Goal: Task Accomplishment & Management: Use online tool/utility

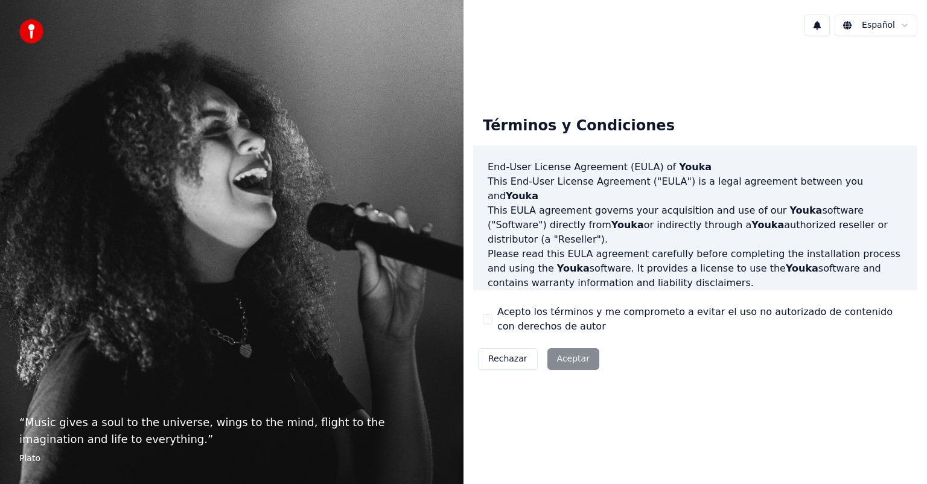
click at [618, 270] on p "Please read this EULA agreement carefully before completing the installation pr…" at bounding box center [694, 268] width 415 height 43
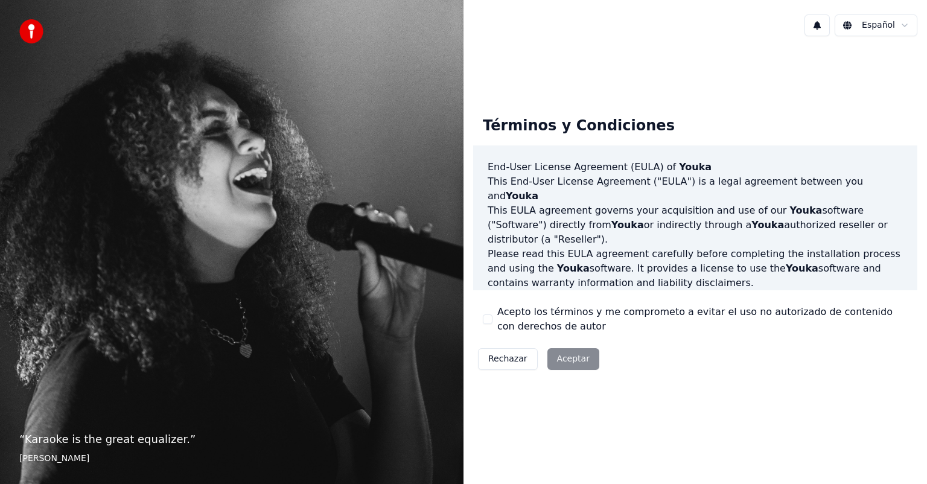
click at [573, 359] on div "Rechazar Aceptar" at bounding box center [538, 358] width 131 height 31
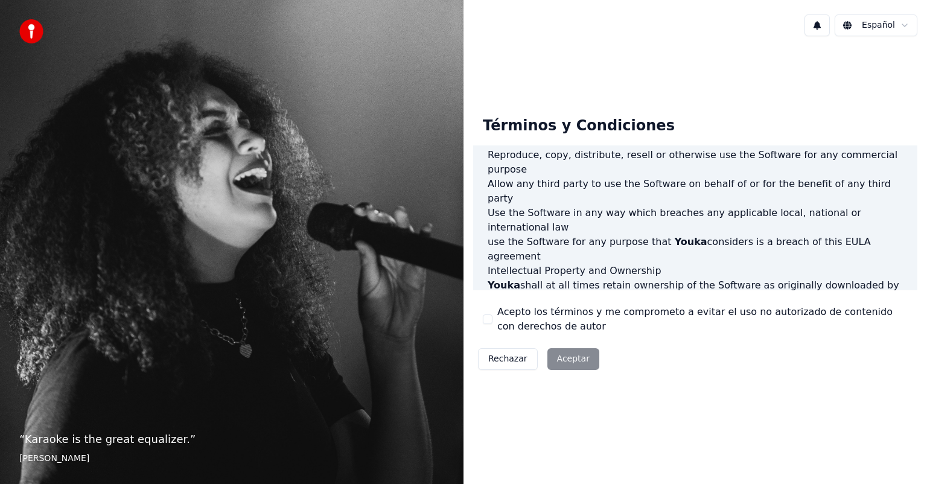
scroll to position [651, 0]
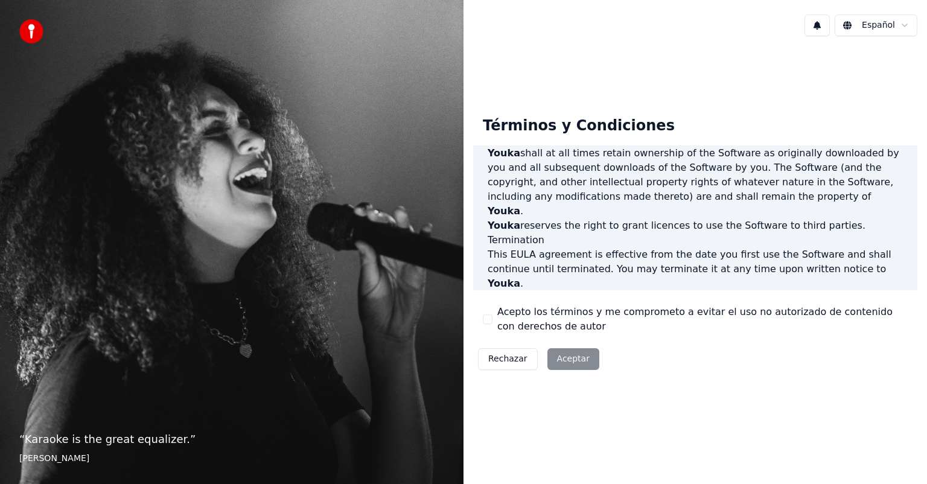
click at [702, 312] on label "Acepto los términos y me comprometo a evitar el uso no autorizado de contenido …" at bounding box center [702, 319] width 410 height 29
click at [492, 314] on button "Acepto los términos y me comprometo a evitar el uso no autorizado de contenido …" at bounding box center [488, 319] width 10 height 10
click at [568, 356] on button "Aceptar" at bounding box center [573, 359] width 52 height 22
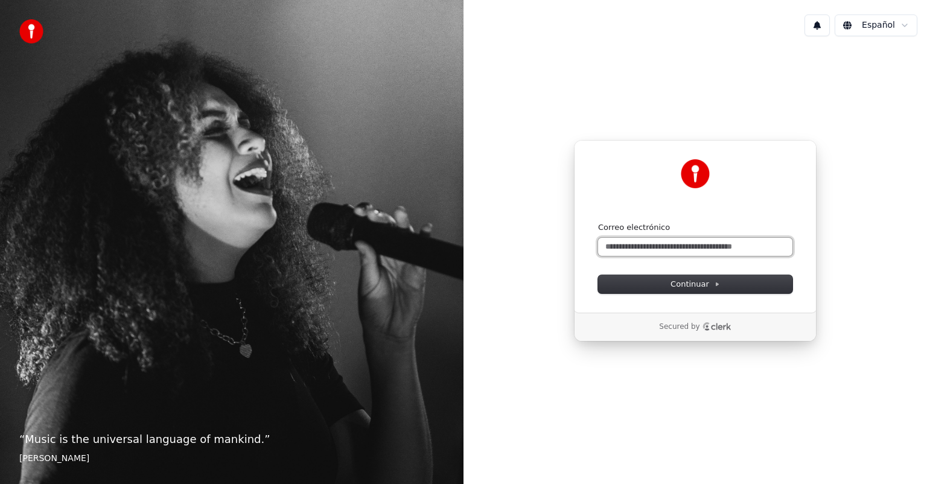
click at [725, 241] on input "Correo electrónico" at bounding box center [695, 247] width 194 height 18
paste input "**********"
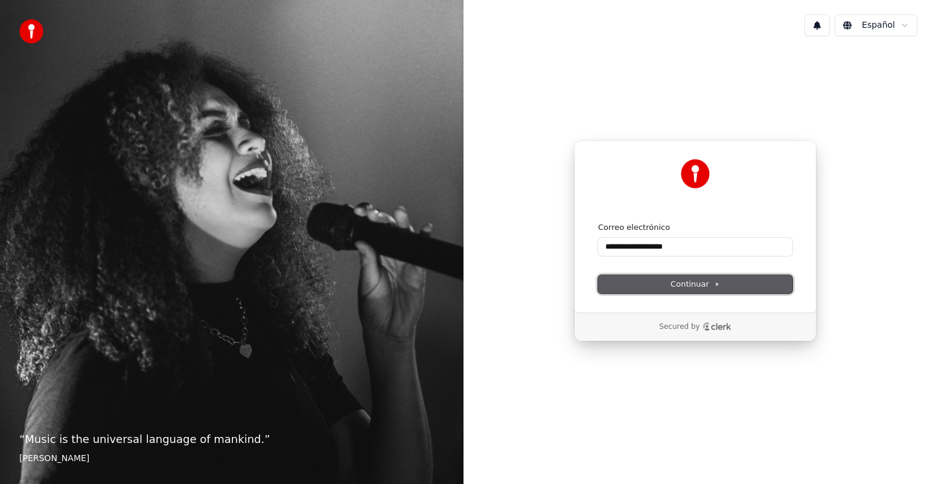
click at [700, 292] on button "Continuar" at bounding box center [695, 284] width 194 height 18
type input "**********"
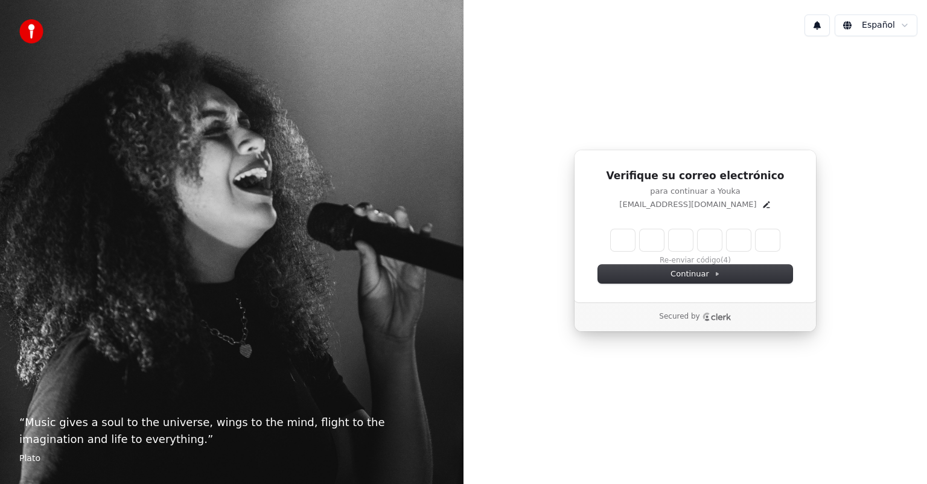
click at [629, 241] on input "Enter verification code" at bounding box center [695, 240] width 169 height 22
paste input "******"
type input "******"
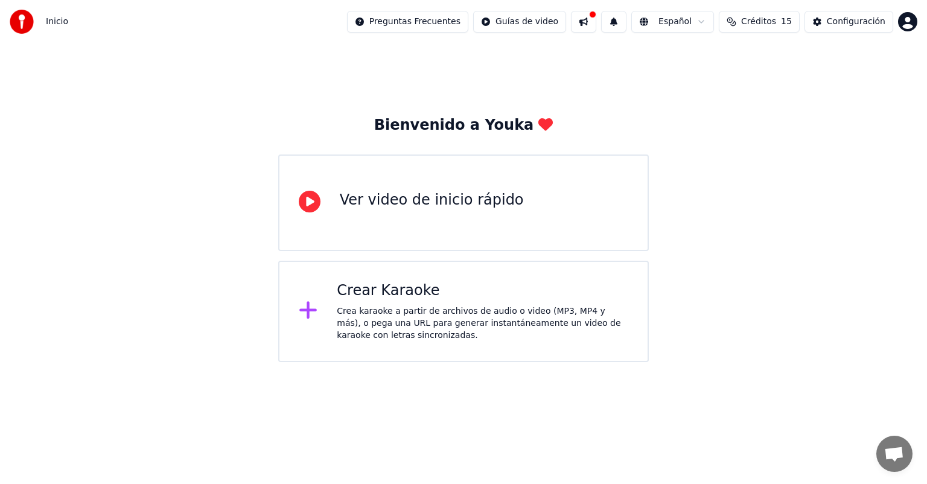
click at [477, 240] on div "Ver video de inicio rápido" at bounding box center [463, 202] width 370 height 97
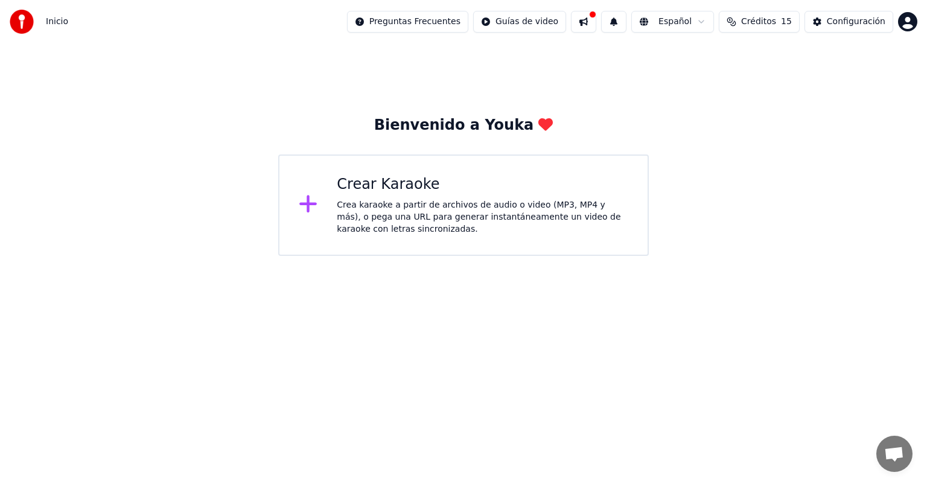
click at [405, 206] on div "Crea karaoke a partir de archivos de audio o video (MP3, MP4 y más), o pega una…" at bounding box center [482, 217] width 291 height 36
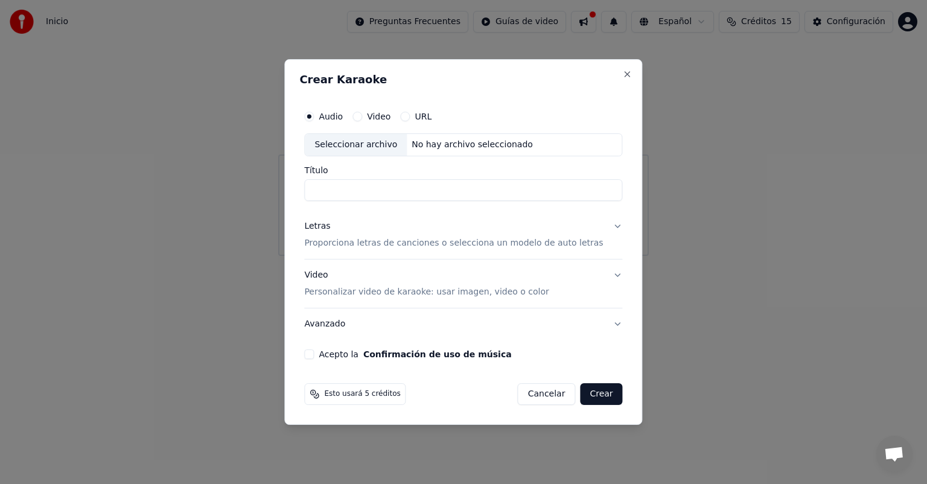
click at [432, 188] on input "Título" at bounding box center [463, 190] width 318 height 22
type input "*******"
click at [384, 113] on label "Video" at bounding box center [379, 116] width 24 height 8
click at [362, 113] on button "Video" at bounding box center [357, 117] width 10 height 10
click at [374, 184] on input "Título" at bounding box center [463, 190] width 318 height 22
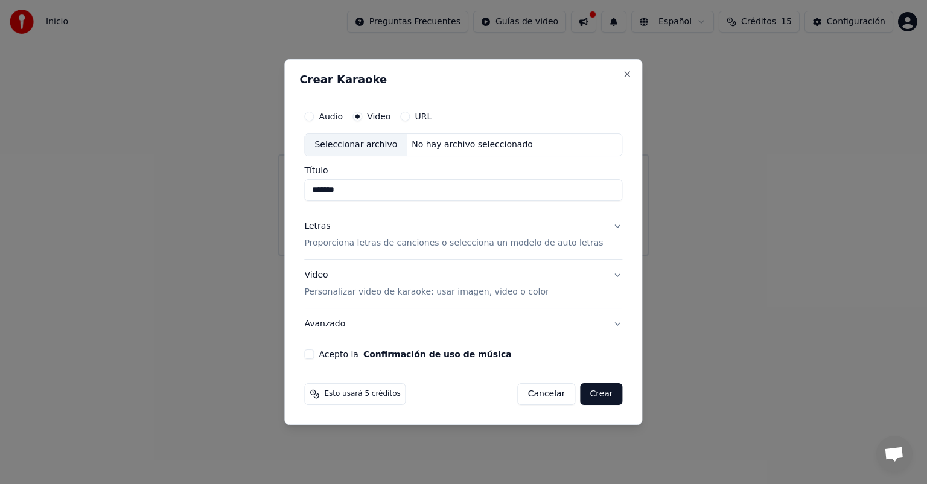
type input "*******"
click at [478, 142] on div "No hay archivo seleccionado" at bounding box center [472, 145] width 131 height 12
click at [379, 145] on div "Seleccionar archivo" at bounding box center [356, 145] width 102 height 22
click at [476, 136] on div "Seleccionar archivo No hay archivo seleccionado" at bounding box center [463, 144] width 318 height 23
click at [598, 227] on button "Letras Proporciona letras de canciones o selecciona un modelo de auto letras" at bounding box center [463, 235] width 318 height 48
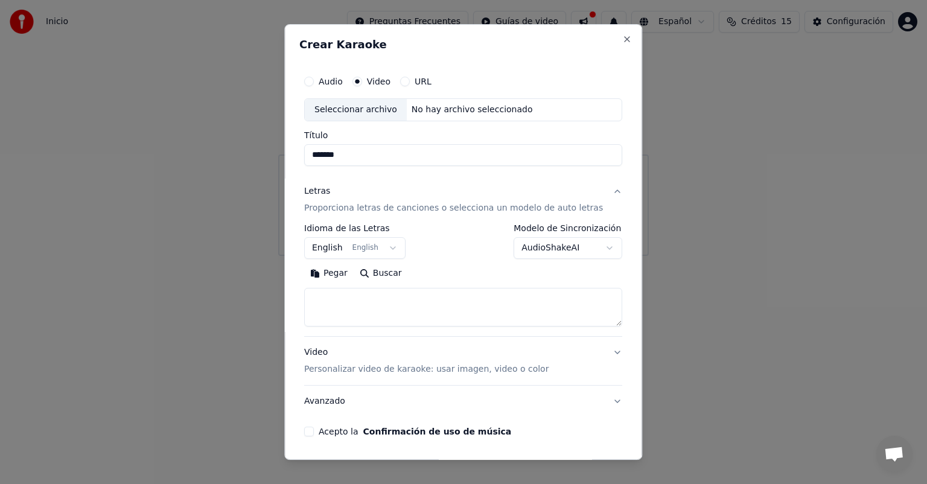
click at [467, 300] on textarea at bounding box center [463, 307] width 318 height 39
paste textarea "**********"
click at [351, 271] on button "Buscar" at bounding box center [331, 273] width 54 height 19
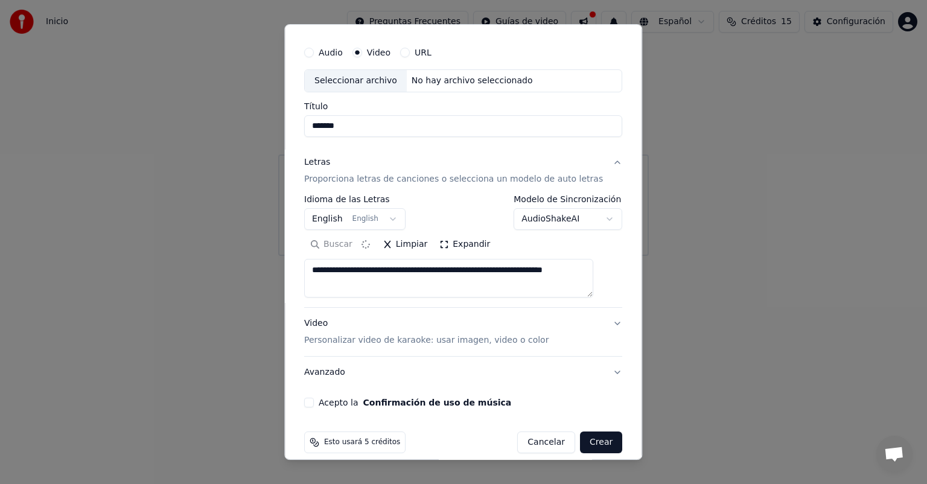
scroll to position [41, 0]
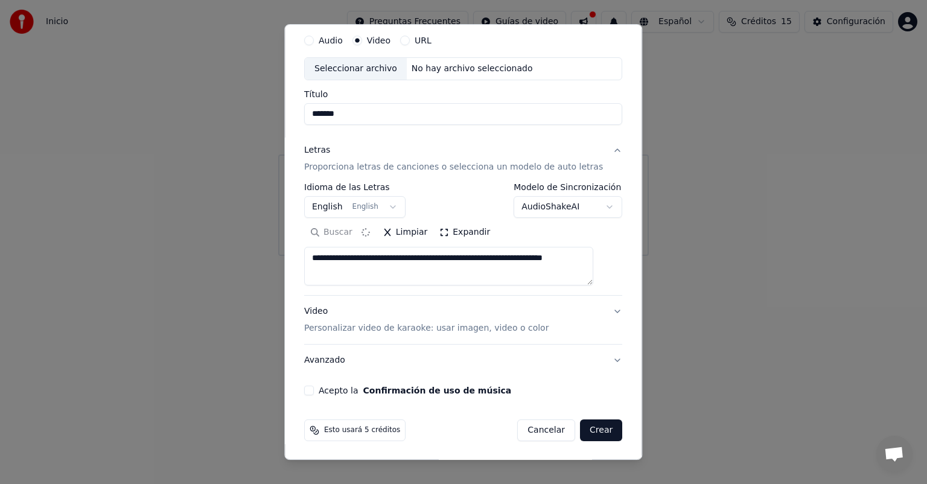
click at [588, 425] on button "Crear" at bounding box center [601, 430] width 42 height 22
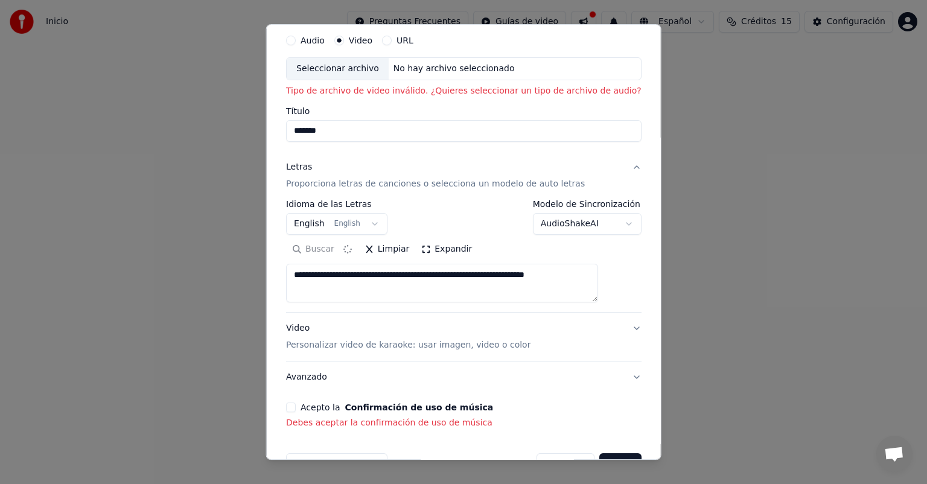
scroll to position [75, 0]
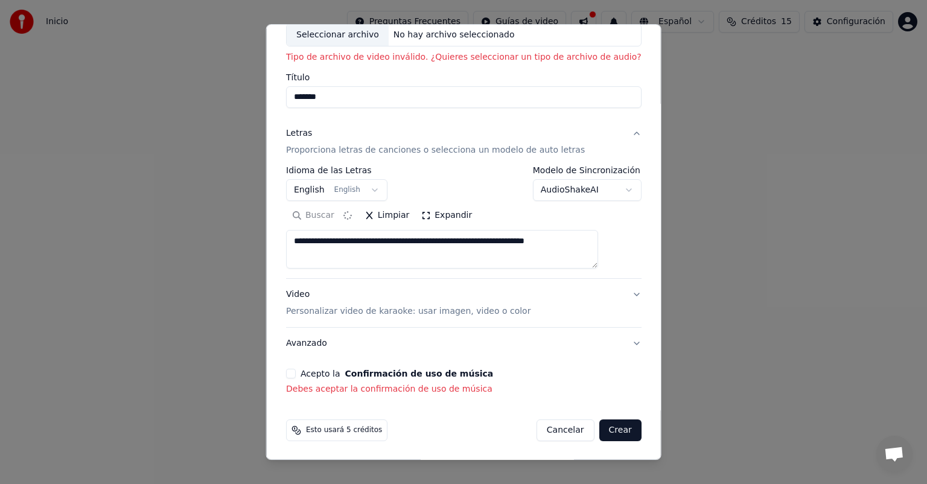
type textarea "**********"
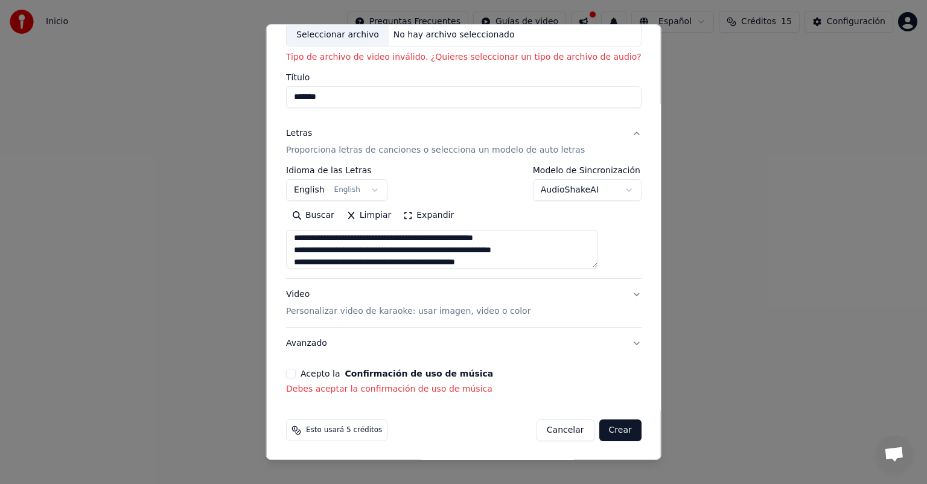
scroll to position [169, 0]
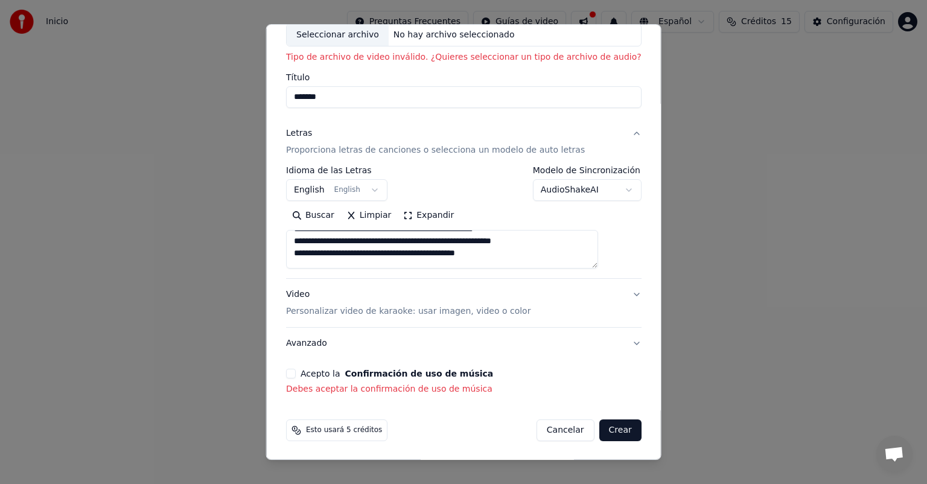
click at [296, 369] on button "Acepto la Confirmación de uso de música" at bounding box center [291, 374] width 10 height 10
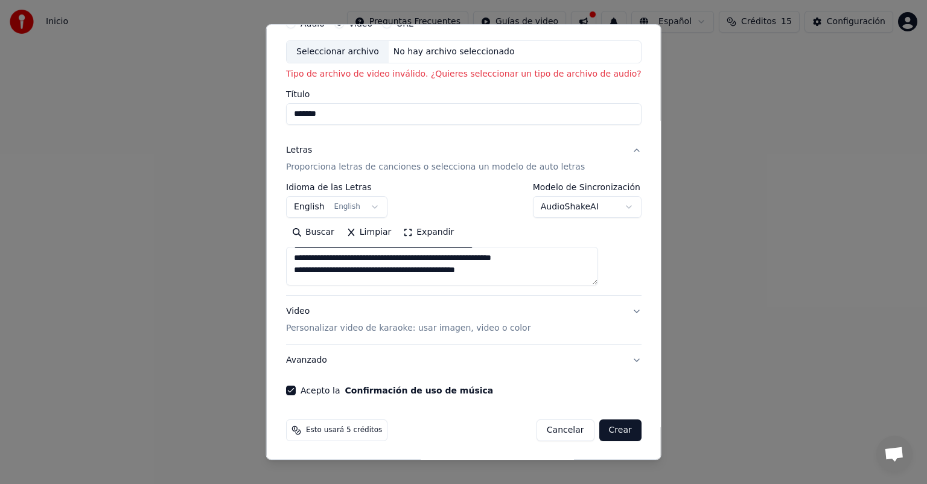
click at [598, 425] on button "Crear" at bounding box center [619, 430] width 42 height 22
click at [598, 427] on button "Crear" at bounding box center [619, 430] width 42 height 22
click at [512, 71] on p "Tipo de archivo de video inválido. ¿Quieres seleccionar un tipo de archivo de a…" at bounding box center [463, 74] width 355 height 12
click at [405, 69] on p "Tipo de archivo de video inválido. ¿Quieres seleccionar un tipo de archivo de a…" at bounding box center [463, 74] width 355 height 12
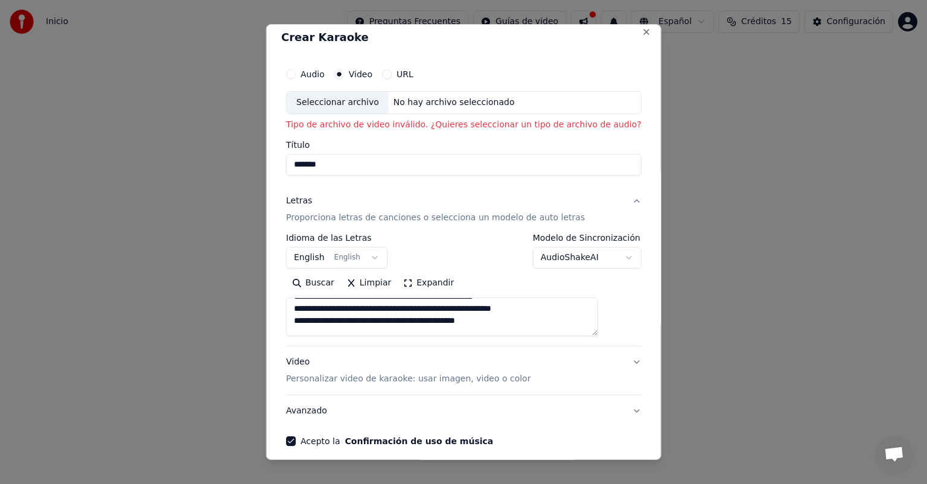
scroll to position [0, 0]
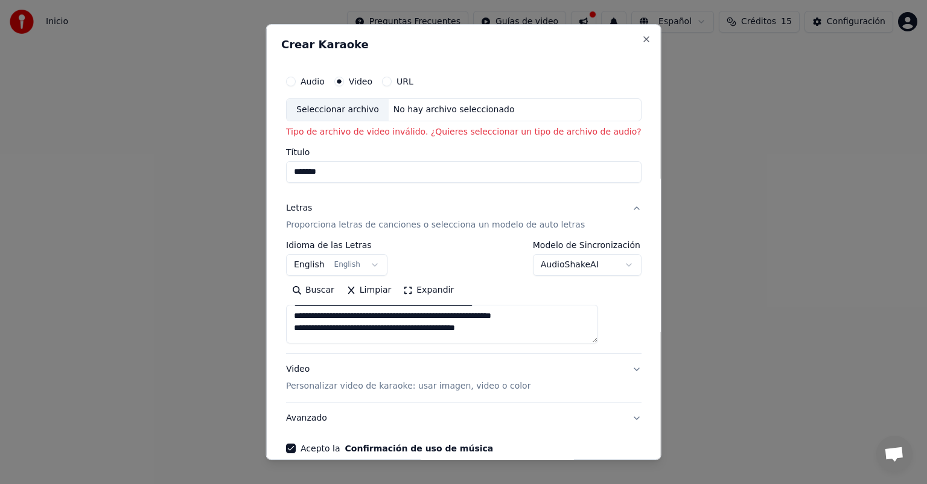
click at [396, 84] on div "URL" at bounding box center [397, 82] width 31 height 10
click at [392, 81] on button "URL" at bounding box center [387, 82] width 10 height 10
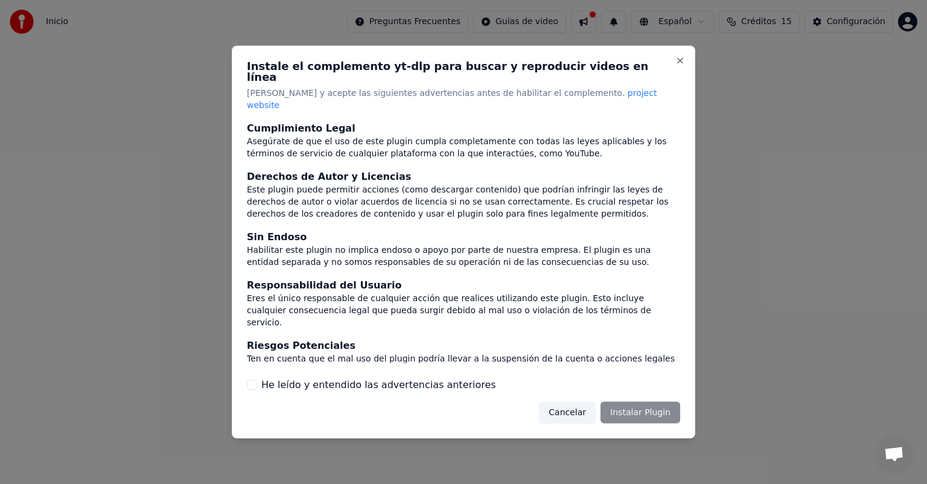
click at [577, 405] on button "Cancelar" at bounding box center [567, 412] width 57 height 22
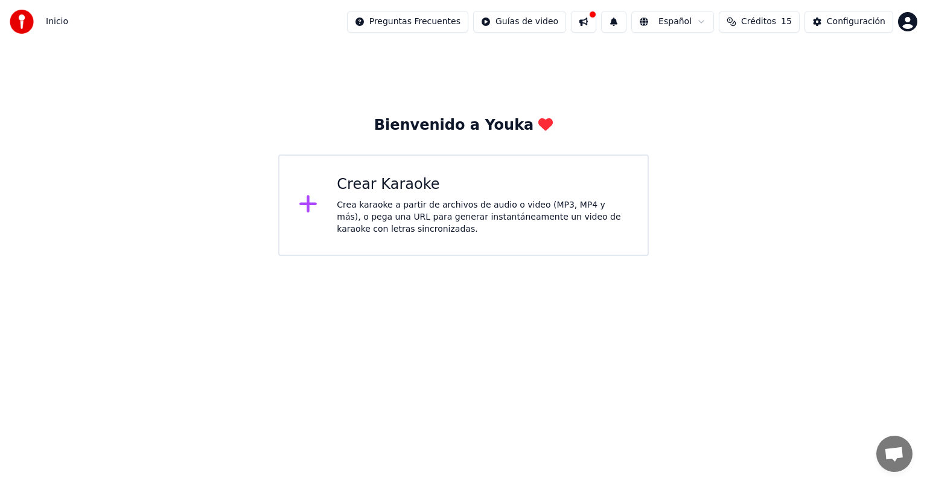
click at [565, 175] on div "Crear Karaoke" at bounding box center [482, 184] width 291 height 19
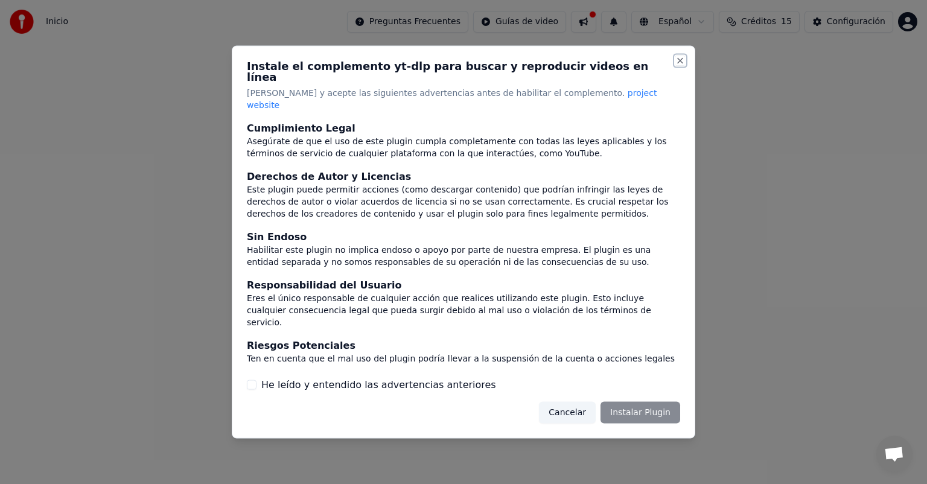
click at [678, 66] on button "Close" at bounding box center [680, 61] width 10 height 10
click at [683, 66] on button "Close" at bounding box center [680, 61] width 10 height 10
click at [674, 72] on h2 "Instale el complemento yt-dlp para buscar y reproducir videos en línea" at bounding box center [463, 72] width 433 height 22
click at [681, 66] on button "Close" at bounding box center [680, 61] width 10 height 10
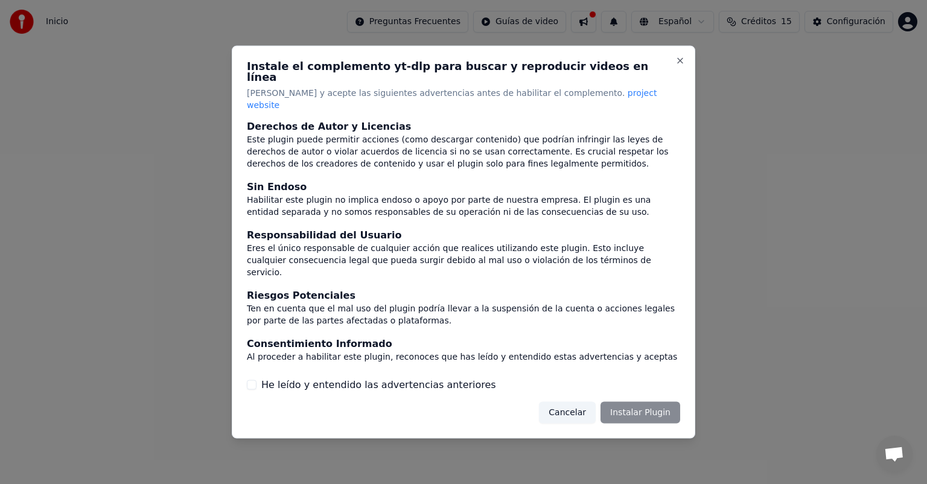
click at [384, 385] on div "Instale el complemento yt-dlp para buscar y reproducir videos en línea Lea y ac…" at bounding box center [463, 242] width 463 height 393
click at [380, 377] on label "He leído y entendido las advertencias anteriores" at bounding box center [378, 384] width 235 height 14
click at [256, 379] on button "He leído y entendido las advertencias anteriores" at bounding box center [252, 384] width 10 height 10
click at [644, 401] on button "Instalar Plugin" at bounding box center [640, 412] width 80 height 22
click at [557, 401] on div "Cancelar Instalar Plugin" at bounding box center [602, 412] width 156 height 22
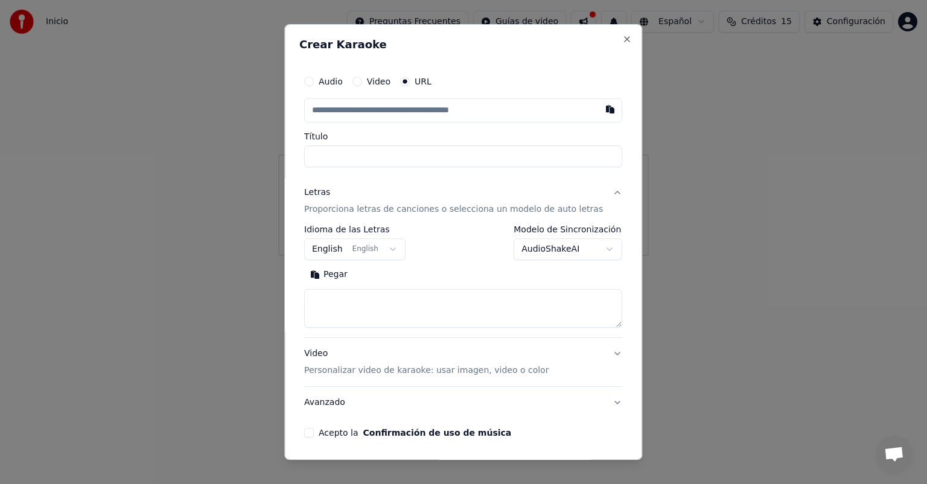
click at [415, 109] on input "text" at bounding box center [463, 110] width 318 height 24
type input "**********"
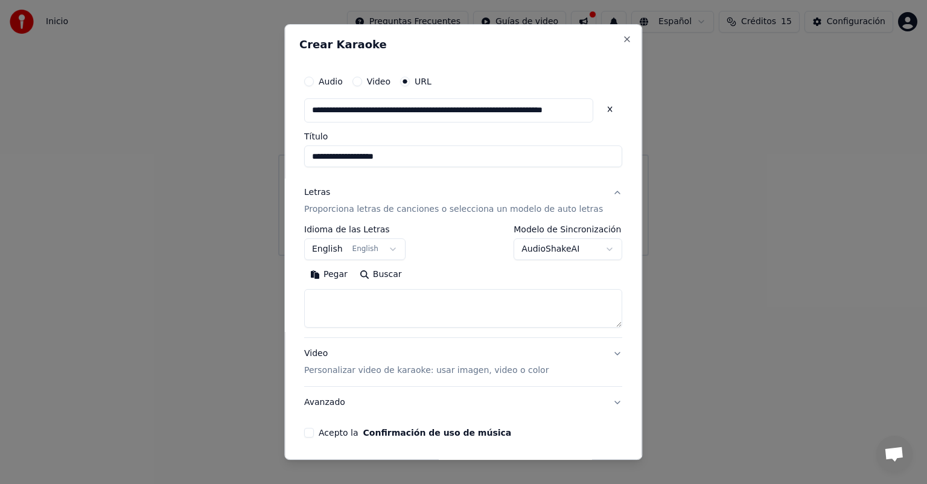
type input "**********"
click at [393, 314] on textarea at bounding box center [463, 308] width 318 height 39
paste textarea "**********"
type input "**********"
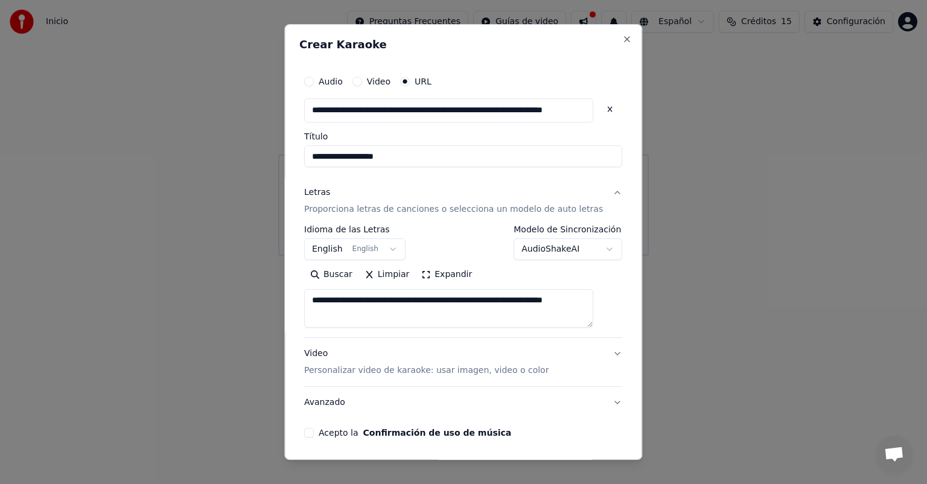
type textarea "**********"
click at [309, 368] on div "**********" at bounding box center [463, 254] width 328 height 378
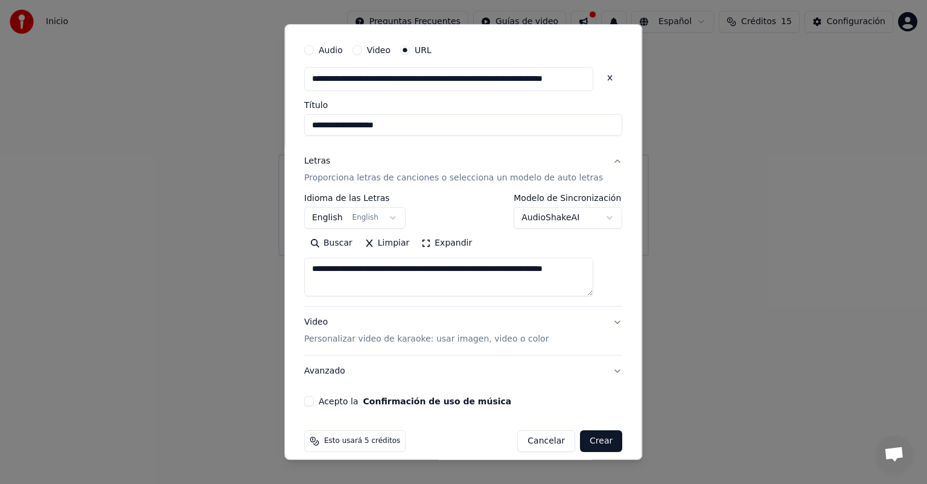
scroll to position [43, 0]
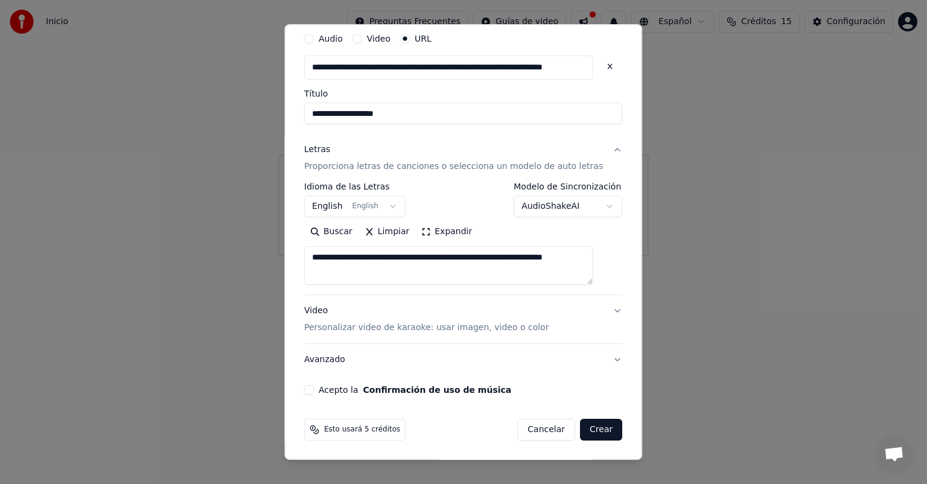
click at [324, 396] on div "**********" at bounding box center [463, 211] width 328 height 378
click at [314, 385] on button "Acepto la Confirmación de uso de música" at bounding box center [309, 390] width 10 height 10
click at [586, 434] on button "Crear" at bounding box center [601, 430] width 42 height 22
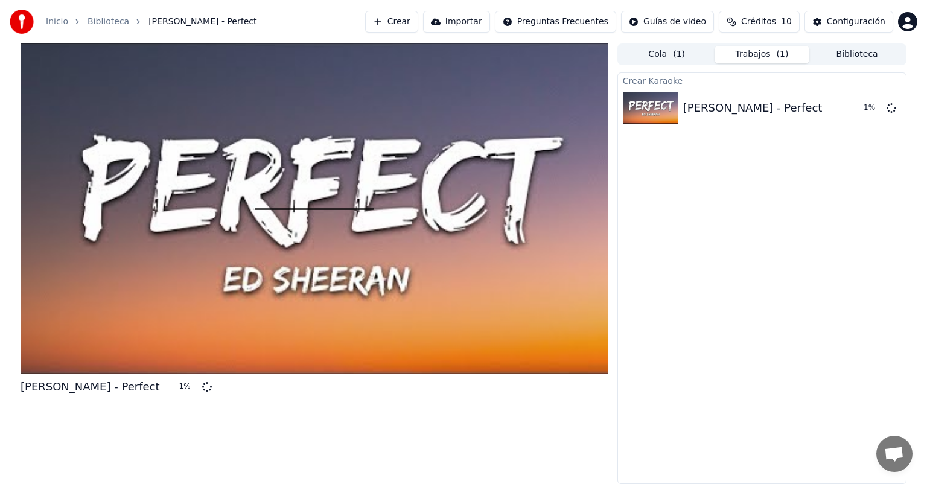
click at [318, 209] on span at bounding box center [313, 209] width 121 height 2
click at [473, 142] on div at bounding box center [314, 208] width 587 height 330
click at [431, 342] on div at bounding box center [314, 208] width 587 height 330
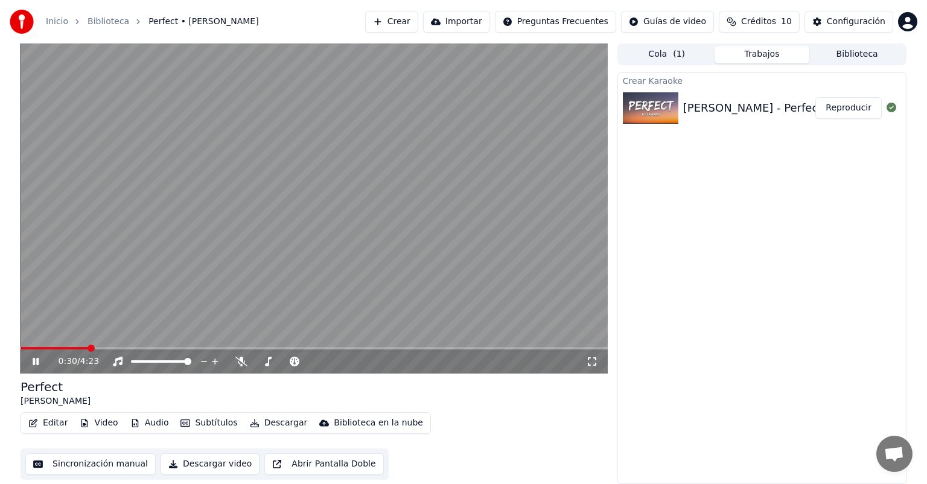
click at [39, 346] on video at bounding box center [314, 208] width 587 height 330
click at [39, 349] on span at bounding box center [31, 348] width 20 height 2
click at [37, 363] on icon at bounding box center [44, 362] width 28 height 10
click at [480, 253] on video at bounding box center [314, 208] width 587 height 330
click at [57, 26] on link "Inicio" at bounding box center [57, 22] width 22 height 12
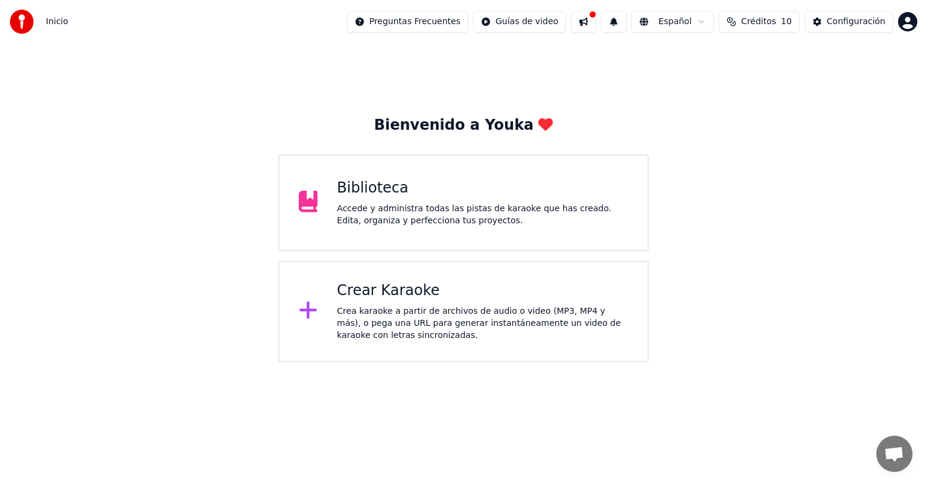
click at [398, 291] on div "Crear Karaoke" at bounding box center [482, 290] width 291 height 19
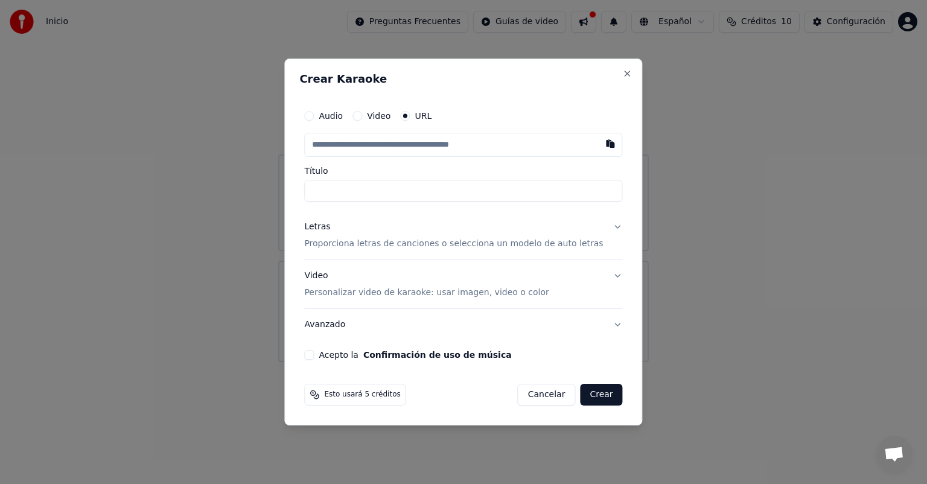
type input "**********"
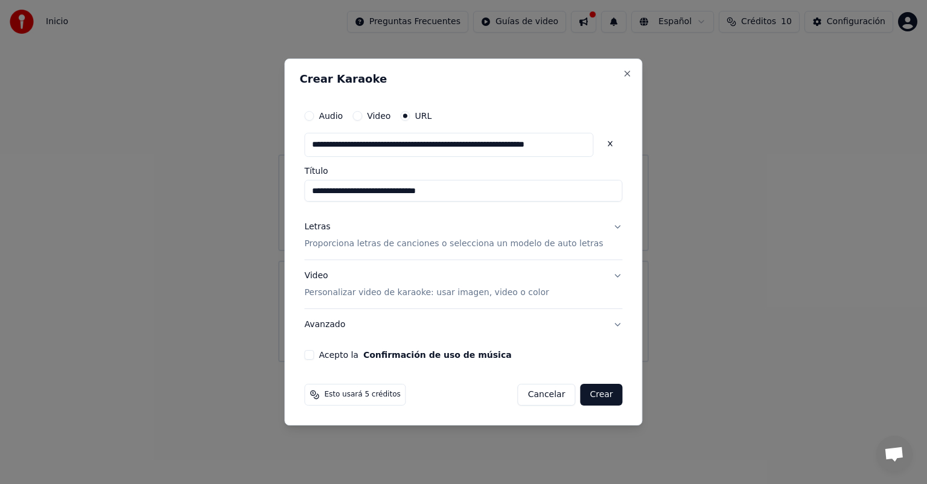
type input "**********"
click at [443, 194] on input "**********" at bounding box center [463, 191] width 318 height 22
click at [499, 201] on div "**********" at bounding box center [463, 231] width 328 height 265
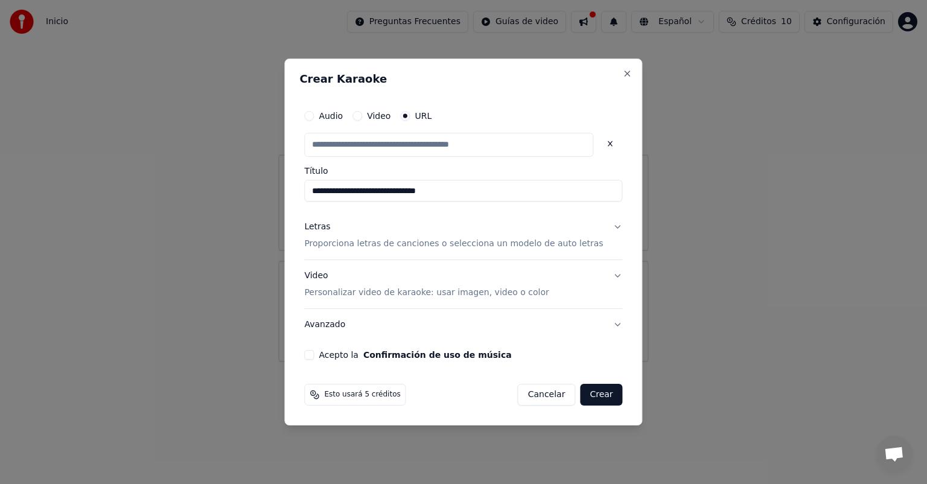
click at [471, 148] on input "text" at bounding box center [448, 145] width 289 height 24
paste input "**********"
type input "**********"
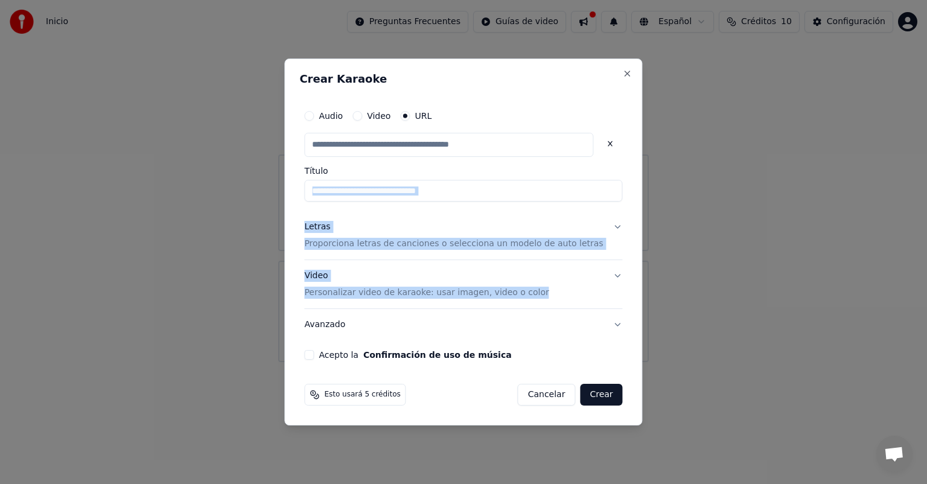
drag, startPoint x: 618, startPoint y: 198, endPoint x: 619, endPoint y: 282, distance: 84.5
click at [619, 282] on div "**********" at bounding box center [463, 242] width 358 height 367
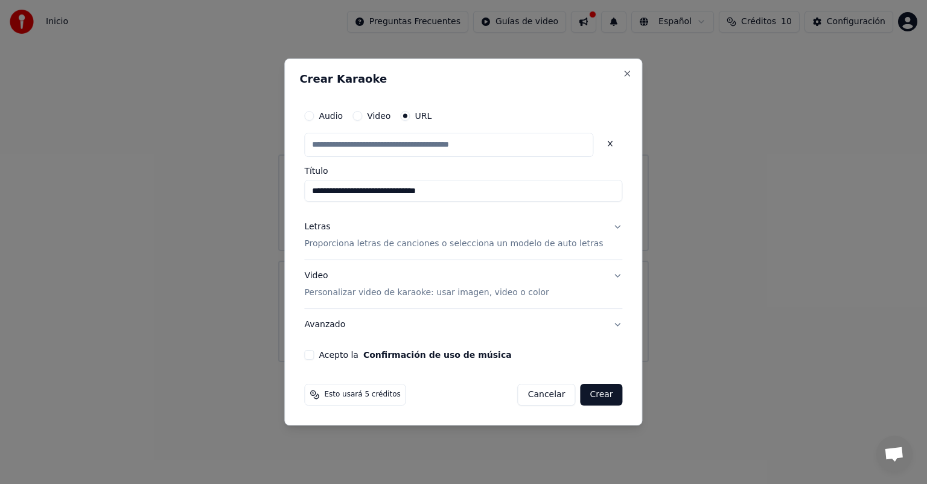
click at [616, 171] on div "**********" at bounding box center [463, 242] width 358 height 367
click at [314, 357] on button "Acepto la Confirmación de uso de música" at bounding box center [309, 355] width 10 height 10
click at [600, 396] on button "Crear" at bounding box center [601, 395] width 42 height 22
type input "**********"
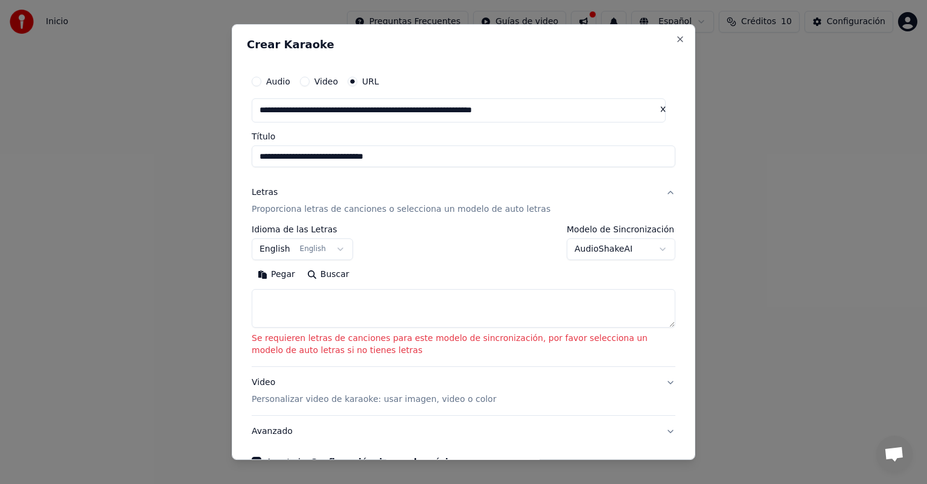
click at [456, 311] on textarea at bounding box center [464, 308] width 424 height 39
paste textarea "**********"
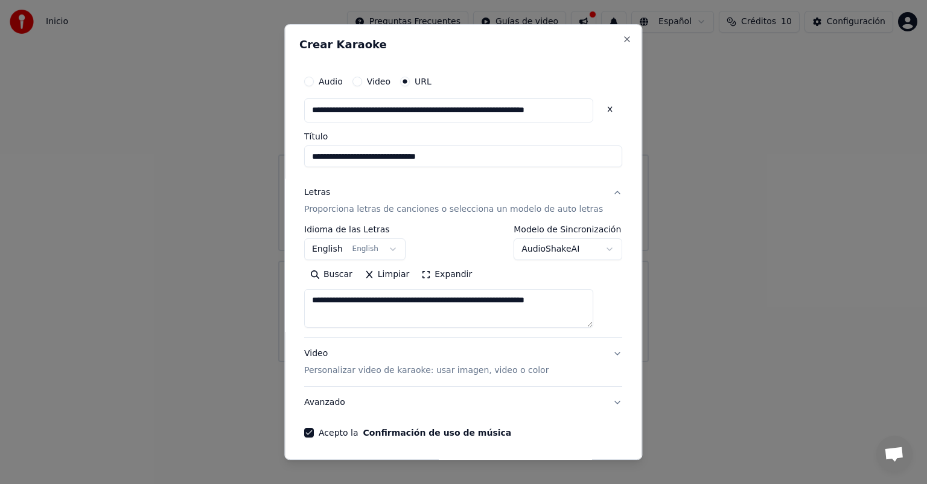
type textarea "**********"
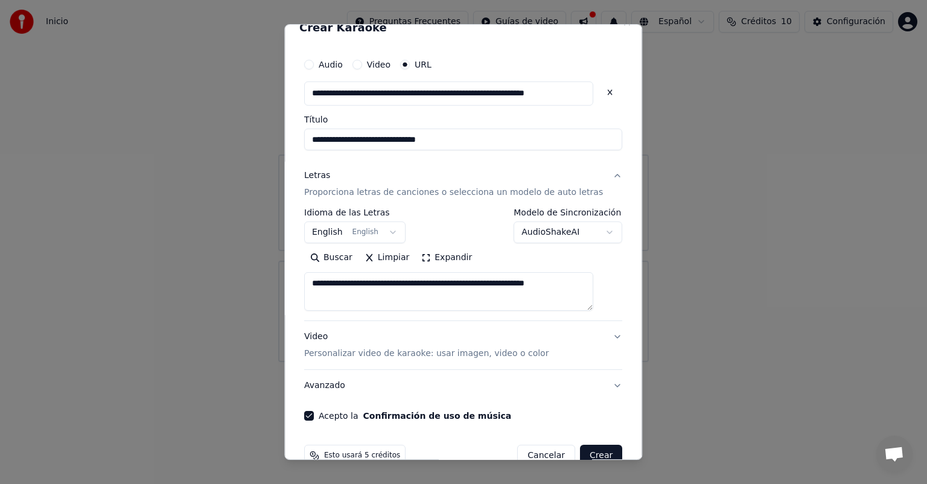
scroll to position [43, 0]
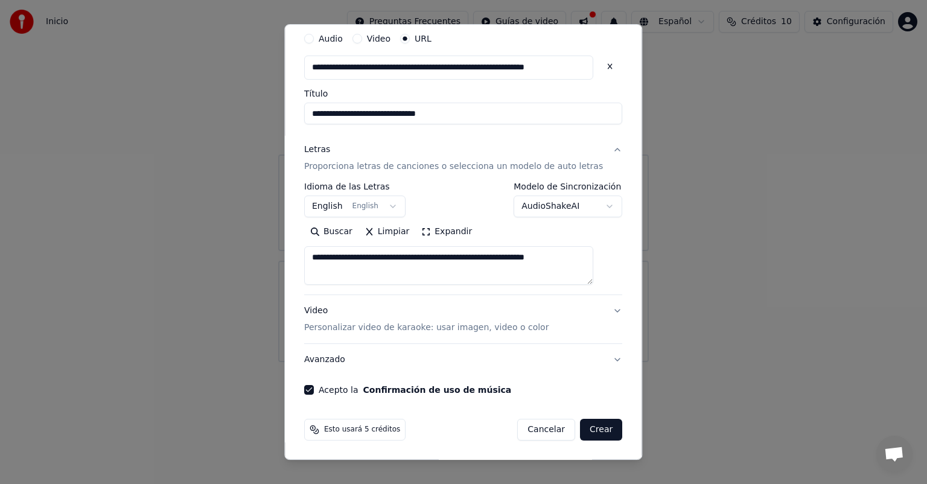
click at [591, 425] on button "Crear" at bounding box center [601, 430] width 42 height 22
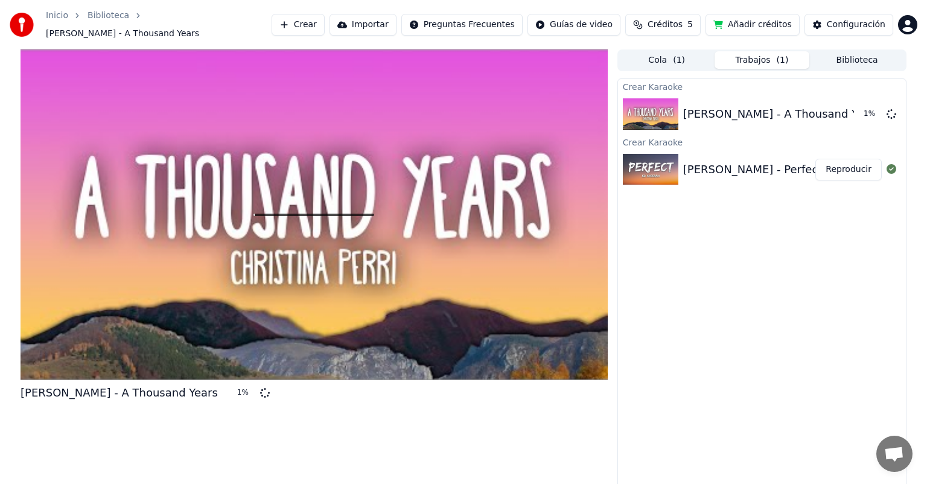
drag, startPoint x: 463, startPoint y: 379, endPoint x: 511, endPoint y: 445, distance: 81.2
click at [511, 445] on div "[PERSON_NAME] - A Thousand Years 1 %" at bounding box center [314, 269] width 587 height 440
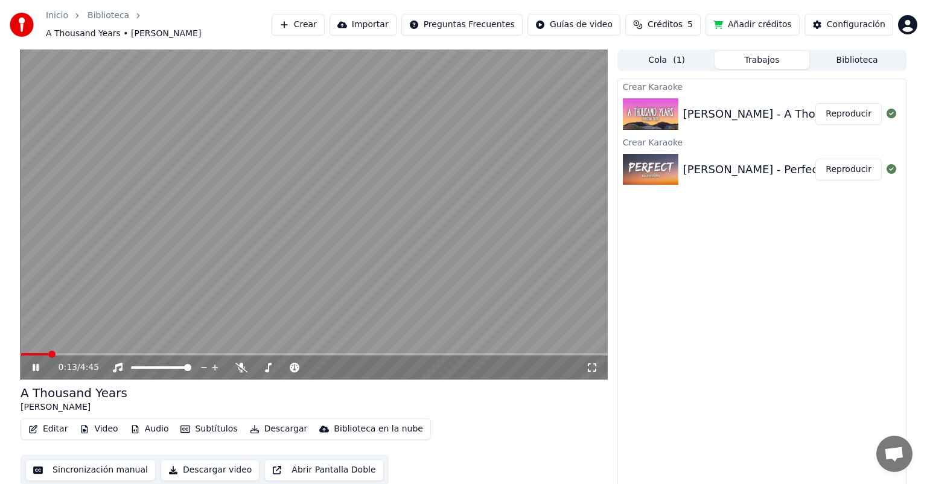
click at [592, 363] on icon at bounding box center [592, 368] width 12 height 10
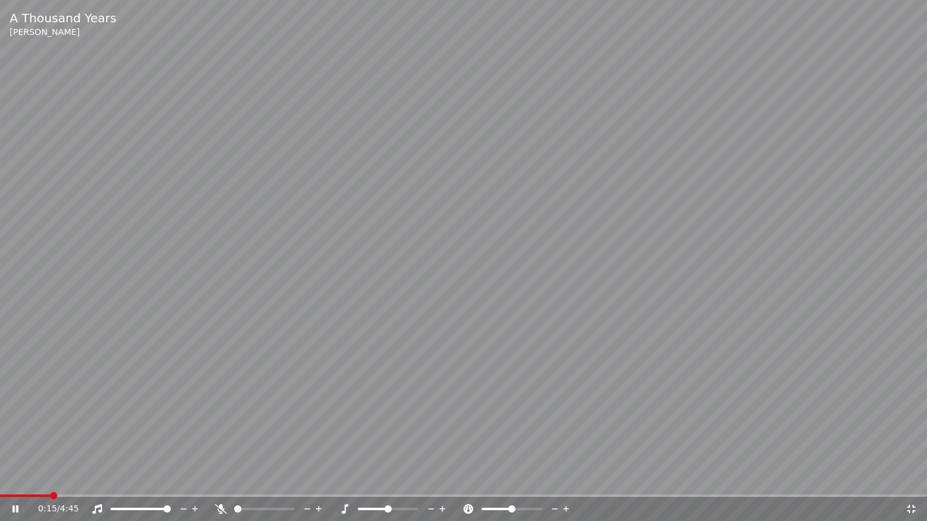
click at [912, 483] on icon at bounding box center [911, 509] width 8 height 8
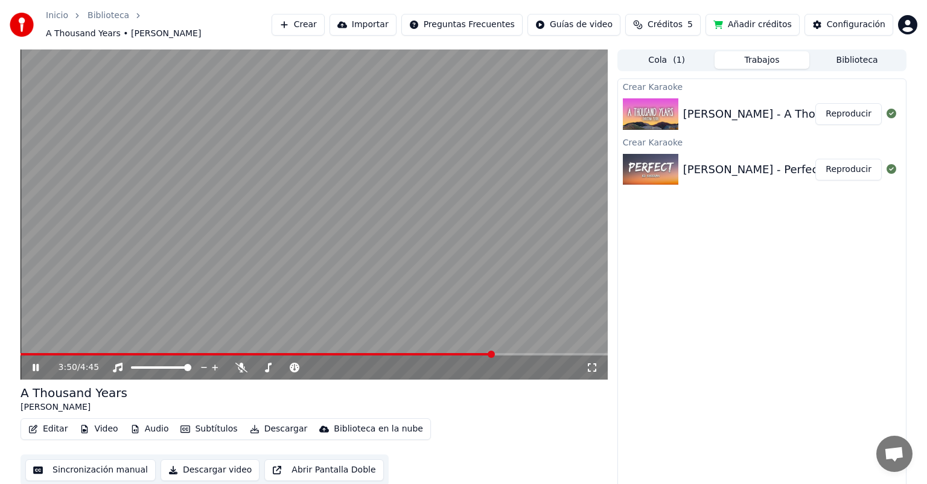
click at [492, 353] on span at bounding box center [314, 354] width 587 height 2
click at [39, 364] on icon at bounding box center [36, 367] width 6 height 7
click at [49, 22] on link "Inicio" at bounding box center [57, 16] width 22 height 12
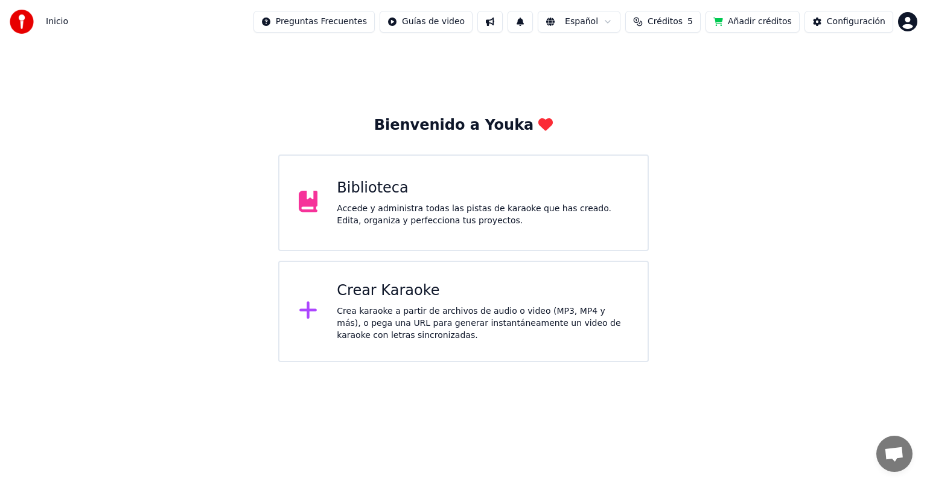
click at [440, 309] on div "Crea karaoke a partir de archivos de audio o video (MP3, MP4 y más), o pega una…" at bounding box center [482, 323] width 291 height 36
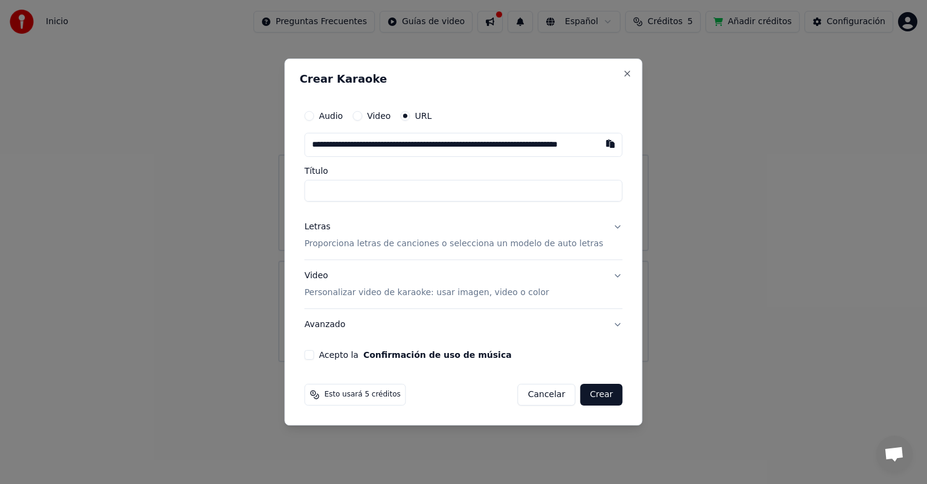
scroll to position [0, 75]
type input "**********"
click at [483, 195] on input "Título" at bounding box center [463, 191] width 318 height 22
click at [495, 145] on input "text" at bounding box center [448, 145] width 289 height 24
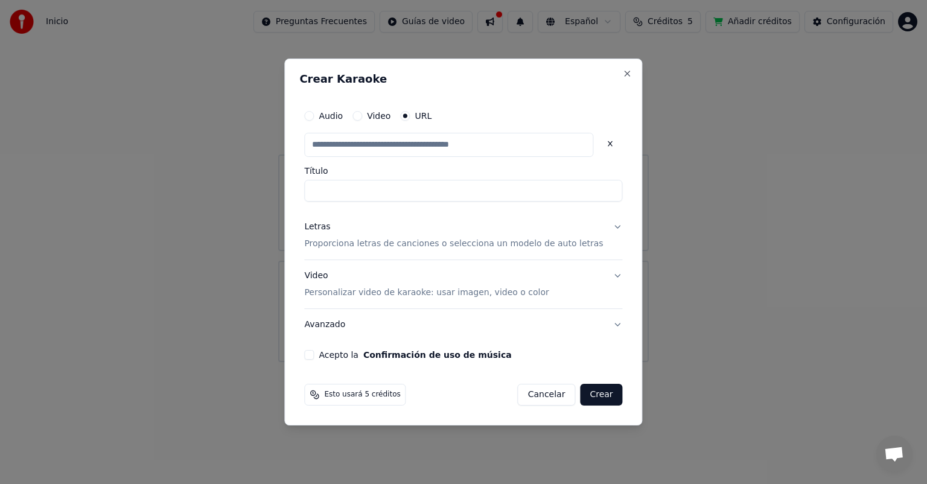
click at [314, 357] on button "Acepto la Confirmación de uso de música" at bounding box center [309, 355] width 10 height 10
click at [414, 150] on input "text" at bounding box center [448, 145] width 289 height 24
paste input "**********"
type input "**********"
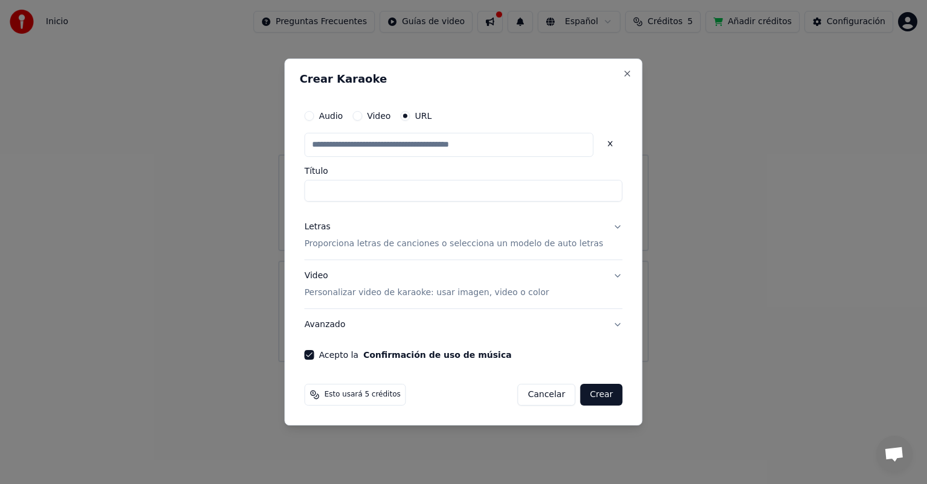
scroll to position [0, 0]
click at [422, 188] on input "Título" at bounding box center [463, 191] width 318 height 22
type input "**********"
type input "*******"
click at [602, 224] on button "Letras Proporciona letras de canciones o selecciona un modelo de auto letras" at bounding box center [463, 235] width 318 height 48
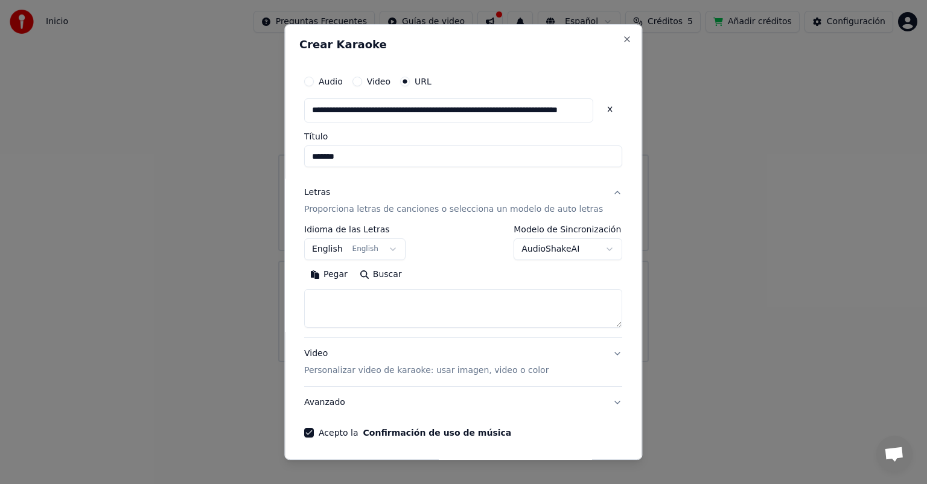
click at [410, 309] on textarea at bounding box center [463, 308] width 318 height 39
paste textarea "**********"
type textarea "**********"
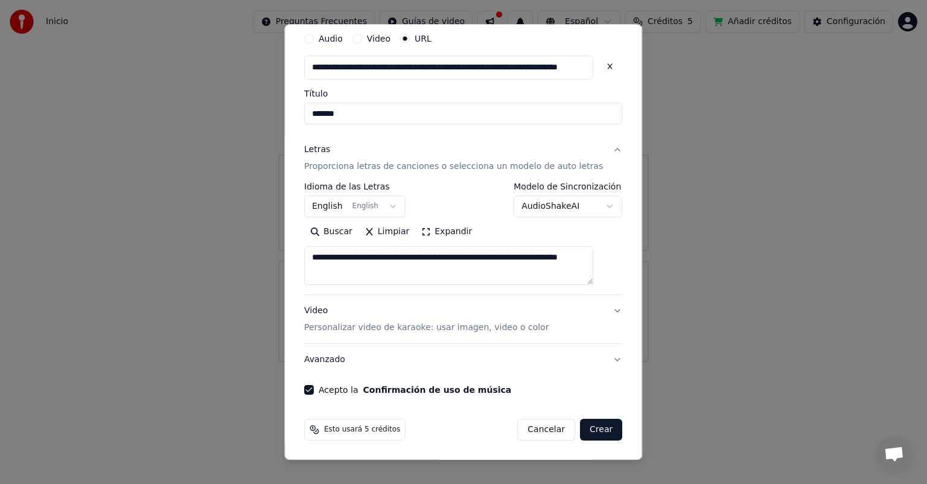
click at [592, 308] on button "Video Personalizar video de karaoke: usar imagen, video o color" at bounding box center [463, 319] width 318 height 48
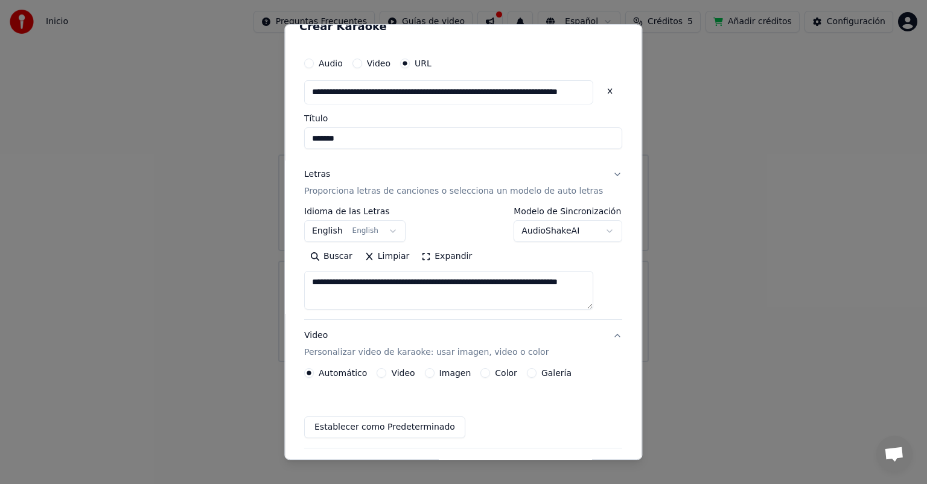
scroll to position [10, 0]
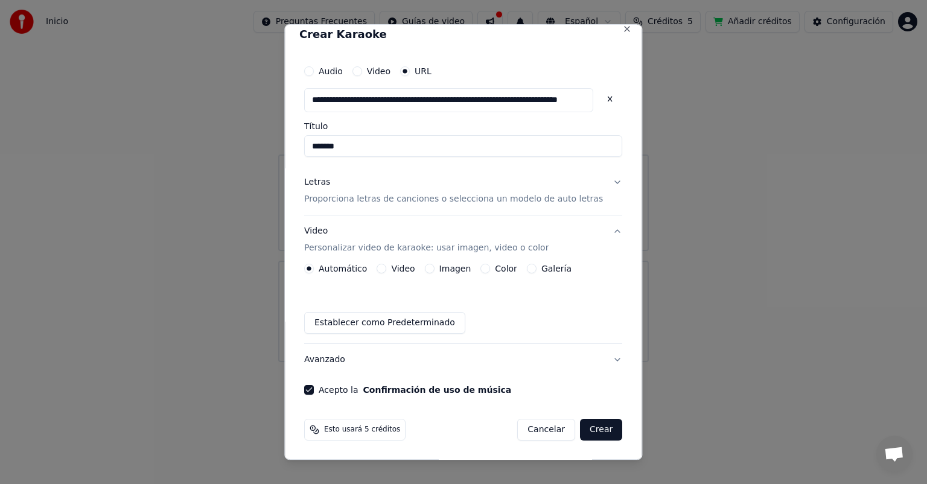
click at [487, 265] on button "Color" at bounding box center [486, 269] width 10 height 10
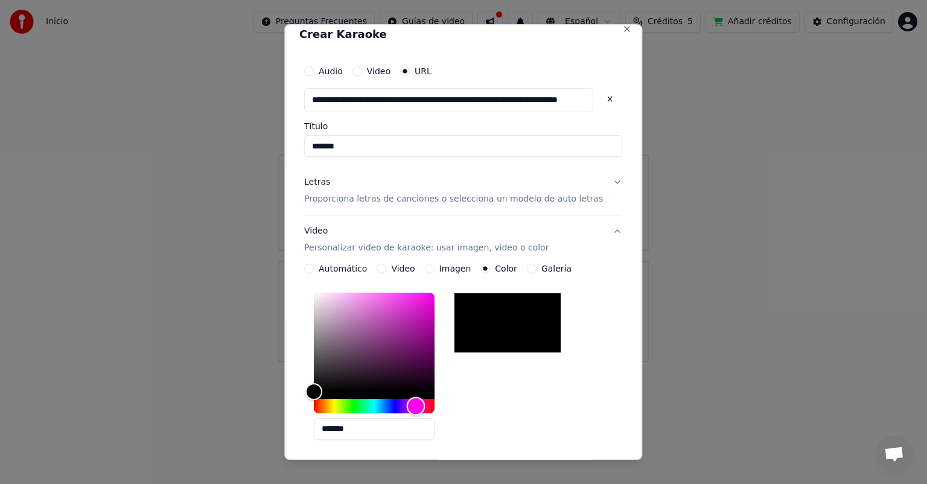
click at [425, 404] on div "Hue" at bounding box center [374, 406] width 121 height 14
type input "*******"
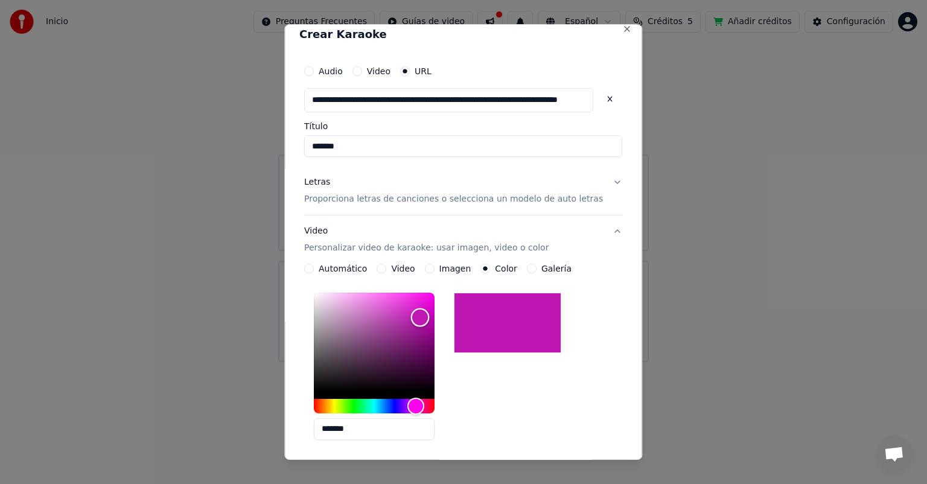
click at [430, 317] on div "Color" at bounding box center [374, 342] width 121 height 99
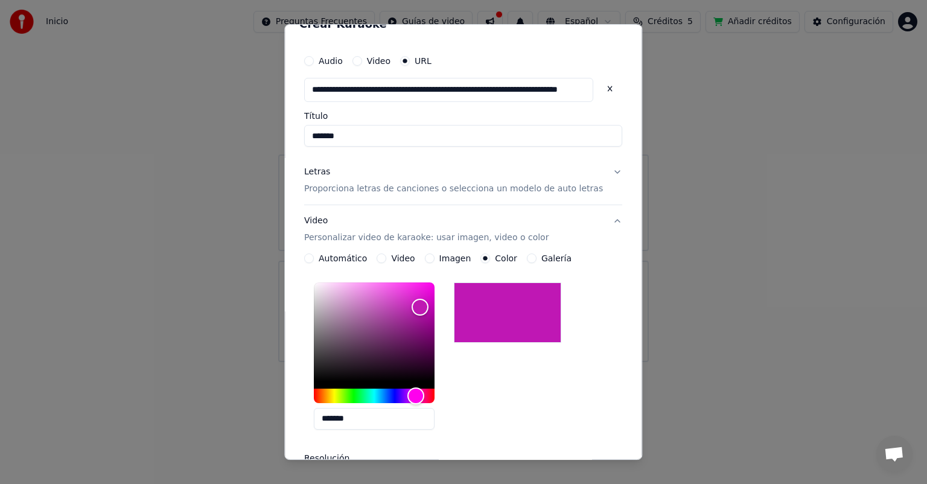
scroll to position [29, 0]
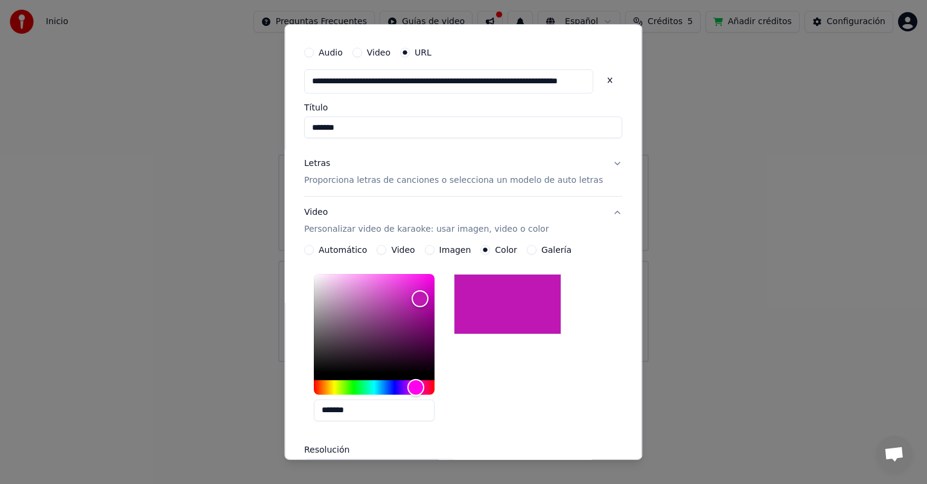
click at [443, 246] on label "Imagen" at bounding box center [455, 250] width 32 height 8
click at [434, 246] on button "Imagen" at bounding box center [430, 250] width 10 height 10
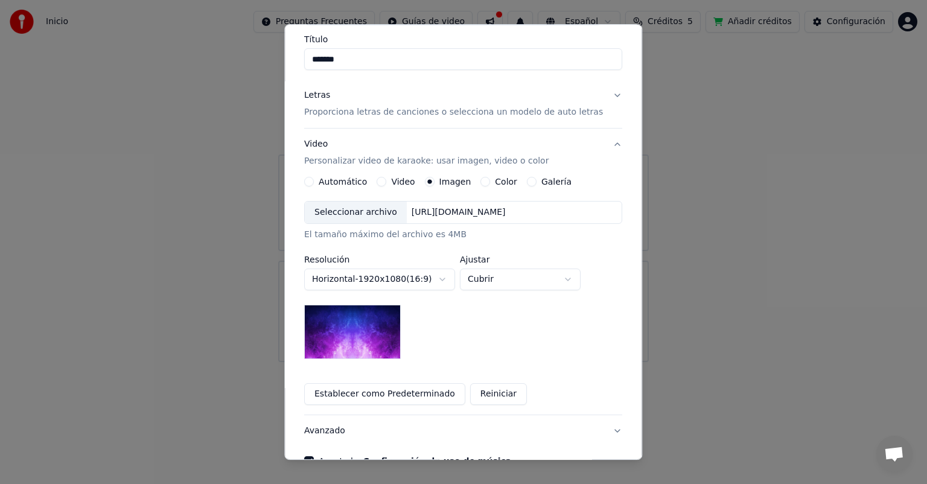
scroll to position [100, 0]
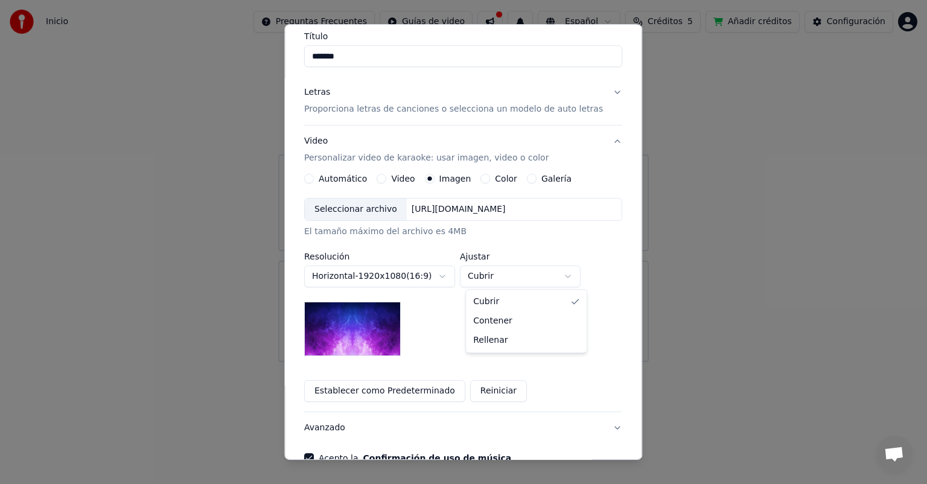
click at [569, 282] on body "**********" at bounding box center [463, 181] width 927 height 362
click at [557, 268] on body "**********" at bounding box center [463, 181] width 927 height 362
select select "*****"
click at [335, 328] on img at bounding box center [352, 329] width 97 height 54
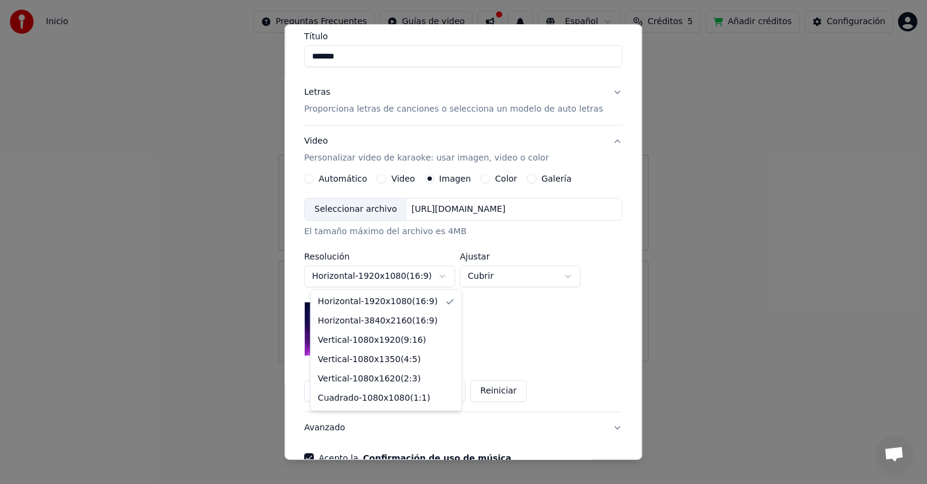
click at [419, 279] on body "**********" at bounding box center [463, 181] width 927 height 362
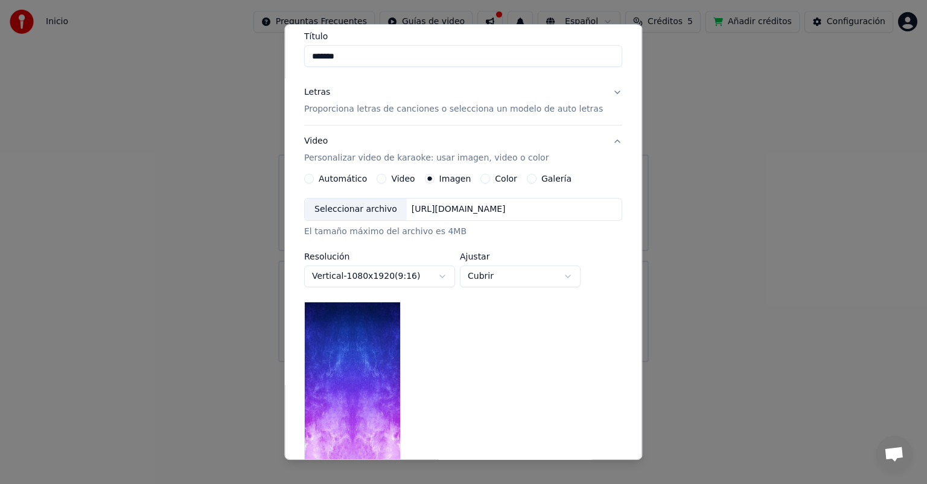
click at [438, 276] on body "**********" at bounding box center [463, 181] width 927 height 362
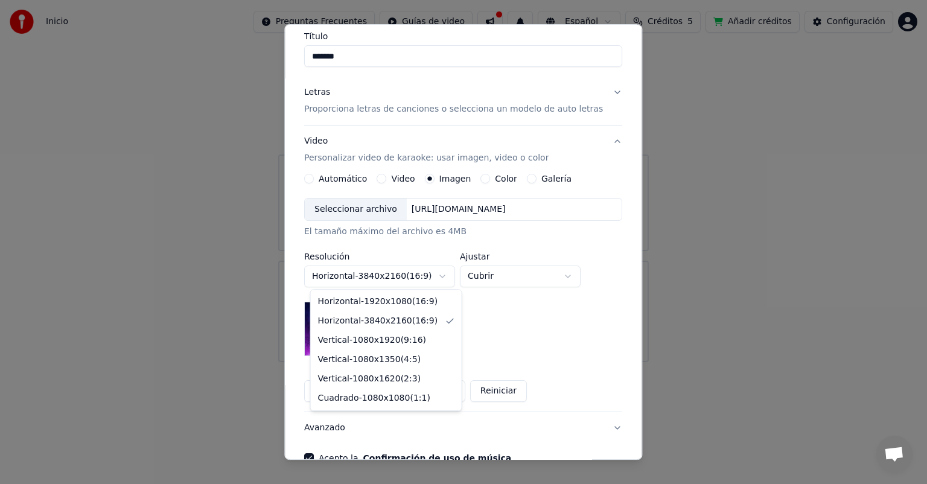
click at [445, 278] on body "**********" at bounding box center [463, 181] width 927 height 362
select select "*********"
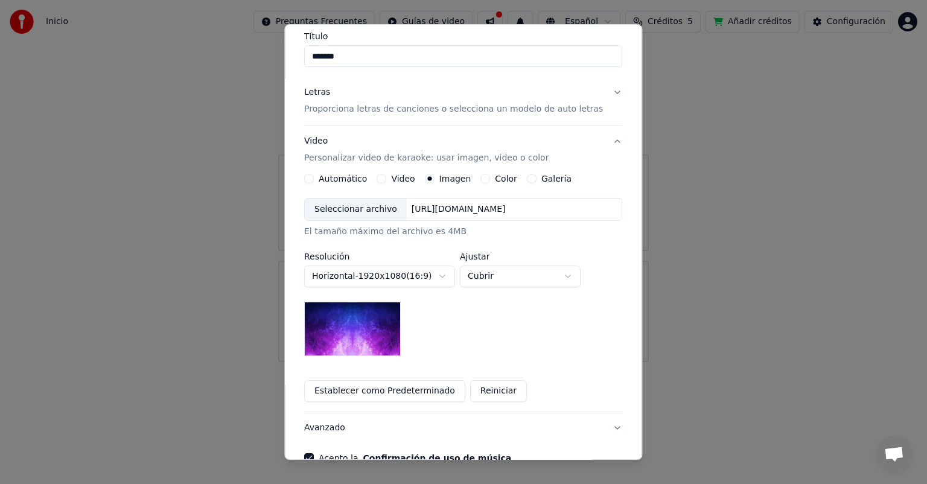
click at [396, 390] on button "Establecer como Predeterminado" at bounding box center [384, 391] width 161 height 22
click at [355, 321] on img at bounding box center [352, 329] width 97 height 54
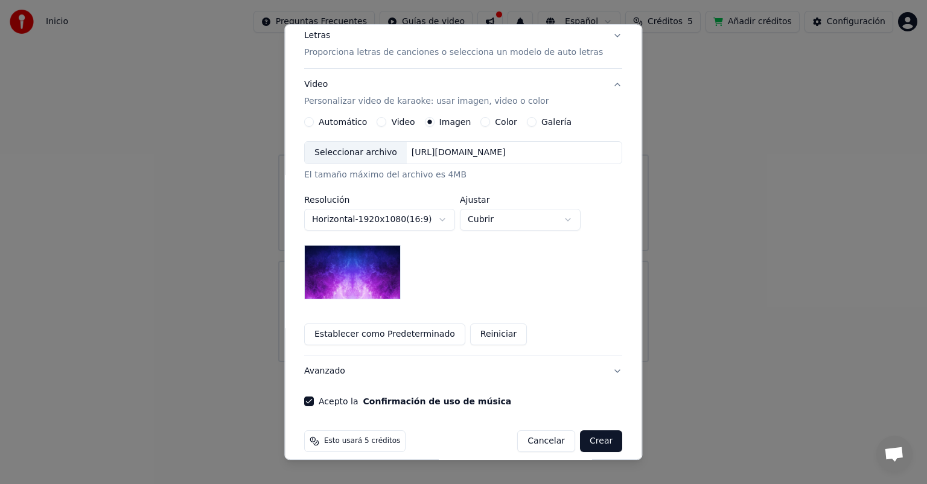
scroll to position [158, 0]
click at [495, 122] on label "Color" at bounding box center [506, 120] width 22 height 8
click at [490, 122] on button "Color" at bounding box center [486, 121] width 10 height 10
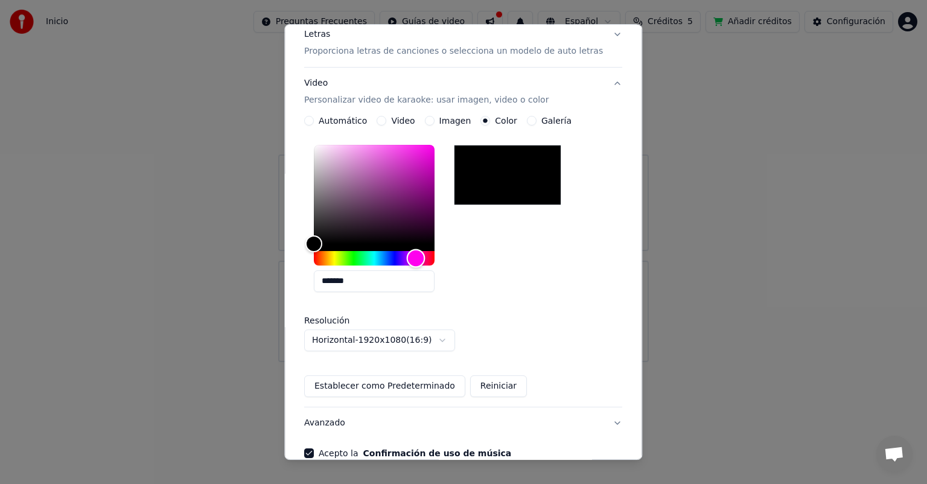
click at [425, 256] on div "Hue" at bounding box center [374, 258] width 121 height 14
type input "*******"
click at [432, 153] on div "Color" at bounding box center [374, 194] width 121 height 99
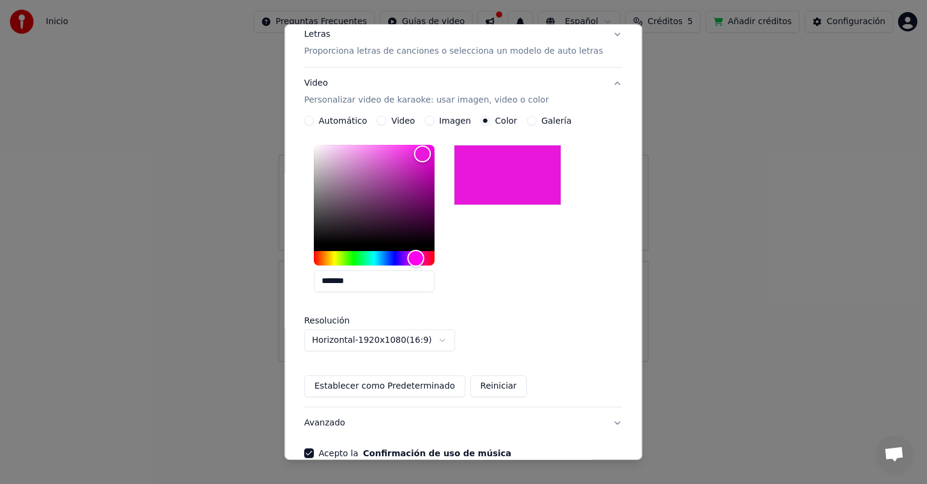
click at [433, 121] on button "Imagen" at bounding box center [430, 121] width 10 height 10
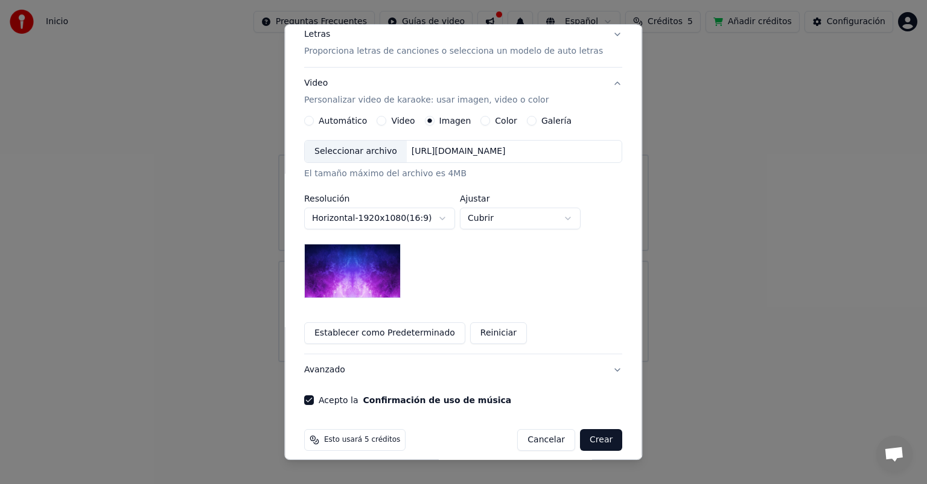
scroll to position [168, 0]
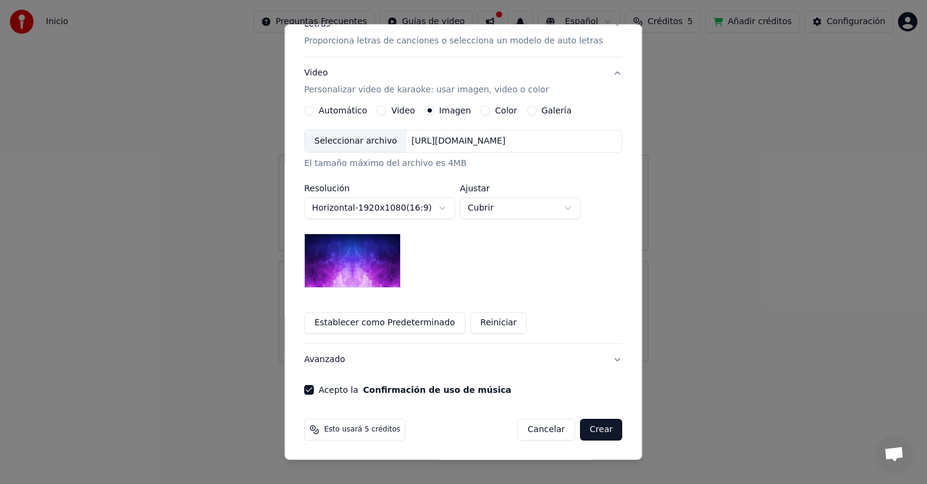
click at [585, 427] on button "Crear" at bounding box center [601, 430] width 42 height 22
click at [582, 434] on button "Crear" at bounding box center [601, 430] width 42 height 22
click at [586, 431] on button "Crear" at bounding box center [601, 430] width 42 height 22
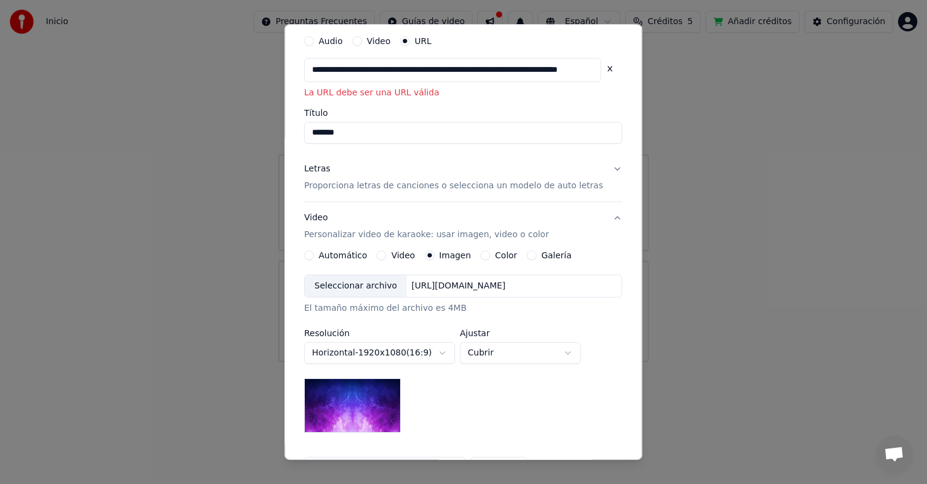
scroll to position [0, 0]
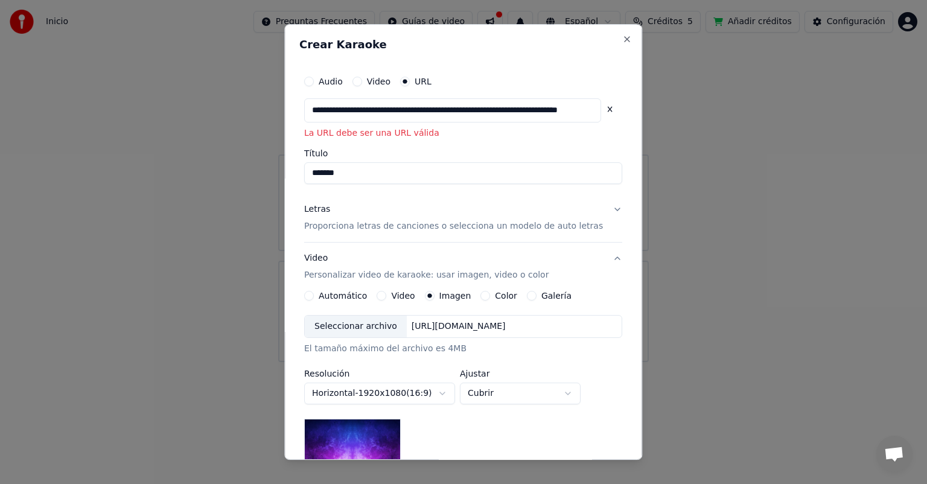
click at [598, 111] on button at bounding box center [610, 109] width 24 height 22
paste input "**********"
type input "**********"
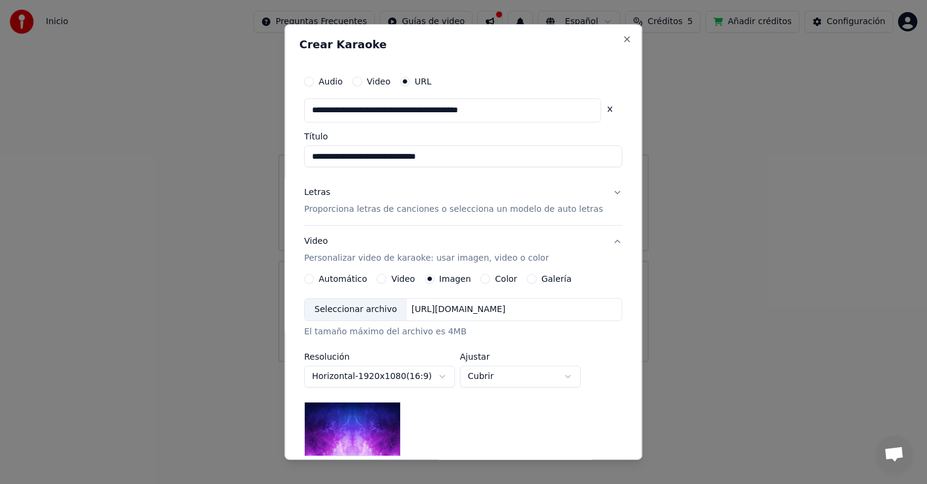
type input "**********"
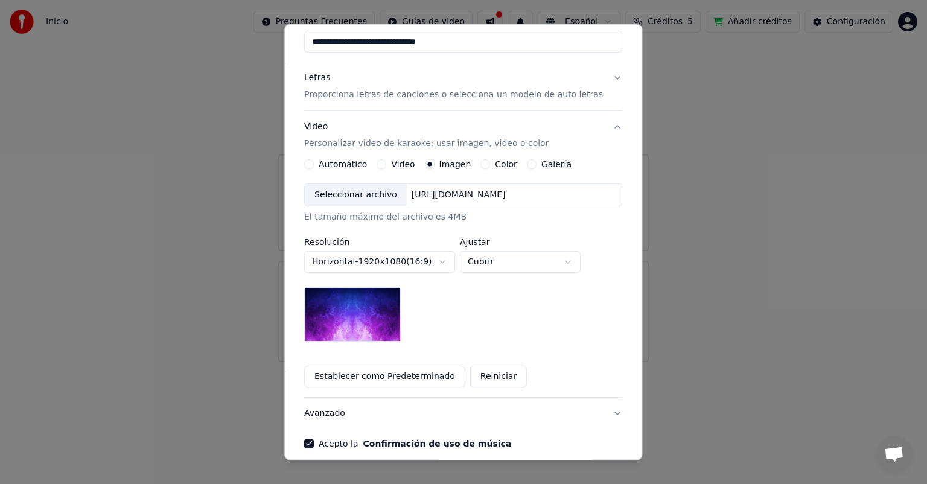
scroll to position [168, 0]
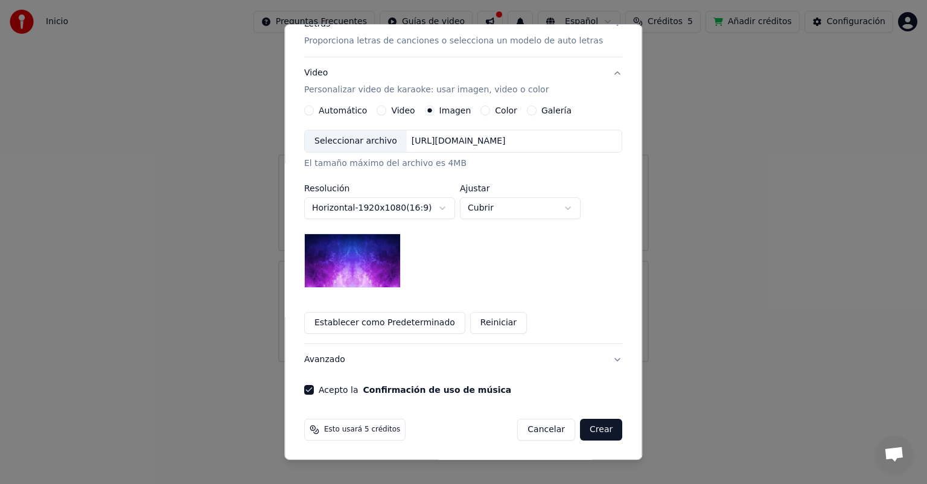
click at [584, 428] on button "Crear" at bounding box center [601, 430] width 42 height 22
type input "**********"
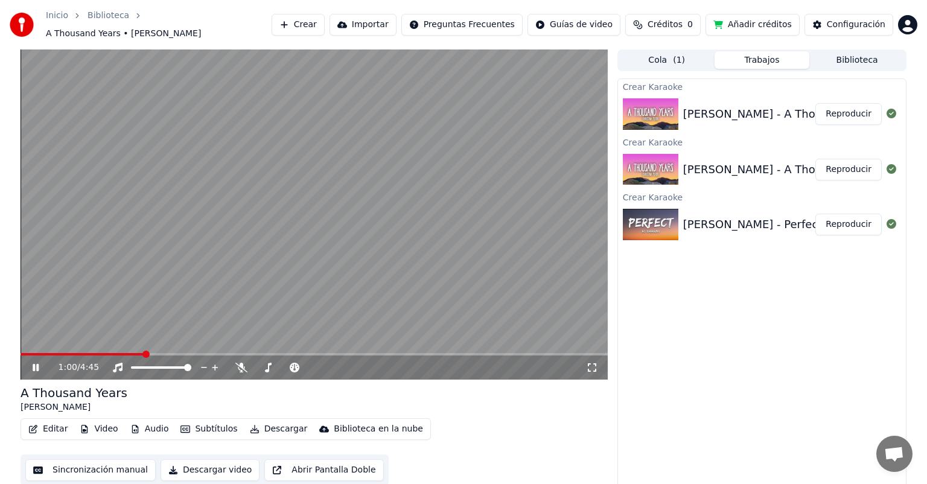
click at [143, 353] on span at bounding box center [314, 354] width 587 height 2
click at [477, 353] on span at bounding box center [314, 354] width 587 height 2
click at [568, 353] on span at bounding box center [314, 354] width 587 height 2
click at [583, 353] on span at bounding box center [314, 354] width 587 height 2
click at [592, 353] on span at bounding box center [314, 354] width 587 height 2
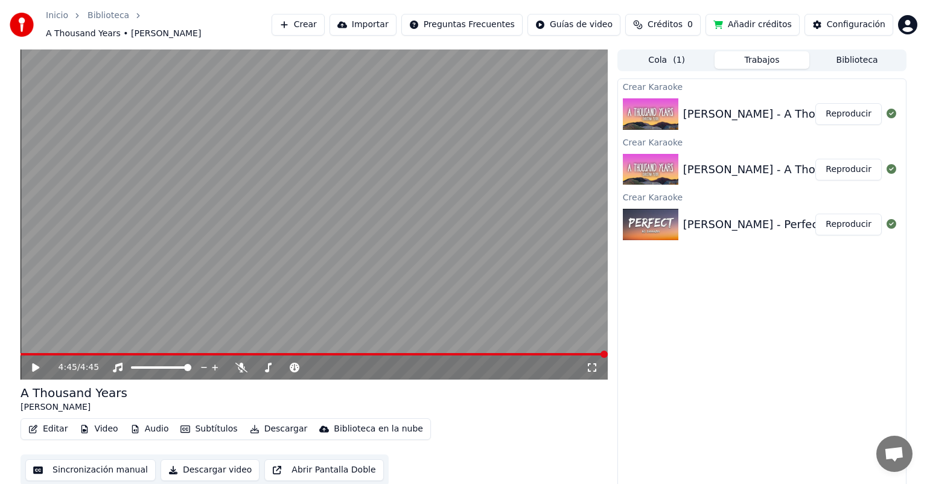
click at [396, 19] on button "Importar" at bounding box center [362, 25] width 67 height 22
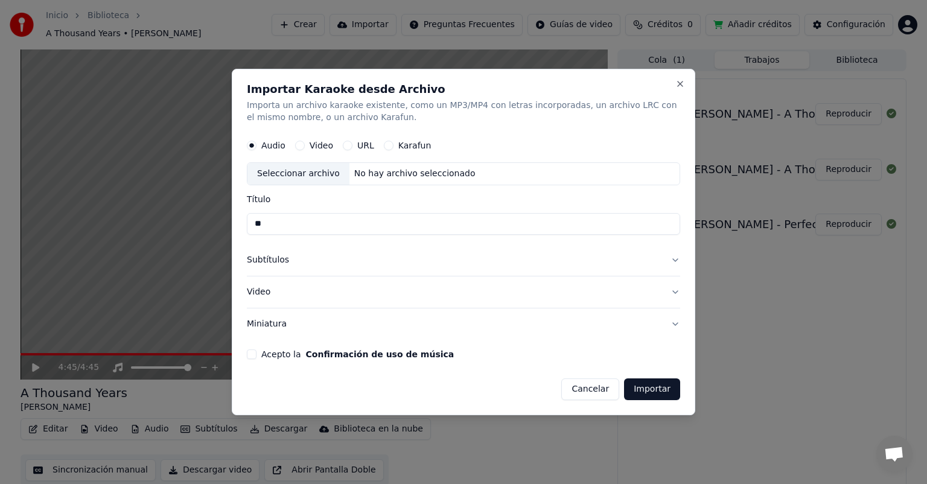
type input "*"
type input "**********"
click at [676, 258] on button "Subtítulos" at bounding box center [463, 259] width 433 height 31
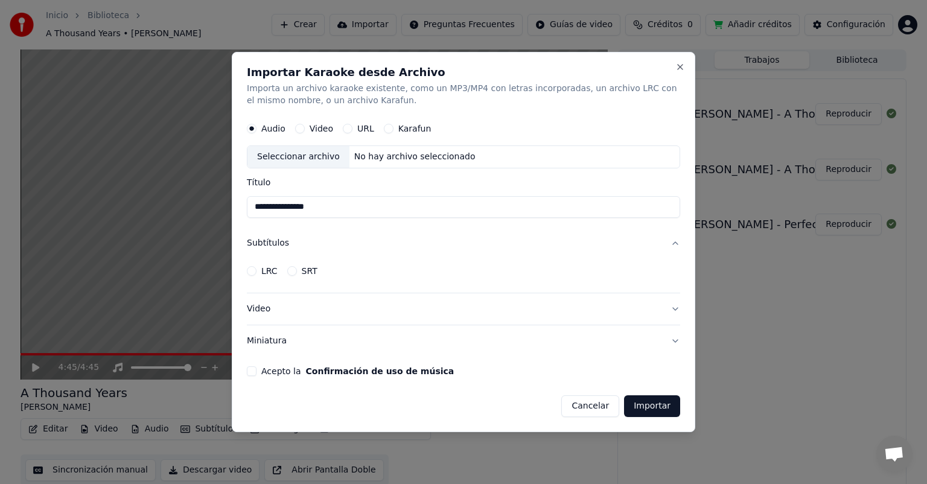
click at [676, 258] on button "Subtítulos" at bounding box center [463, 242] width 433 height 31
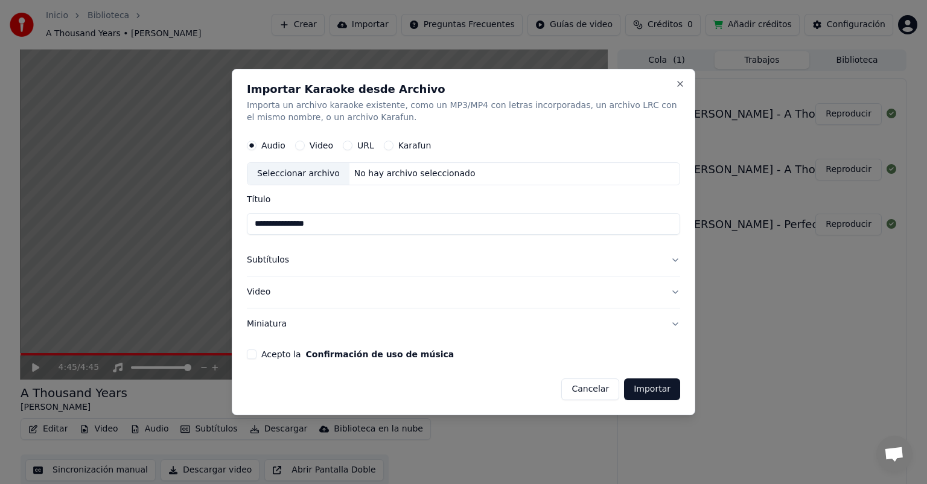
click at [673, 302] on button "Video" at bounding box center [463, 291] width 433 height 31
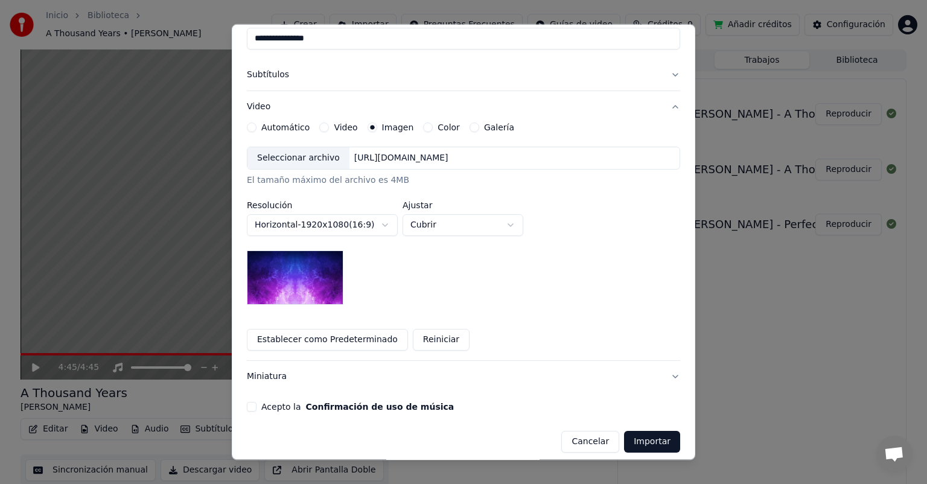
scroll to position [147, 0]
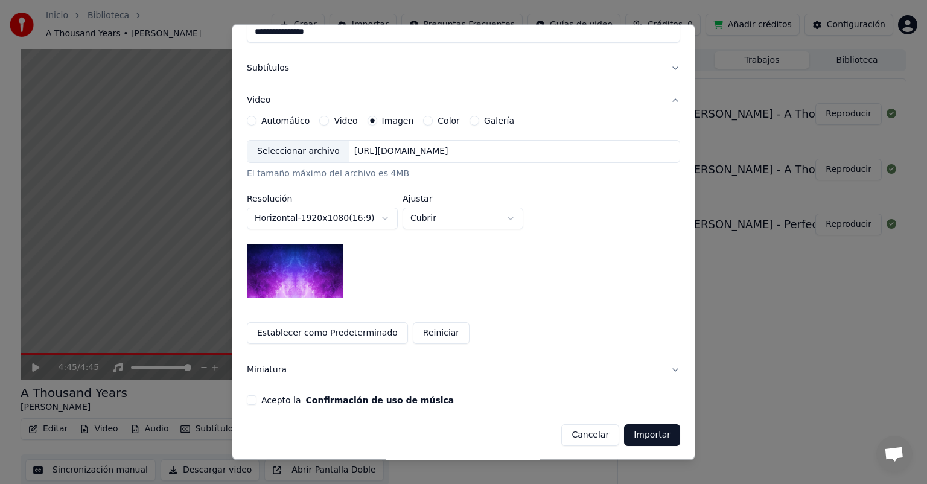
click at [653, 434] on button "Importar" at bounding box center [652, 435] width 56 height 22
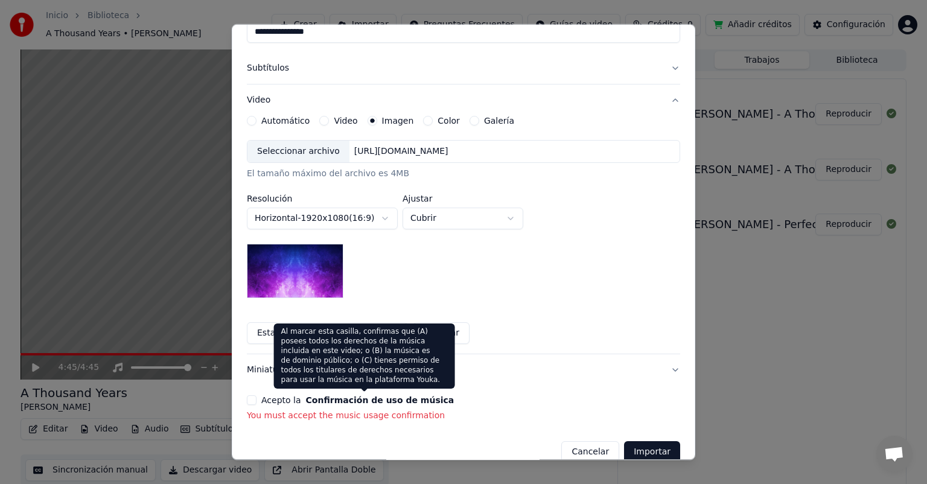
click at [331, 401] on button "Confirmación de uso de música" at bounding box center [380, 400] width 148 height 8
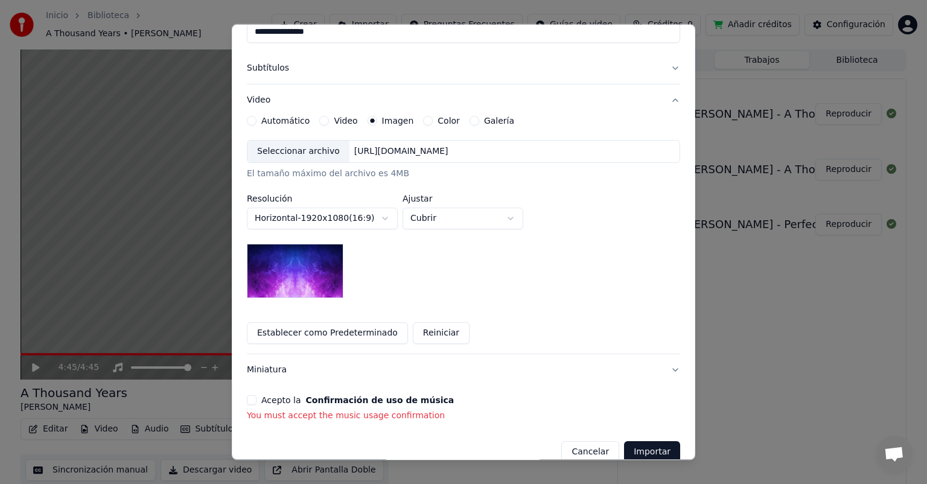
click at [252, 399] on button "Acepto la Confirmación de uso de música" at bounding box center [252, 400] width 10 height 10
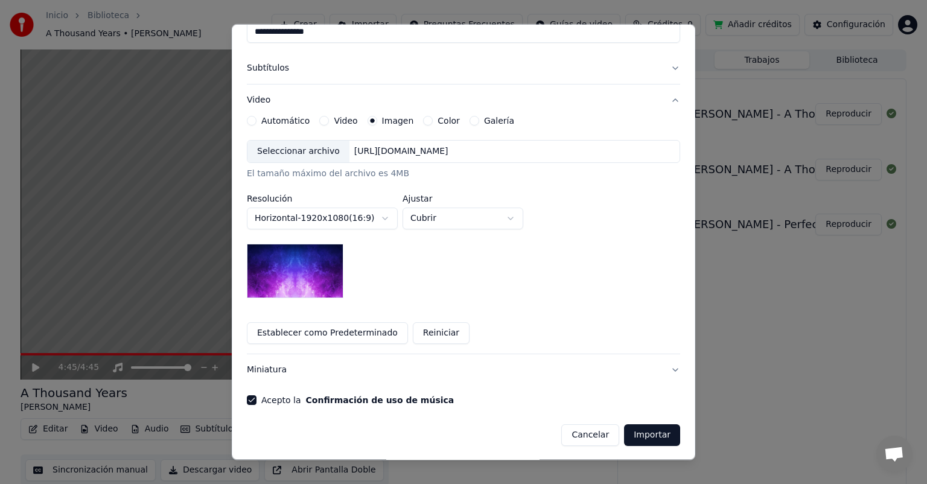
click at [649, 434] on button "Importar" at bounding box center [652, 435] width 56 height 22
click at [644, 432] on button "Importar" at bounding box center [652, 435] width 56 height 22
click at [655, 433] on button "Importar" at bounding box center [652, 435] width 56 height 22
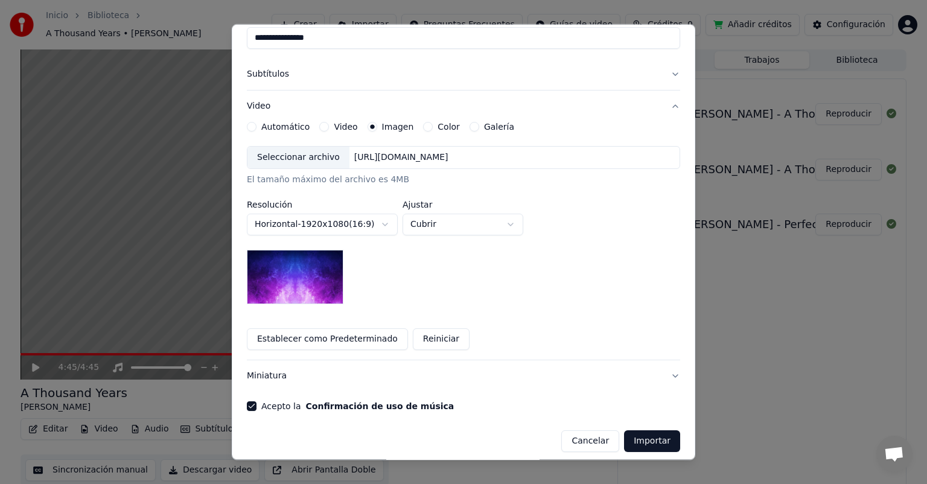
scroll to position [142, 0]
click at [629, 442] on button "Importar" at bounding box center [652, 440] width 56 height 22
click at [335, 333] on button "Establecer como Predeterminado" at bounding box center [327, 338] width 161 height 22
click at [654, 440] on button "Importar" at bounding box center [652, 440] width 56 height 22
click at [664, 373] on button "Miniatura" at bounding box center [463, 374] width 433 height 31
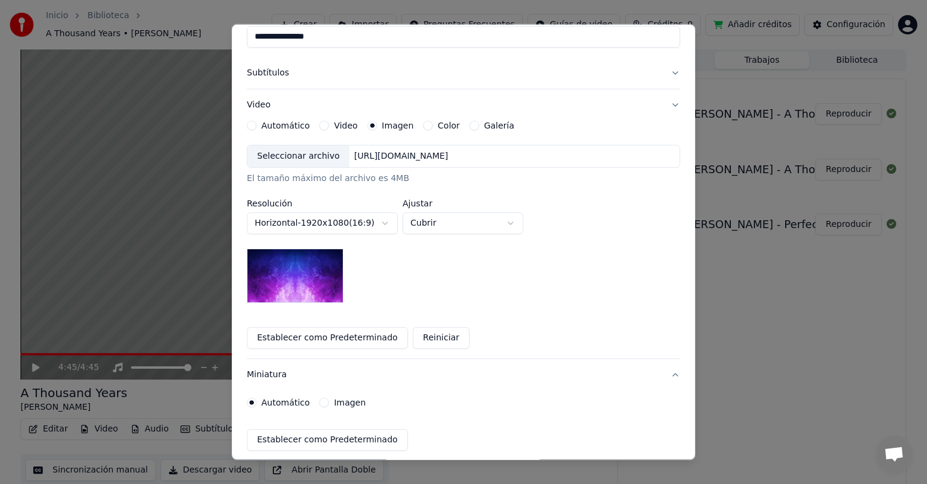
scroll to position [0, 0]
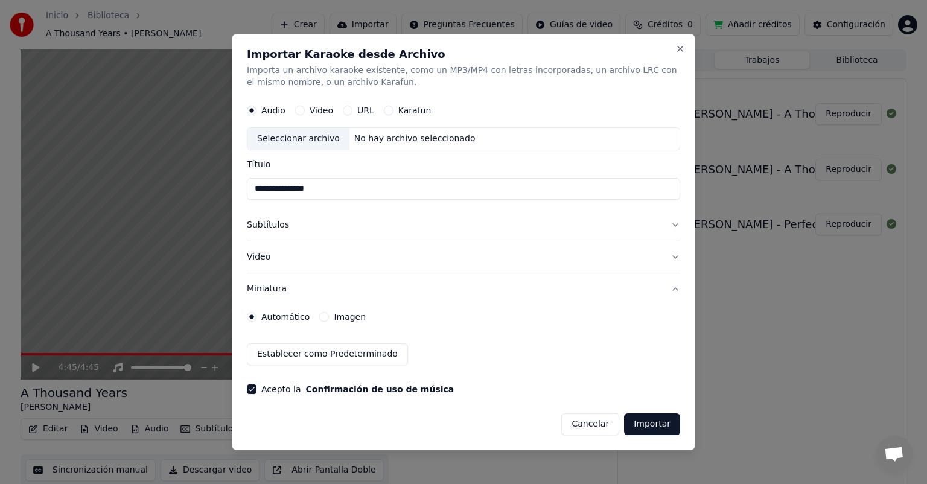
click at [647, 424] on button "Importar" at bounding box center [652, 424] width 56 height 22
click at [314, 137] on div "Seleccionar archivo" at bounding box center [298, 139] width 102 height 22
drag, startPoint x: 591, startPoint y: 423, endPoint x: 585, endPoint y: 420, distance: 6.7
click at [585, 420] on button "Cancelar" at bounding box center [590, 424] width 58 height 22
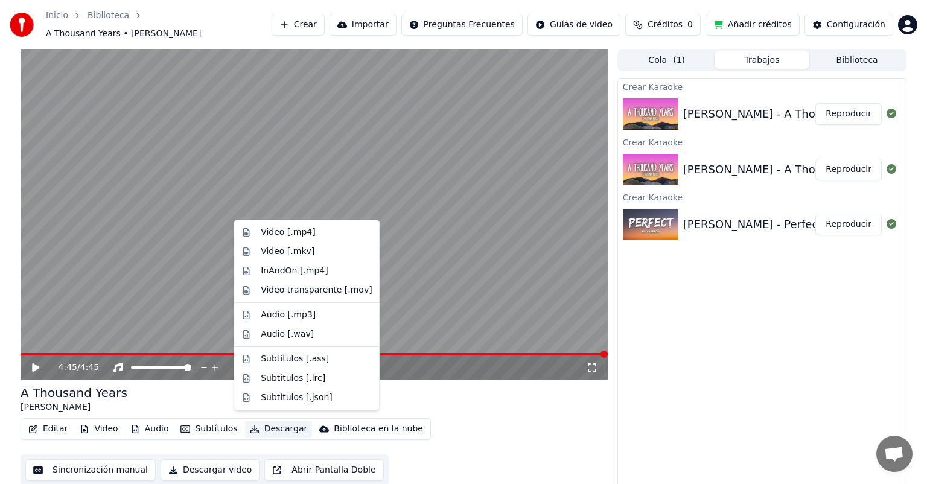
click at [280, 420] on button "Descargar" at bounding box center [279, 428] width 68 height 17
click at [315, 232] on div "Video [.mp4]" at bounding box center [316, 232] width 111 height 12
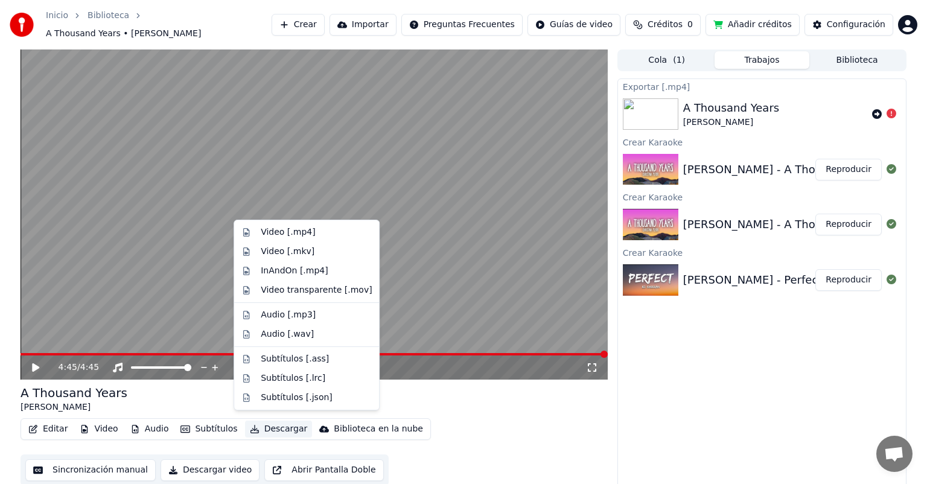
click at [269, 425] on button "Descargar" at bounding box center [279, 428] width 68 height 17
click at [279, 252] on div "Video [.mkv]" at bounding box center [288, 252] width 54 height 12
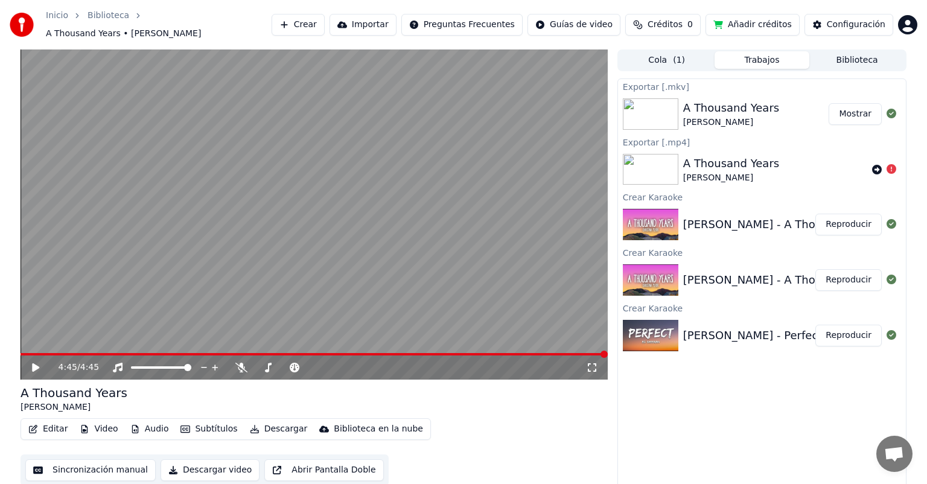
click at [862, 106] on button "Mostrar" at bounding box center [854, 114] width 53 height 22
click at [31, 363] on icon at bounding box center [44, 368] width 28 height 10
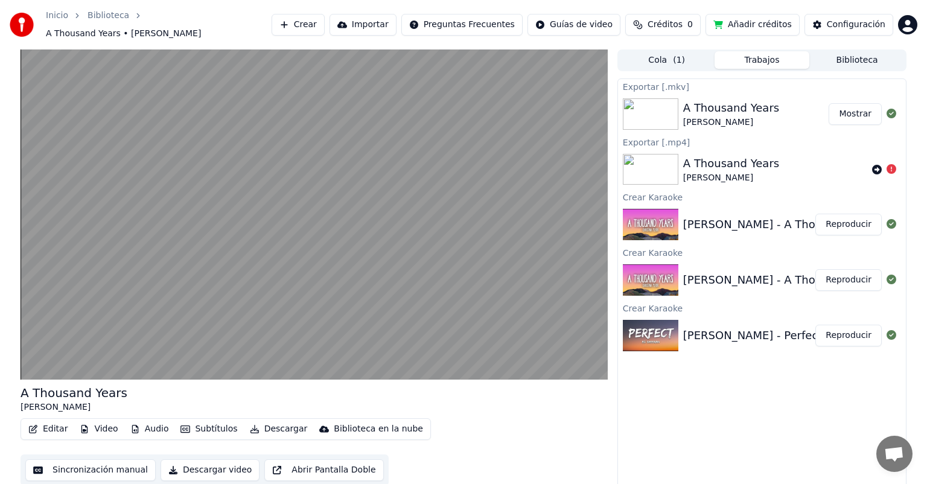
click at [103, 420] on button "Video" at bounding box center [99, 428] width 48 height 17
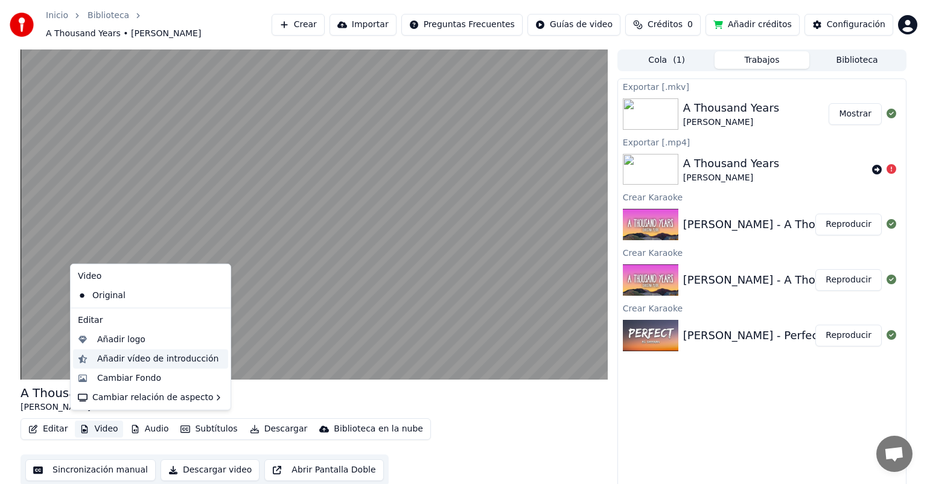
click at [171, 361] on div "Añadir vídeo de introducción" at bounding box center [157, 359] width 121 height 12
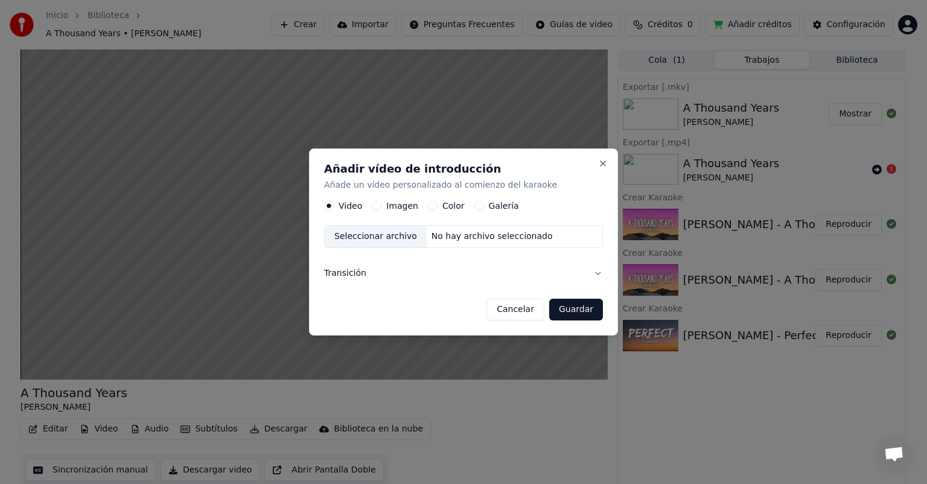
click at [531, 308] on button "Cancelar" at bounding box center [515, 310] width 58 height 22
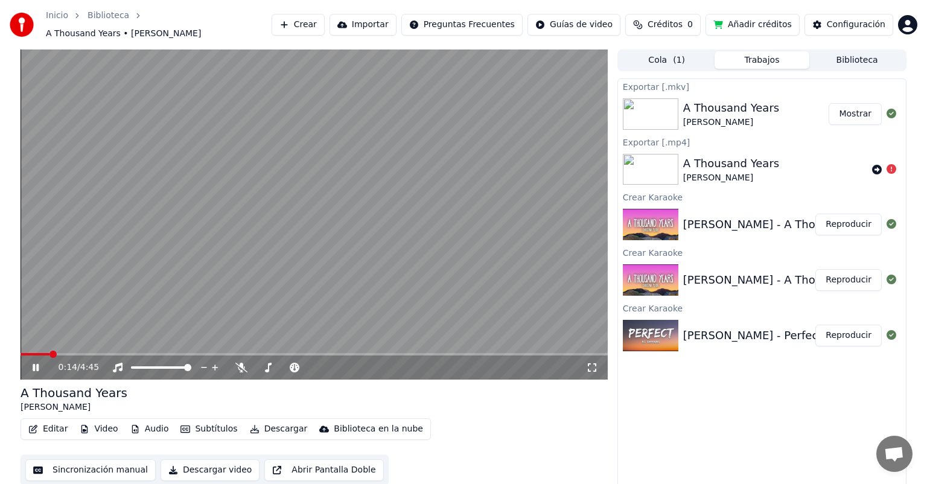
click at [39, 363] on icon at bounding box center [44, 368] width 28 height 10
click at [21, 355] on span at bounding box center [24, 354] width 7 height 7
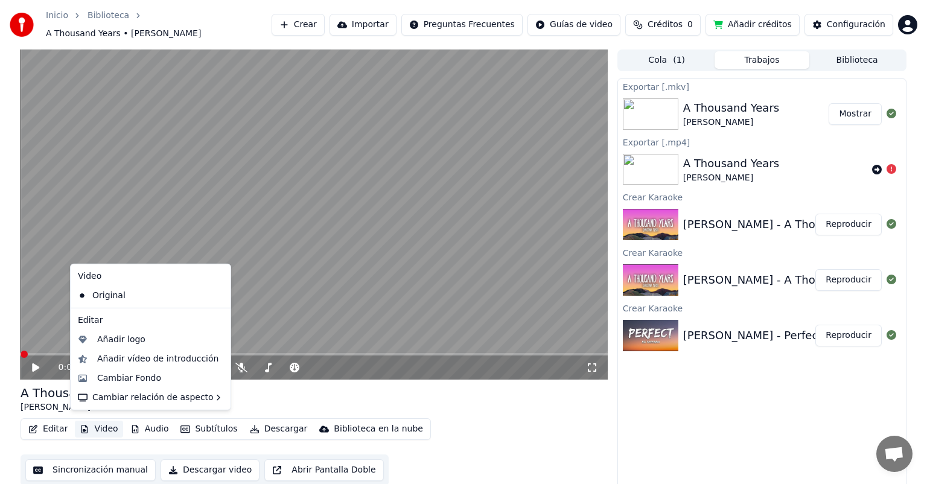
click at [98, 422] on button "Video" at bounding box center [99, 428] width 48 height 17
click at [115, 336] on div "Añadir logo" at bounding box center [121, 340] width 48 height 12
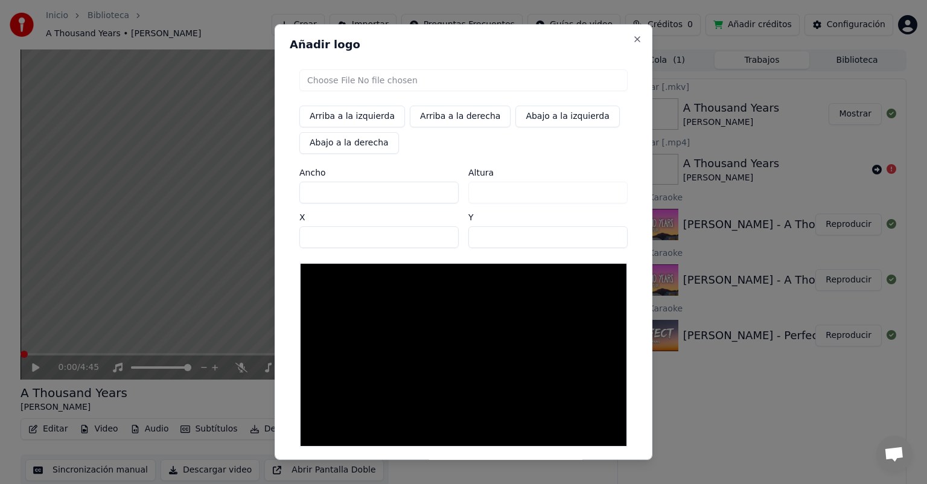
scroll to position [53, 0]
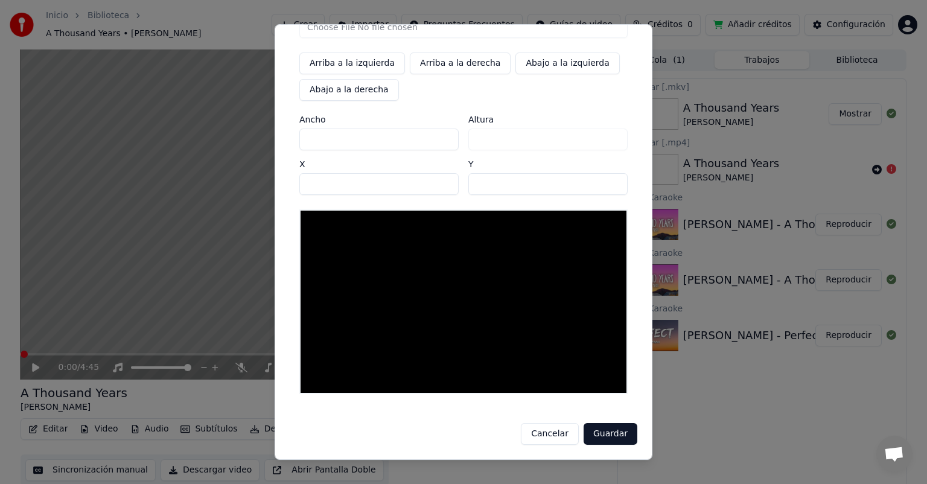
click at [571, 345] on div at bounding box center [463, 301] width 328 height 185
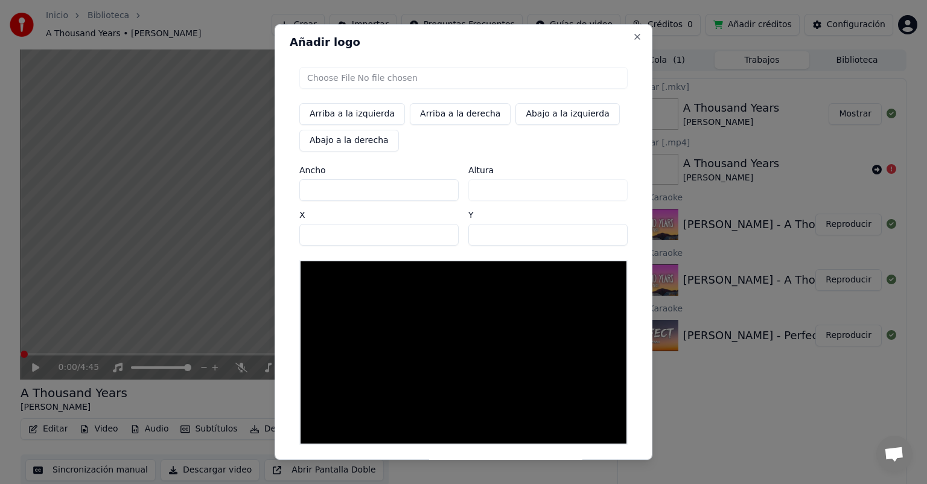
scroll to position [0, 0]
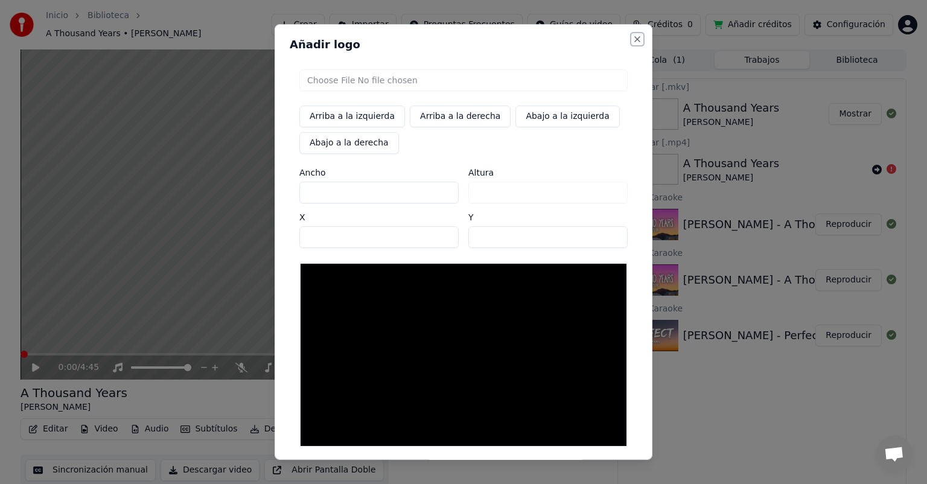
click at [633, 39] on button "Close" at bounding box center [637, 39] width 10 height 10
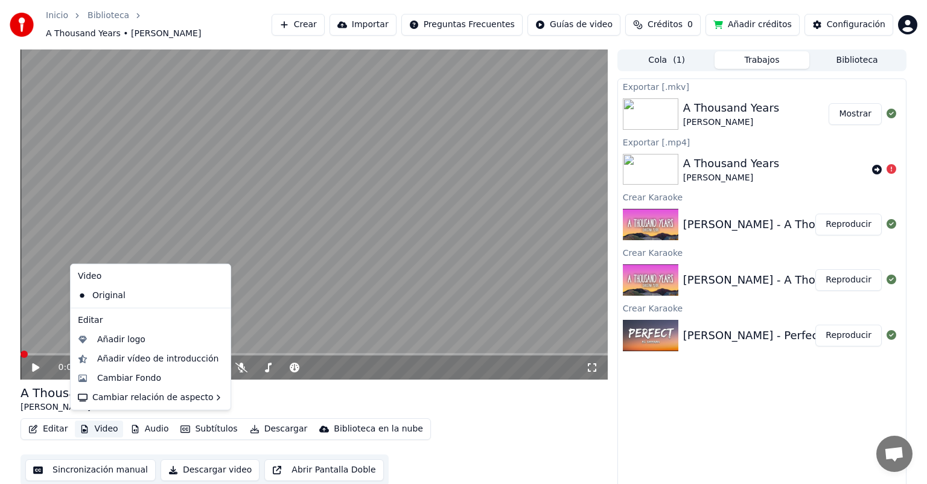
click at [92, 422] on button "Video" at bounding box center [99, 428] width 48 height 17
click at [151, 357] on div "Añadir vídeo de introducción" at bounding box center [157, 359] width 121 height 12
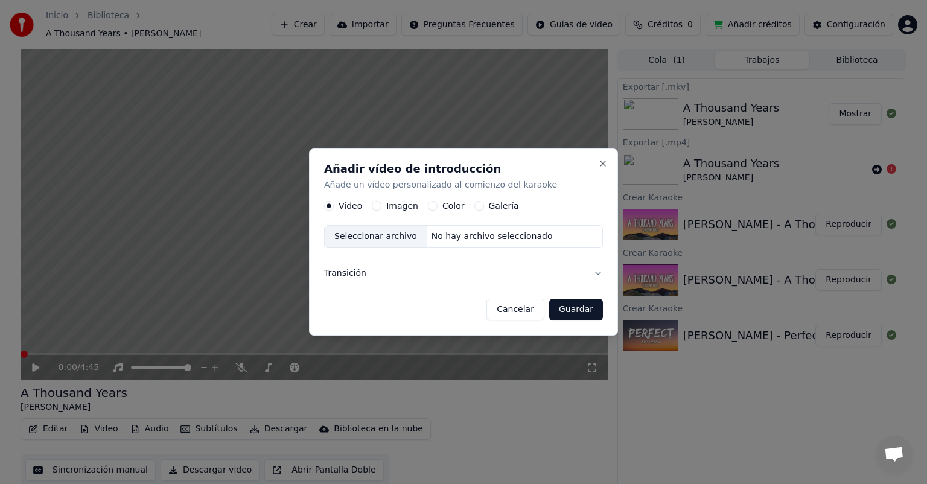
click at [374, 205] on button "Imagen" at bounding box center [377, 206] width 10 height 10
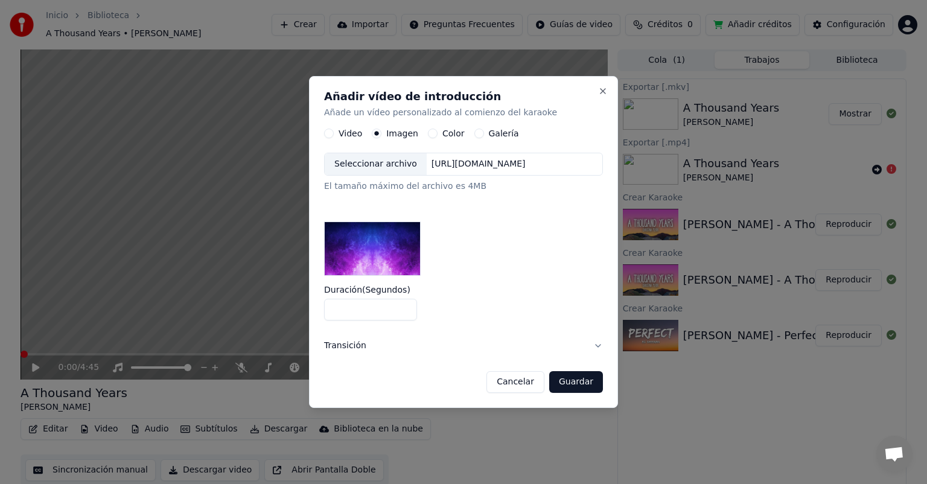
click at [374, 270] on img at bounding box center [372, 248] width 97 height 54
click at [386, 247] on img at bounding box center [372, 248] width 97 height 54
click at [474, 132] on button "Galería" at bounding box center [479, 134] width 10 height 10
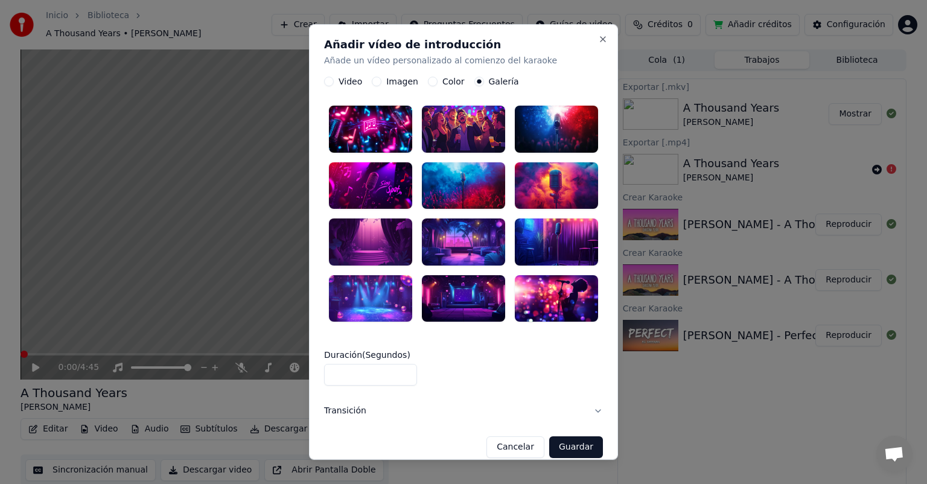
click at [380, 127] on div at bounding box center [370, 129] width 83 height 47
click at [367, 376] on input "*" at bounding box center [370, 375] width 93 height 22
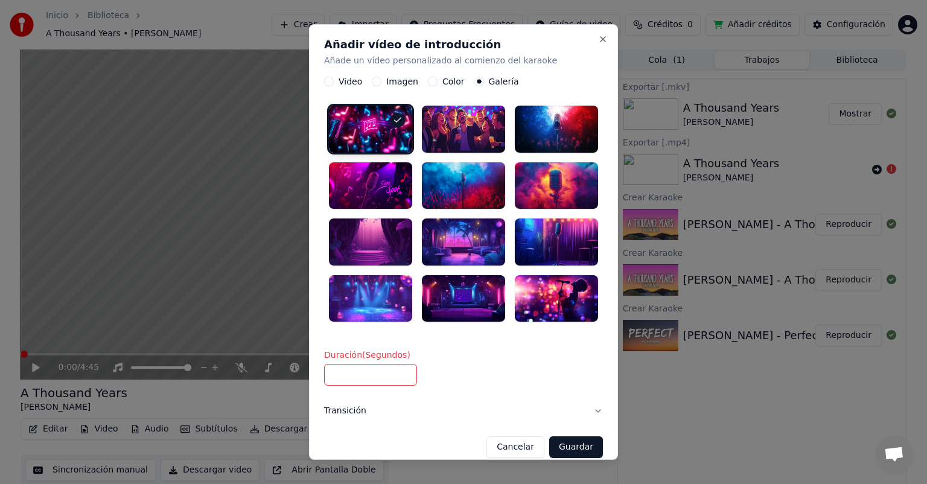
click at [400, 364] on input "***" at bounding box center [370, 375] width 93 height 22
type input "***"
click at [400, 364] on input "***" at bounding box center [370, 375] width 93 height 22
click at [493, 372] on div "Duración ( Segundos ) ***" at bounding box center [463, 368] width 279 height 35
click at [374, 84] on button "Imagen" at bounding box center [377, 82] width 10 height 10
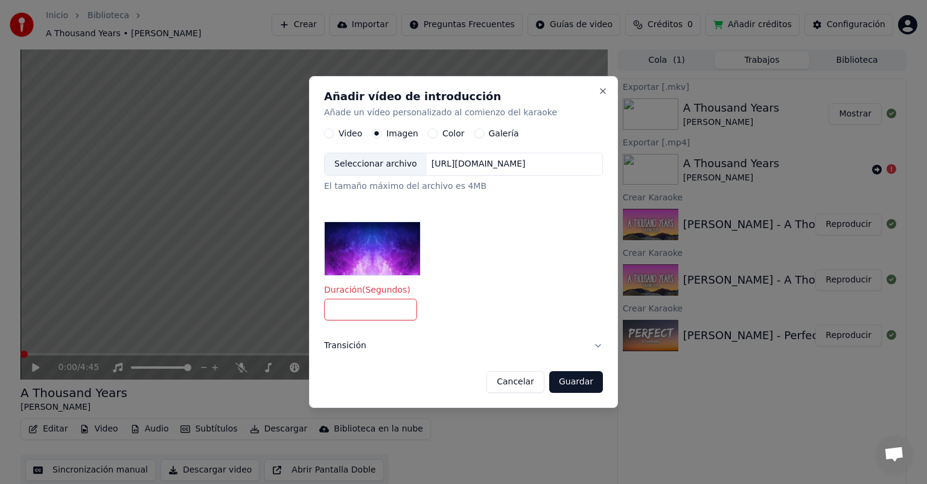
click at [386, 273] on img at bounding box center [372, 248] width 97 height 54
click at [603, 345] on button "Transición" at bounding box center [463, 345] width 279 height 31
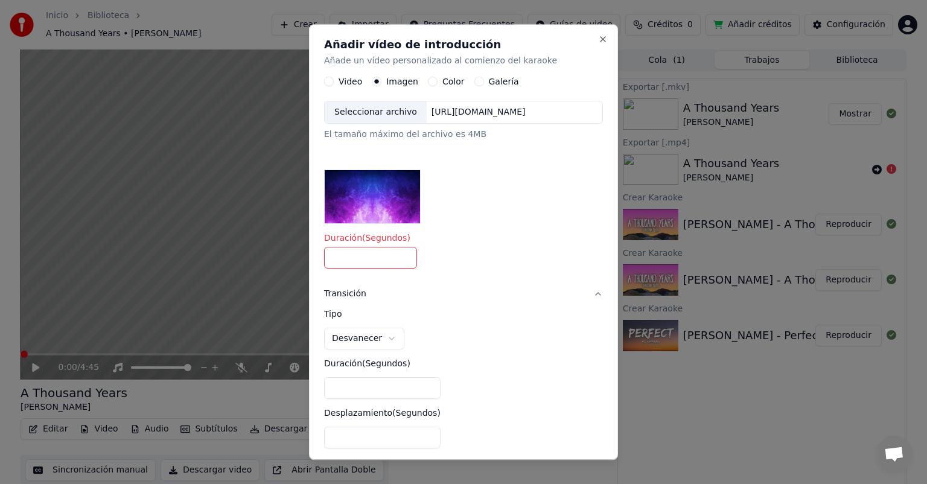
click at [368, 338] on body "**********" at bounding box center [463, 242] width 927 height 484
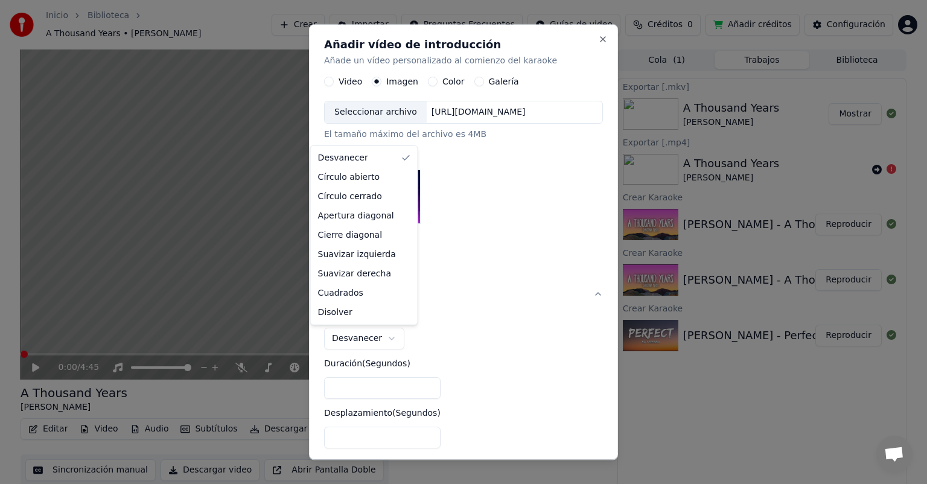
select select "**********"
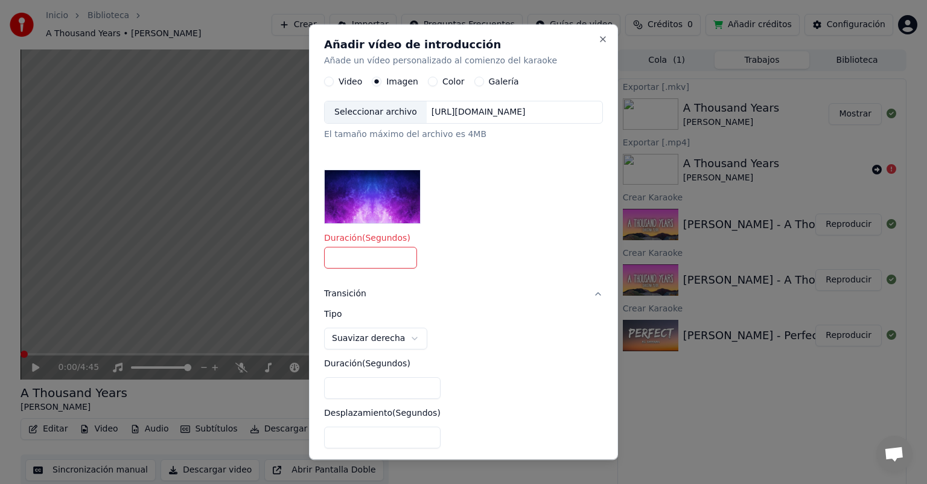
click at [396, 442] on input "*" at bounding box center [382, 438] width 116 height 22
type input "*"
click at [396, 442] on input "*" at bounding box center [382, 438] width 116 height 22
click at [324, 85] on button "Video" at bounding box center [329, 82] width 10 height 10
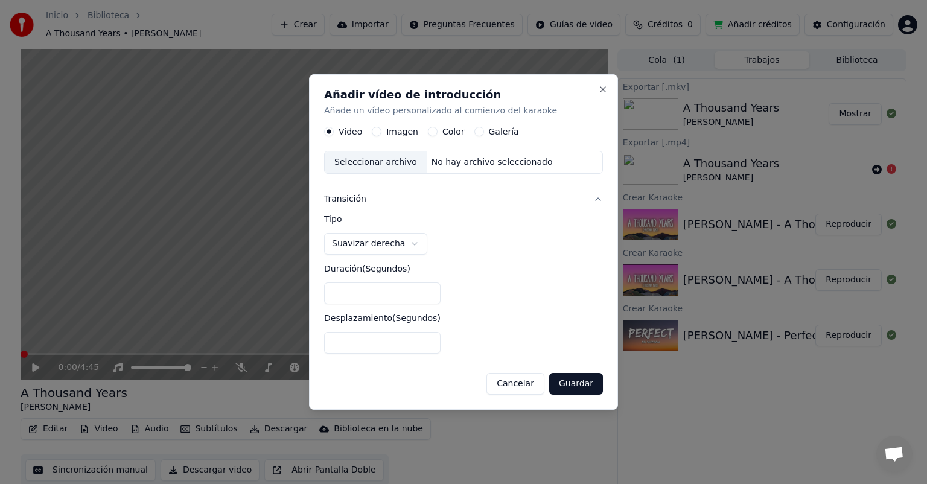
click at [434, 127] on div "Color" at bounding box center [446, 132] width 37 height 10
click at [430, 127] on button "Color" at bounding box center [433, 132] width 10 height 10
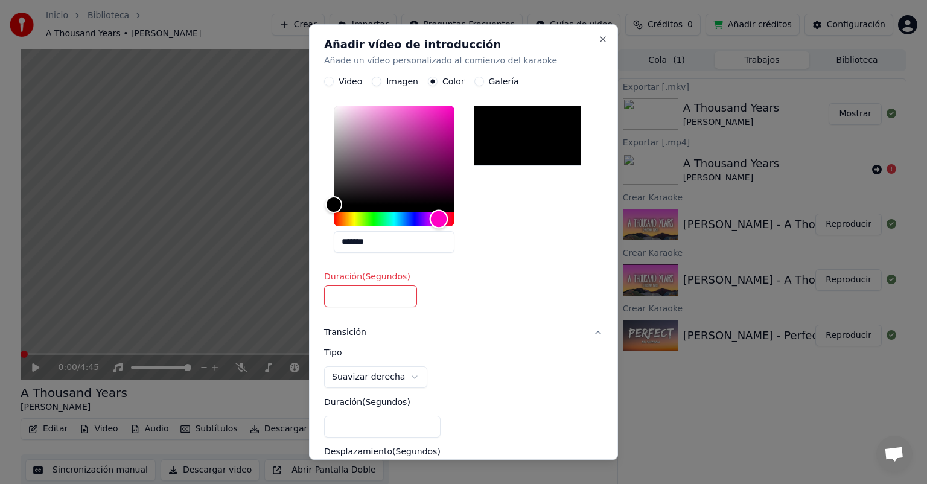
click at [439, 221] on div "Hue" at bounding box center [394, 219] width 121 height 14
click at [440, 116] on div "Color" at bounding box center [394, 155] width 121 height 99
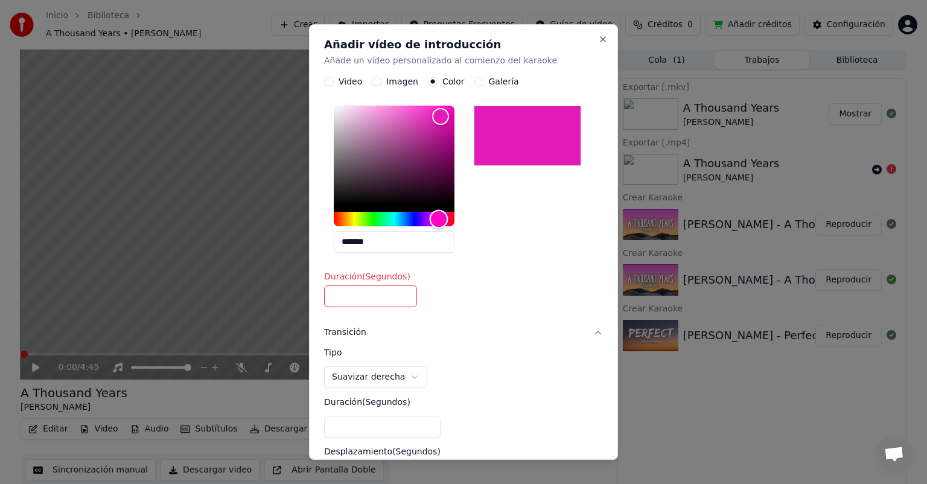
click at [429, 222] on div "Hue" at bounding box center [394, 219] width 121 height 14
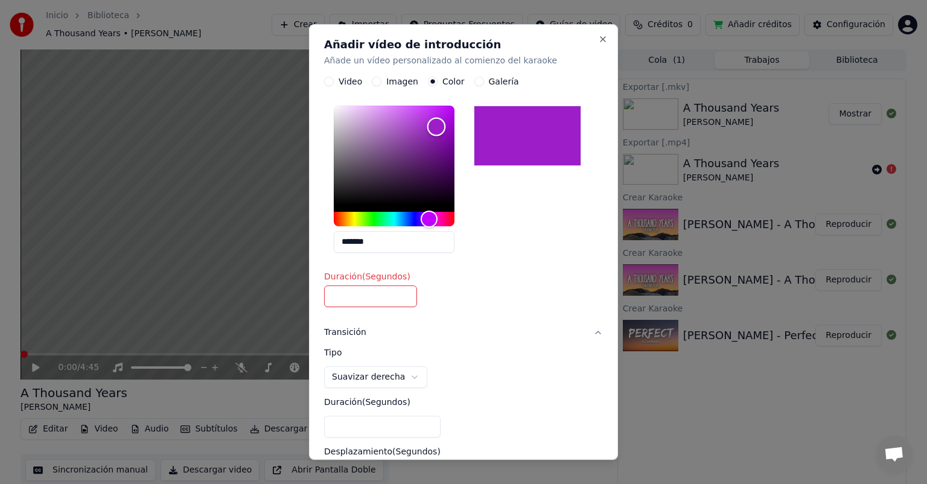
click at [436, 127] on div "Color" at bounding box center [394, 155] width 121 height 99
type input "*******"
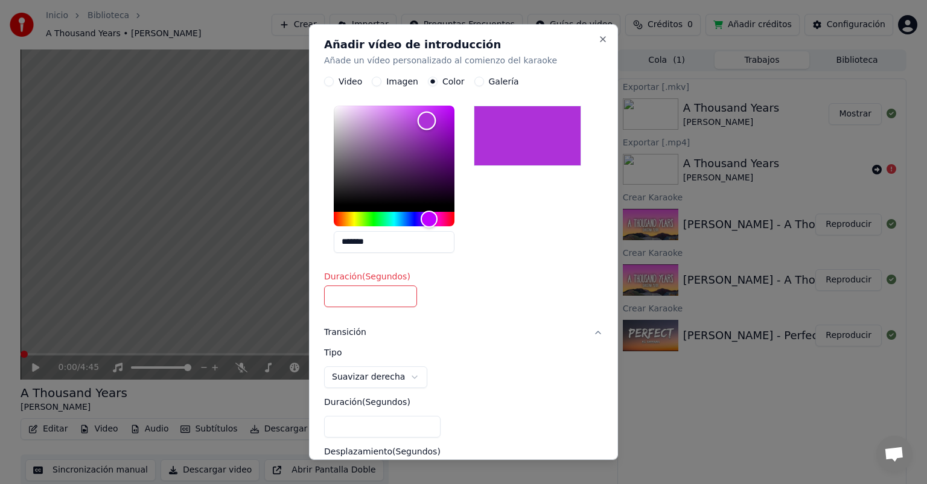
click at [427, 121] on div "Color" at bounding box center [394, 155] width 121 height 99
click at [474, 80] on button "Galería" at bounding box center [479, 82] width 10 height 10
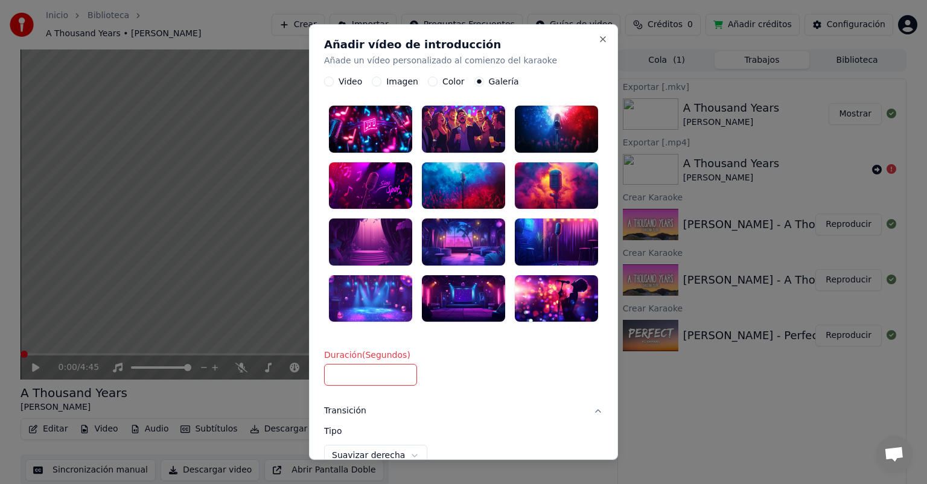
select select "****"
type input "*"
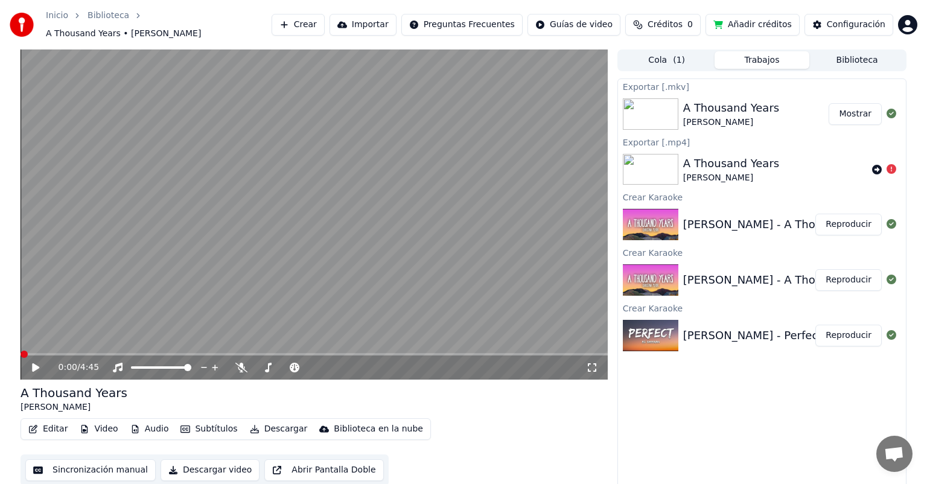
drag, startPoint x: 624, startPoint y: 215, endPoint x: 627, endPoint y: 229, distance: 14.9
click at [40, 363] on icon at bounding box center [44, 368] width 28 height 10
click at [37, 364] on icon at bounding box center [36, 367] width 6 height 7
click at [278, 426] on button "Descargar" at bounding box center [279, 428] width 68 height 17
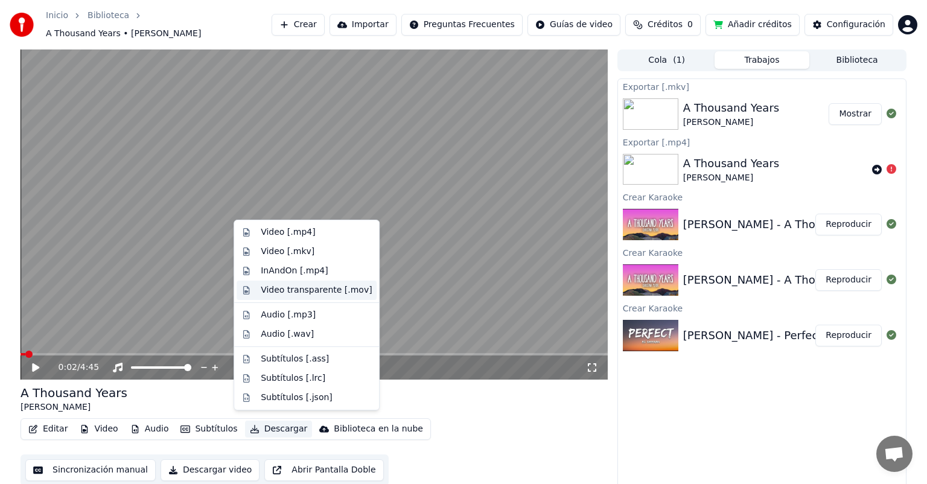
click at [291, 290] on div "Video transparente [.mov]" at bounding box center [316, 290] width 111 height 12
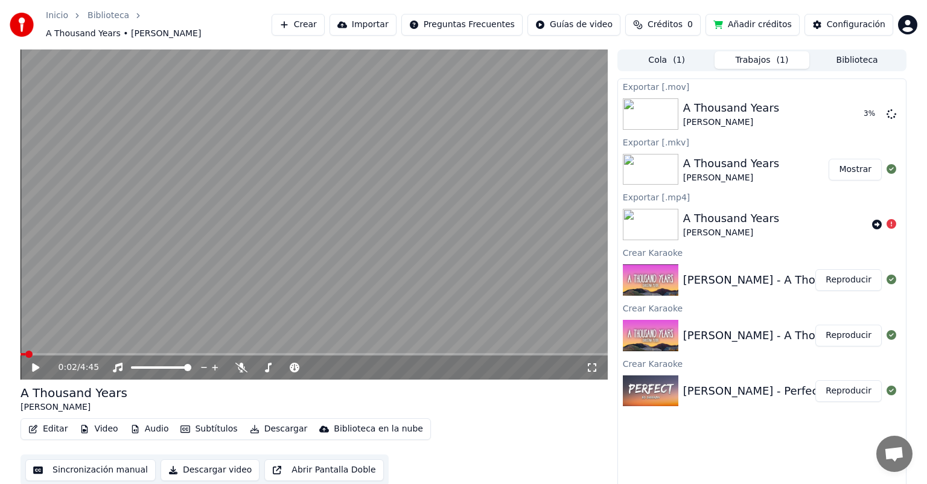
click at [852, 167] on button "Mostrar" at bounding box center [854, 170] width 53 height 22
click at [224, 471] on button "Descargar video" at bounding box center [209, 470] width 99 height 22
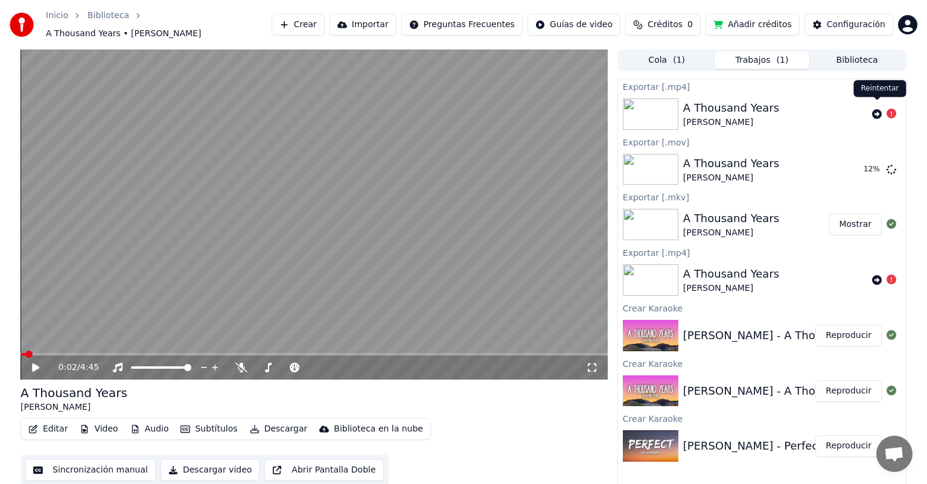
click at [874, 109] on icon at bounding box center [877, 114] width 10 height 10
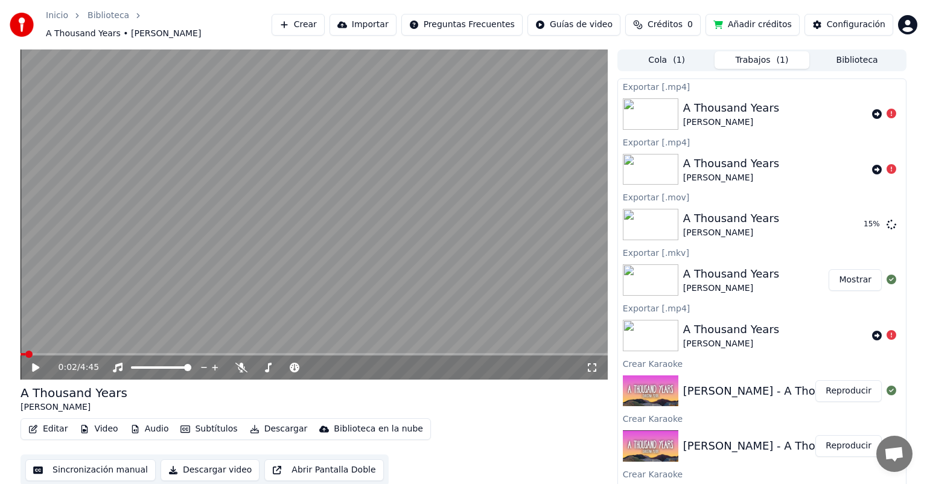
click at [99, 424] on button "Video" at bounding box center [99, 428] width 48 height 17
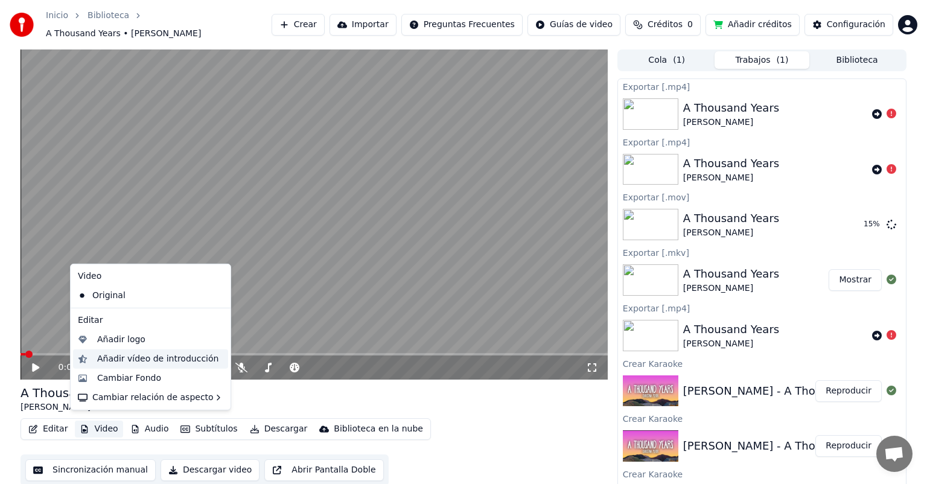
click at [142, 356] on div "Añadir vídeo de introducción" at bounding box center [157, 359] width 121 height 12
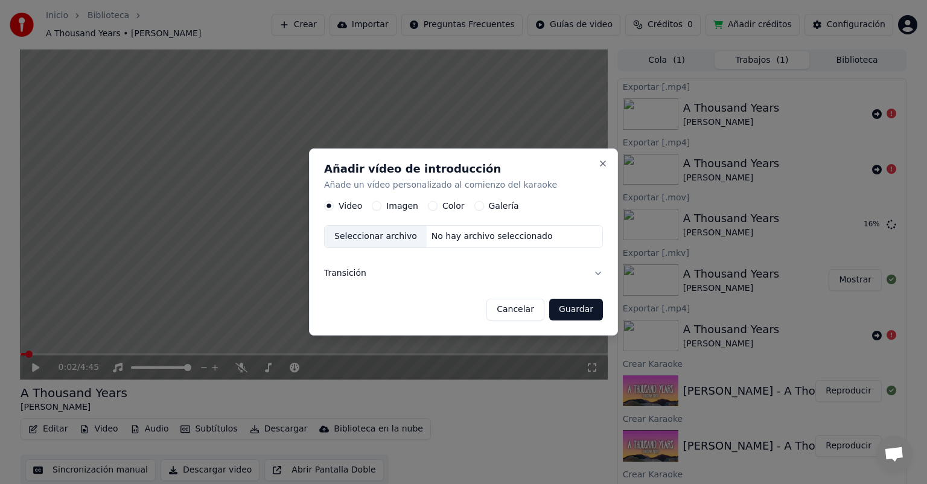
click at [355, 273] on button "Transición" at bounding box center [463, 273] width 279 height 31
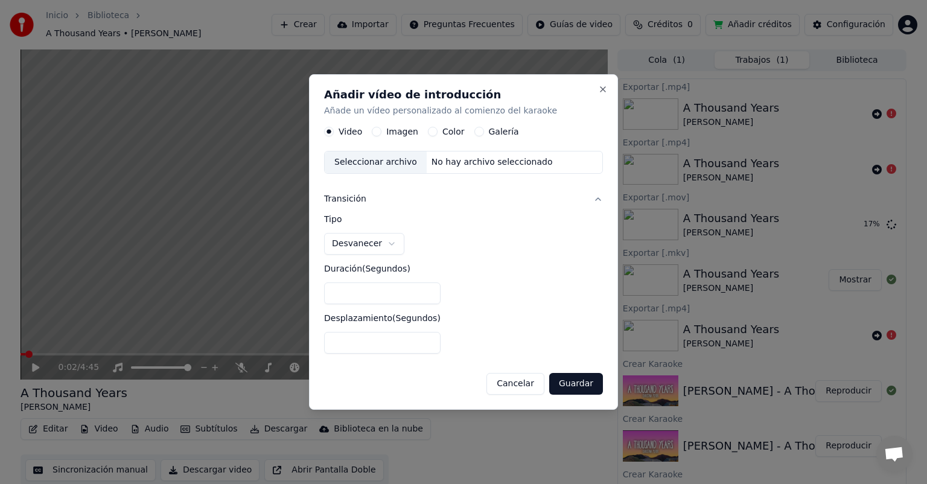
click at [386, 129] on label "Imagen" at bounding box center [402, 131] width 32 height 8
click at [381, 129] on button "Imagen" at bounding box center [377, 132] width 10 height 10
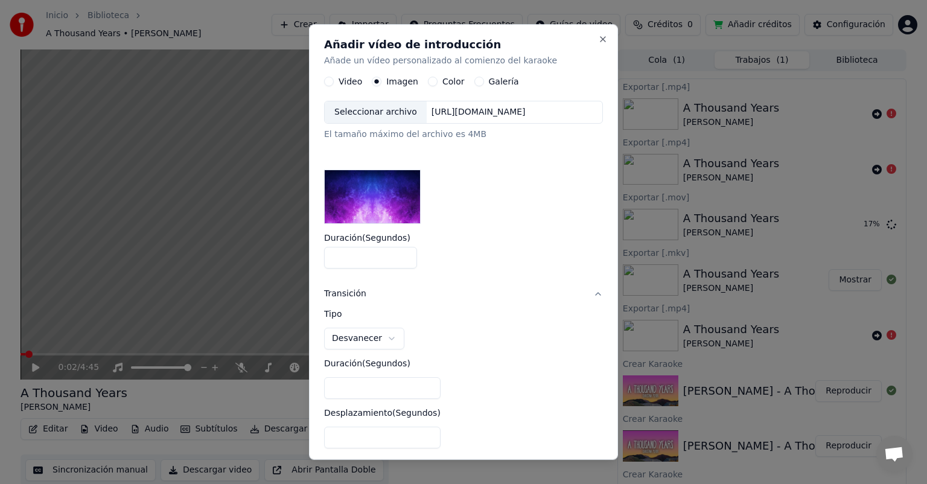
click at [365, 197] on img at bounding box center [372, 197] width 97 height 54
click at [428, 80] on div "Color" at bounding box center [446, 82] width 37 height 10
click at [428, 81] on button "Color" at bounding box center [433, 82] width 10 height 10
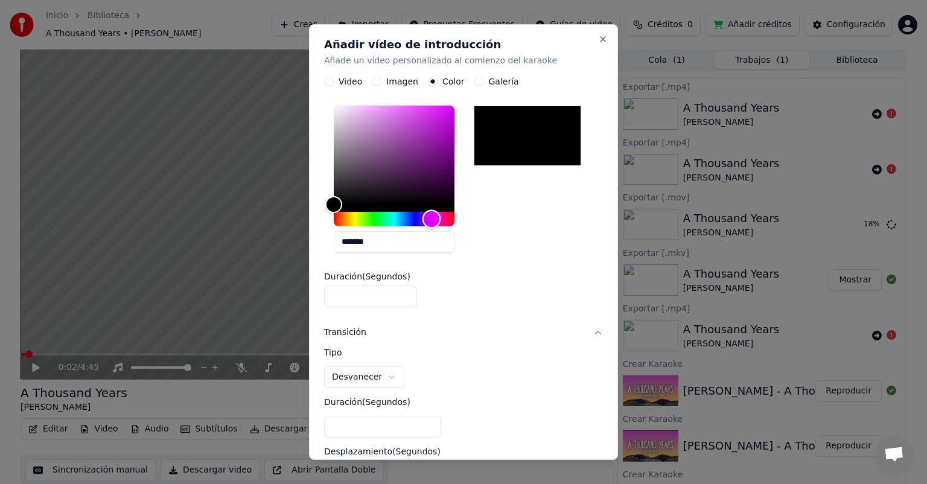
click at [431, 214] on div "Hue" at bounding box center [394, 219] width 121 height 14
type input "*******"
click at [443, 130] on div "Color" at bounding box center [394, 155] width 121 height 99
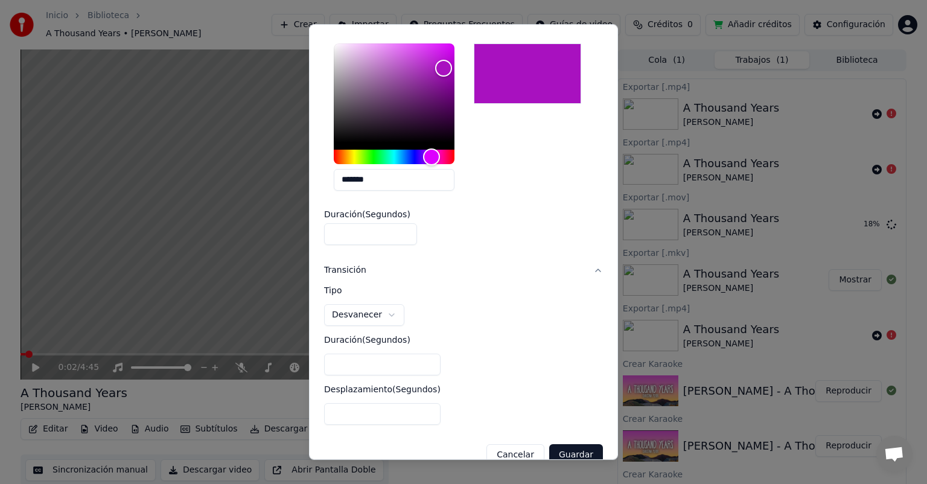
scroll to position [92, 0]
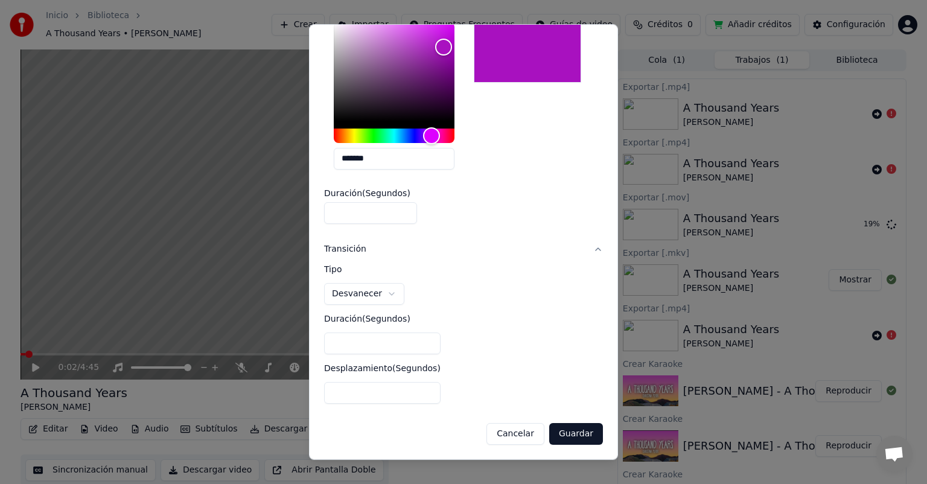
click at [567, 434] on button "Guardar" at bounding box center [576, 434] width 54 height 22
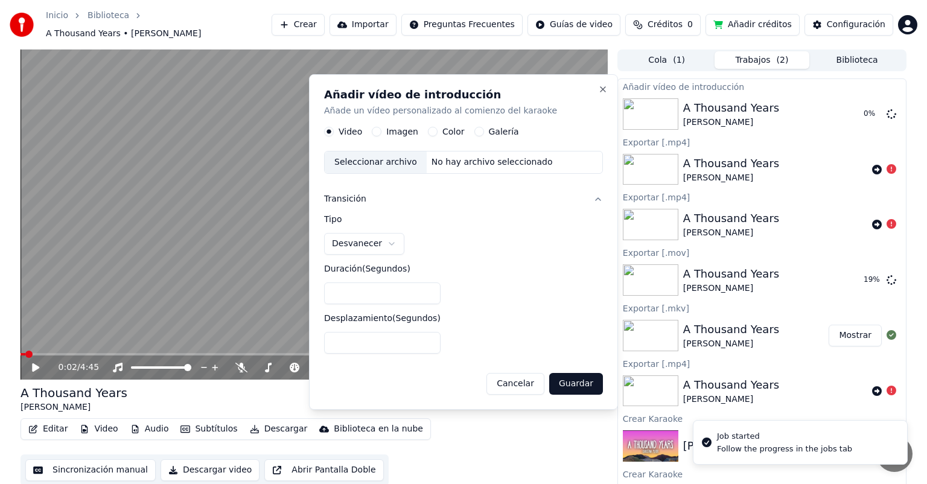
scroll to position [0, 0]
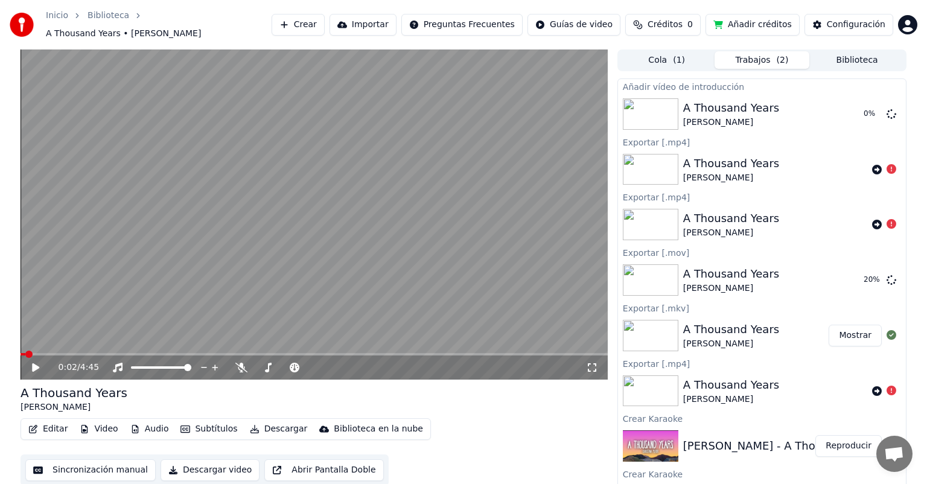
click at [93, 422] on button "Video" at bounding box center [99, 428] width 48 height 17
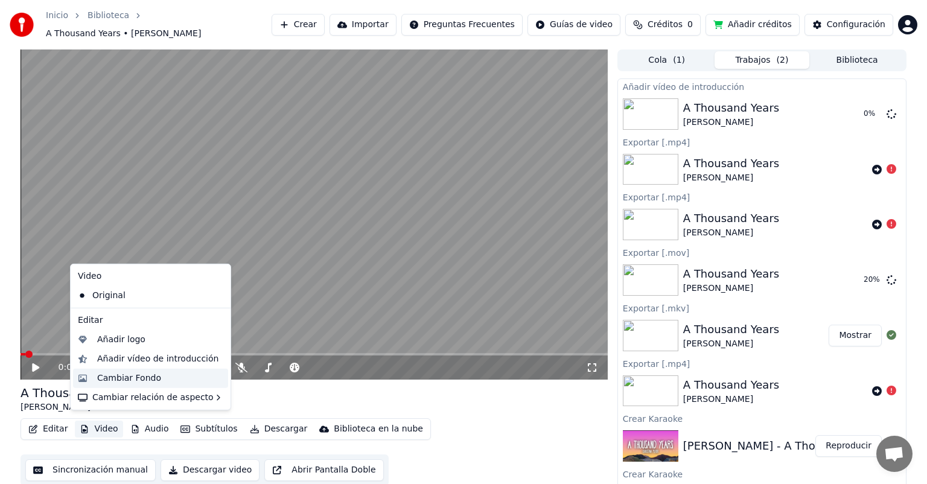
click at [158, 381] on div "Cambiar Fondo" at bounding box center [160, 378] width 126 height 12
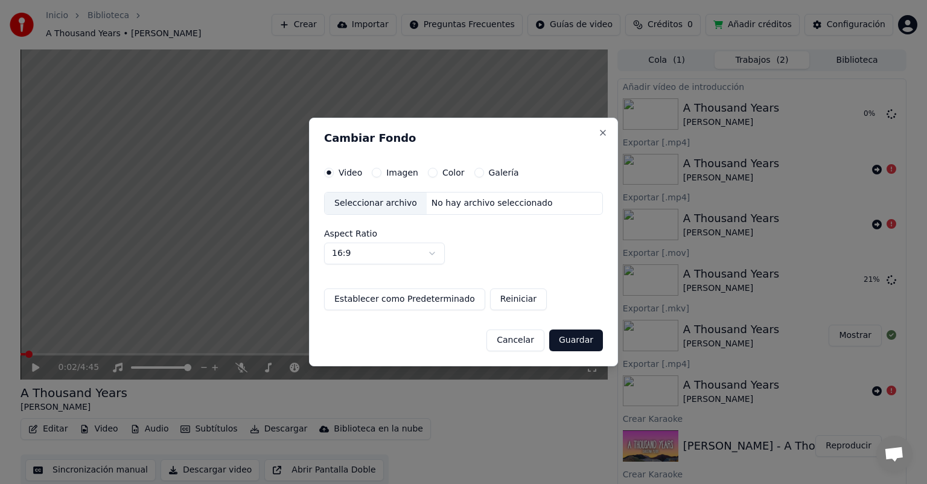
click at [383, 170] on div "Imagen" at bounding box center [395, 173] width 46 height 10
click at [376, 174] on button "Imagen" at bounding box center [377, 173] width 10 height 10
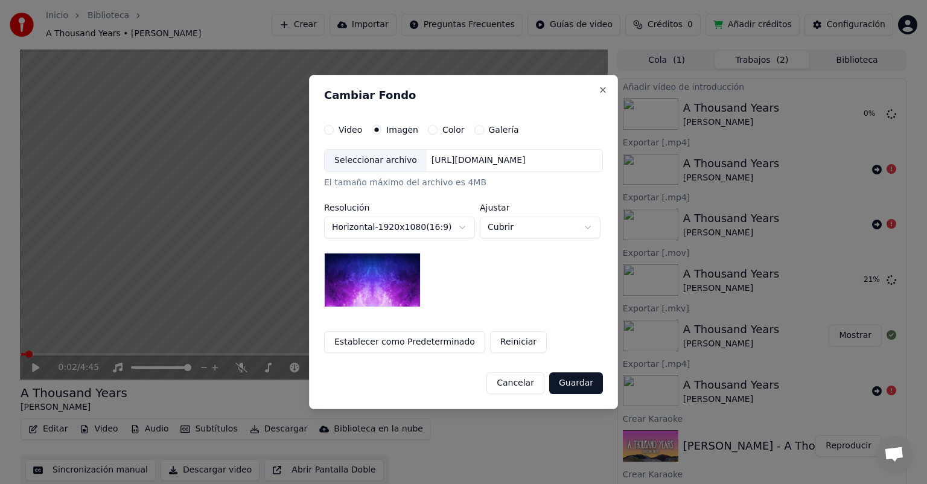
click at [392, 270] on img at bounding box center [372, 280] width 97 height 54
click at [474, 130] on button "Galería" at bounding box center [479, 130] width 10 height 10
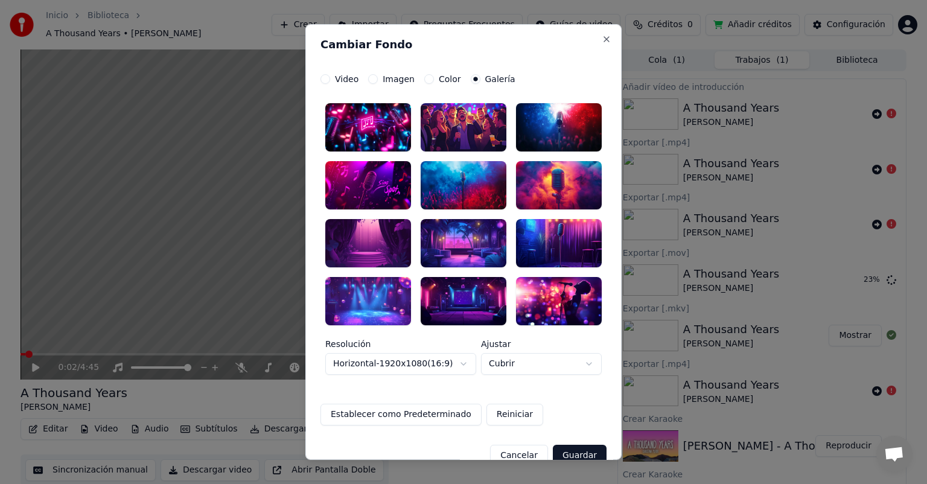
click at [378, 171] on div at bounding box center [368, 185] width 86 height 48
click at [557, 365] on body "**********" at bounding box center [463, 242] width 927 height 484
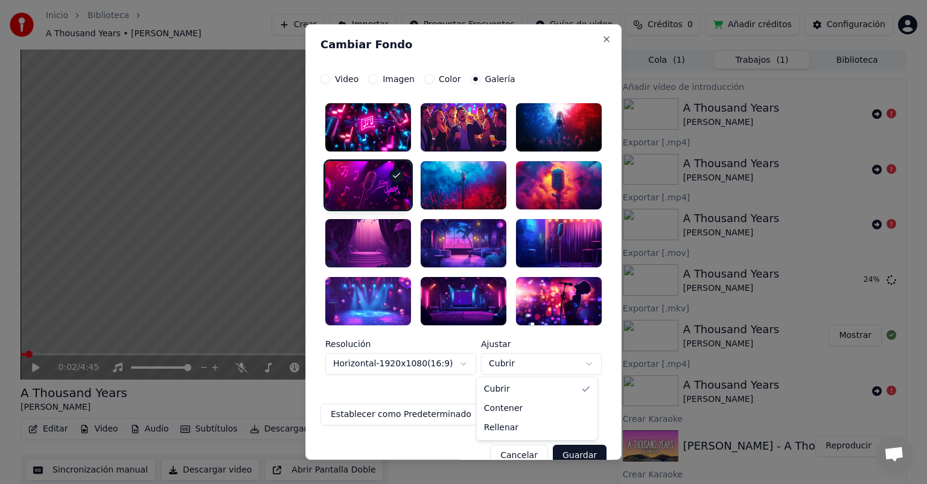
select select "****"
click at [570, 445] on button "Guardar" at bounding box center [580, 456] width 54 height 22
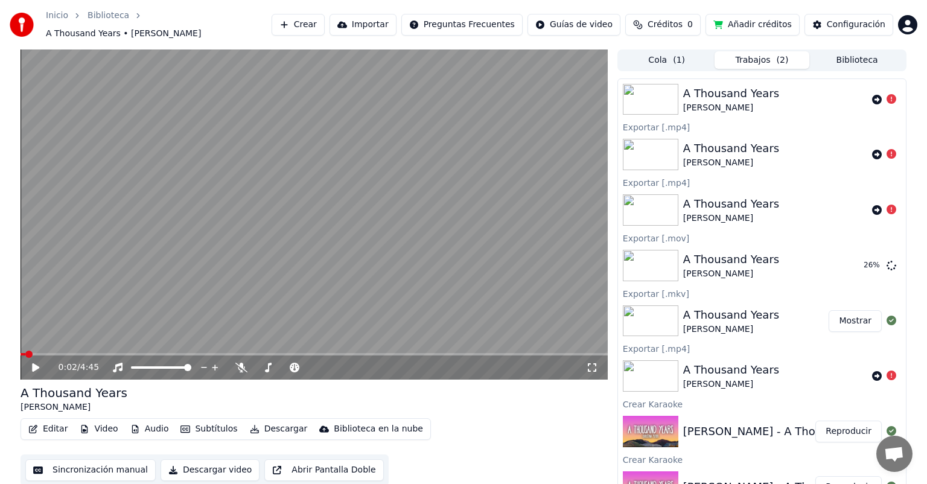
scroll to position [71, 0]
click at [851, 313] on button "Mostrar" at bounding box center [854, 320] width 53 height 22
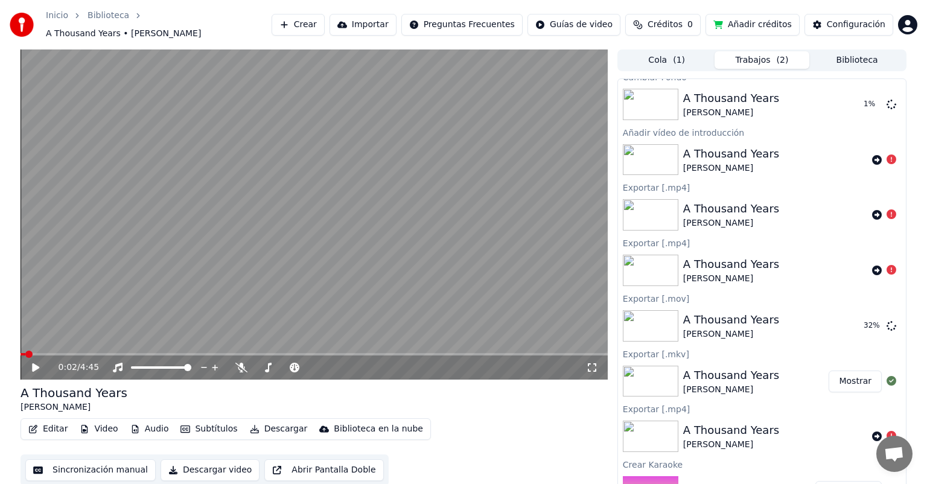
scroll to position [0, 0]
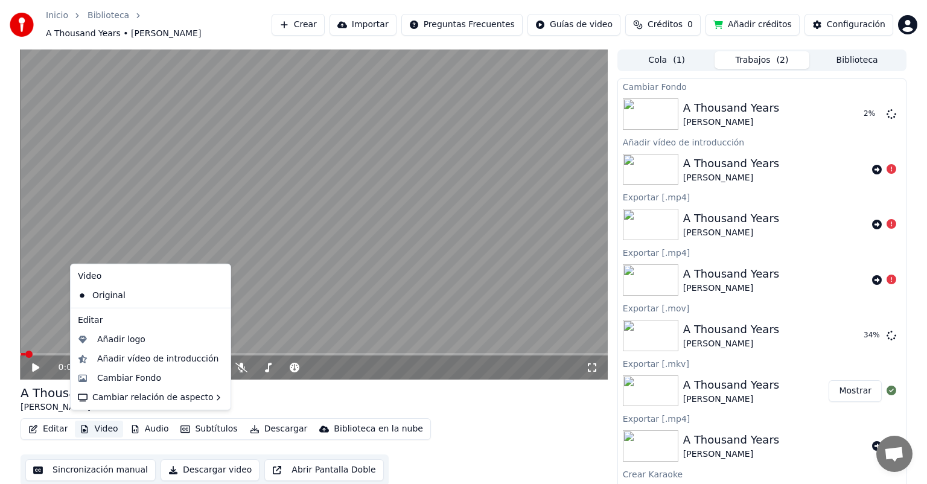
click at [95, 420] on button "Video" at bounding box center [99, 428] width 48 height 17
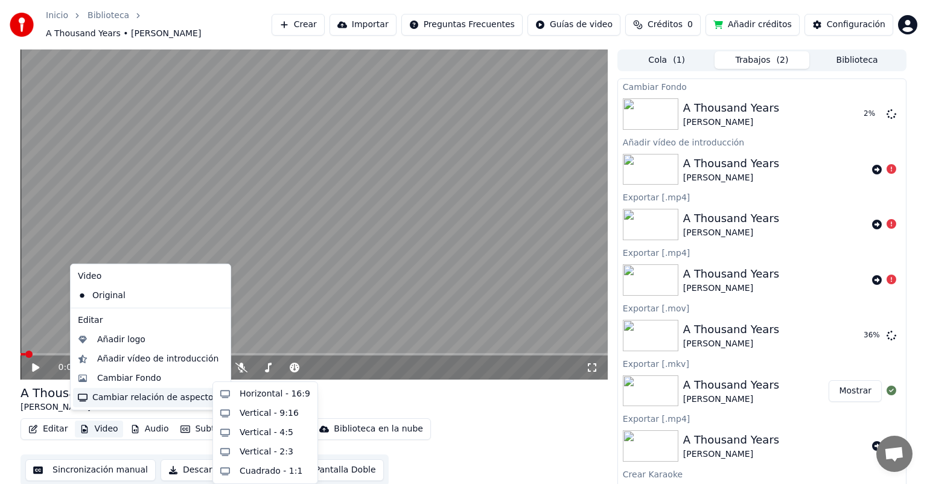
click at [436, 389] on div "A Thousand Years [PERSON_NAME]" at bounding box center [314, 398] width 587 height 29
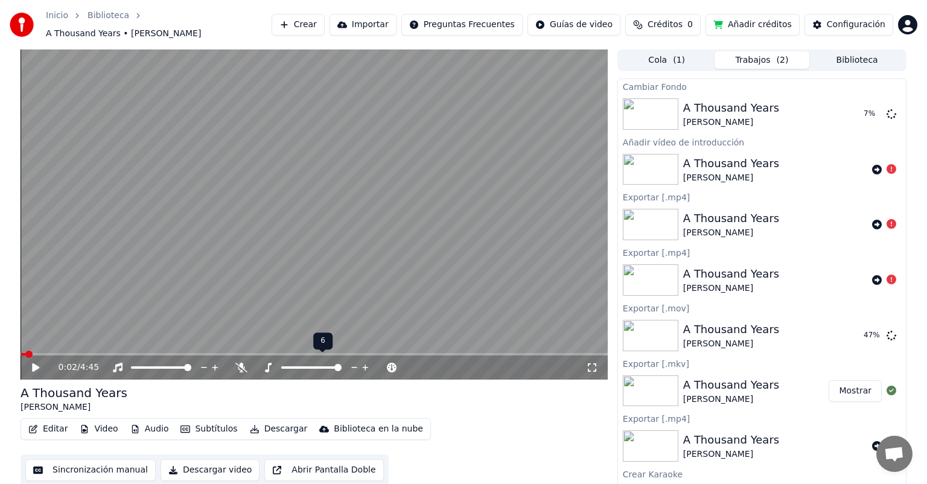
click at [341, 364] on span at bounding box center [337, 367] width 7 height 7
click at [34, 363] on icon at bounding box center [35, 367] width 7 height 8
click at [53, 353] on span at bounding box center [314, 354] width 587 height 2
click at [74, 345] on video at bounding box center [314, 214] width 587 height 330
click at [89, 353] on span at bounding box center [314, 354] width 587 height 2
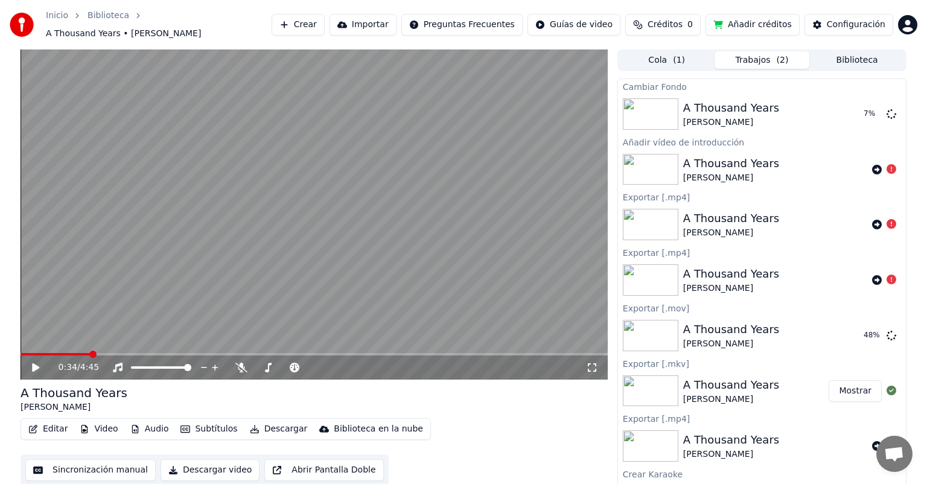
click at [34, 363] on icon at bounding box center [35, 367] width 7 height 8
click at [334, 362] on div "0:38 / 4:45" at bounding box center [322, 367] width 527 height 12
click at [157, 364] on span at bounding box center [156, 367] width 7 height 7
click at [154, 364] on span at bounding box center [155, 367] width 7 height 7
drag, startPoint x: 151, startPoint y: 359, endPoint x: 144, endPoint y: 360, distance: 6.7
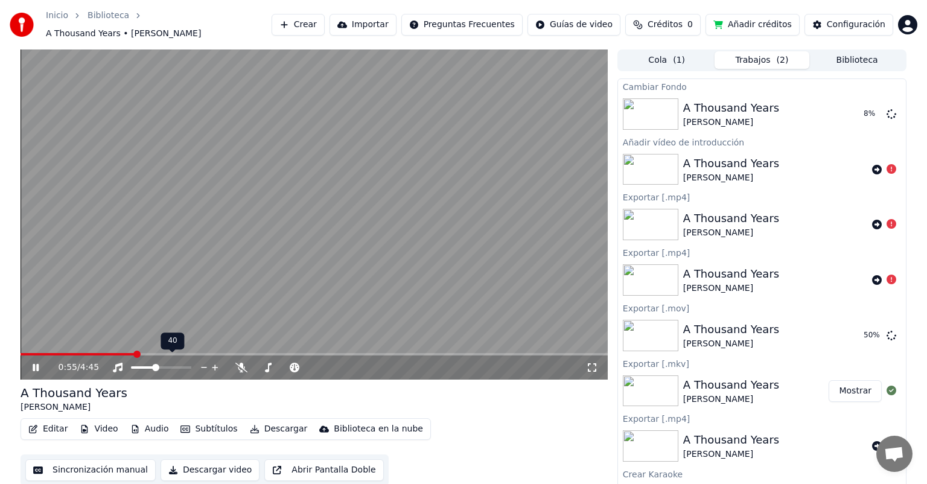
click at [144, 361] on div at bounding box center [172, 367] width 97 height 12
click at [144, 364] on span at bounding box center [146, 367] width 7 height 7
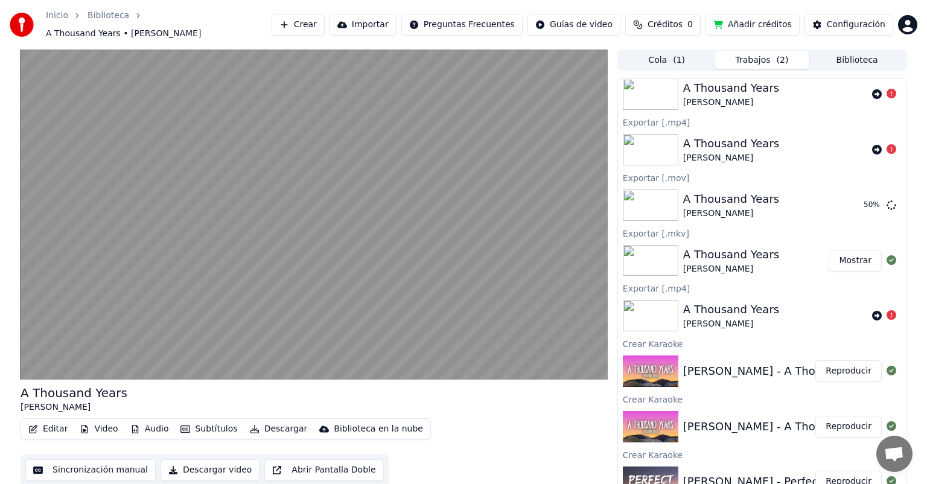
scroll to position [143, 0]
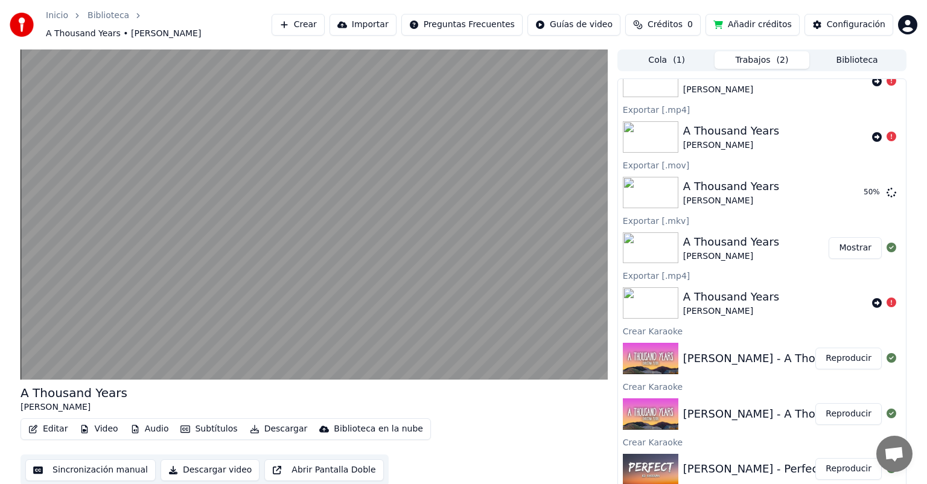
drag, startPoint x: 926, startPoint y: 434, endPoint x: 924, endPoint y: 425, distance: 9.8
click at [924, 425] on div "A Thousand Years [PERSON_NAME] Editar Video Audio Subtítulos Descargar Bibliote…" at bounding box center [463, 269] width 927 height 440
click at [557, 418] on div "Editar Video Audio Subtítulos Descargar Biblioteca en la nube Sincronización ma…" at bounding box center [314, 452] width 587 height 68
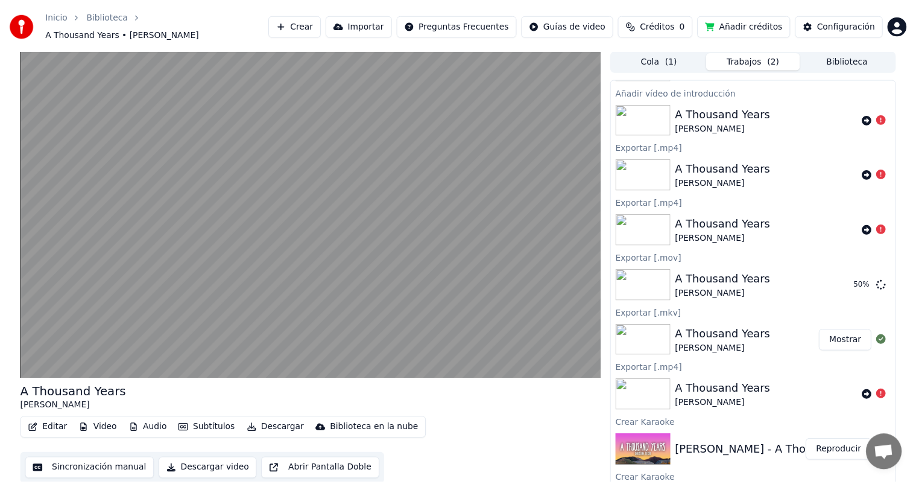
scroll to position [0, 0]
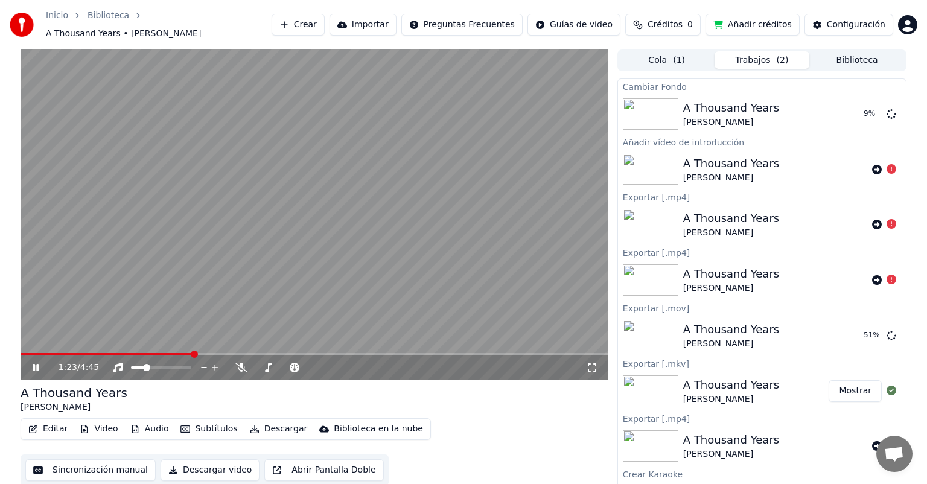
click at [36, 364] on icon at bounding box center [44, 368] width 28 height 10
click at [655, 329] on img at bounding box center [651, 335] width 56 height 31
click at [613, 22] on html "Inicio Biblioteca A Thousand Years • [PERSON_NAME] [PERSON_NAME] Importar Pregu…" at bounding box center [463, 242] width 927 height 484
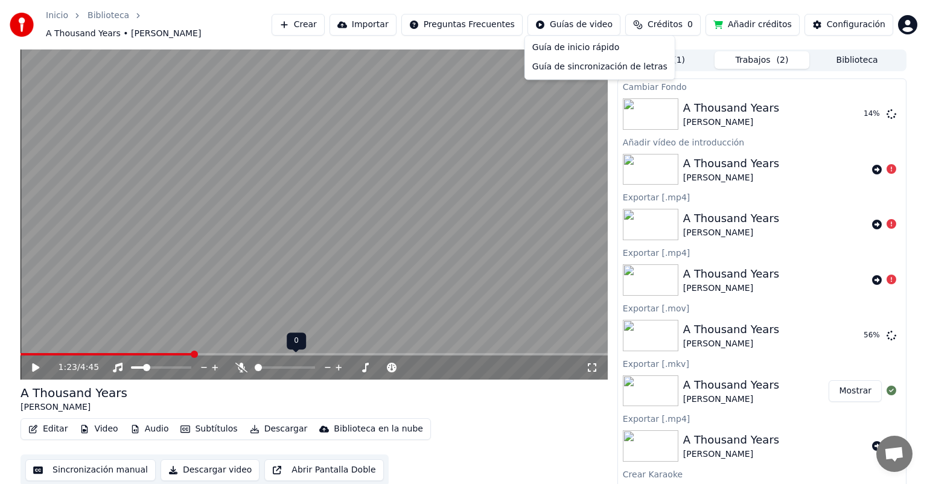
click at [240, 361] on html "Inicio Biblioteca A Thousand Years • [PERSON_NAME] [PERSON_NAME] Importar Pregu…" at bounding box center [463, 242] width 927 height 484
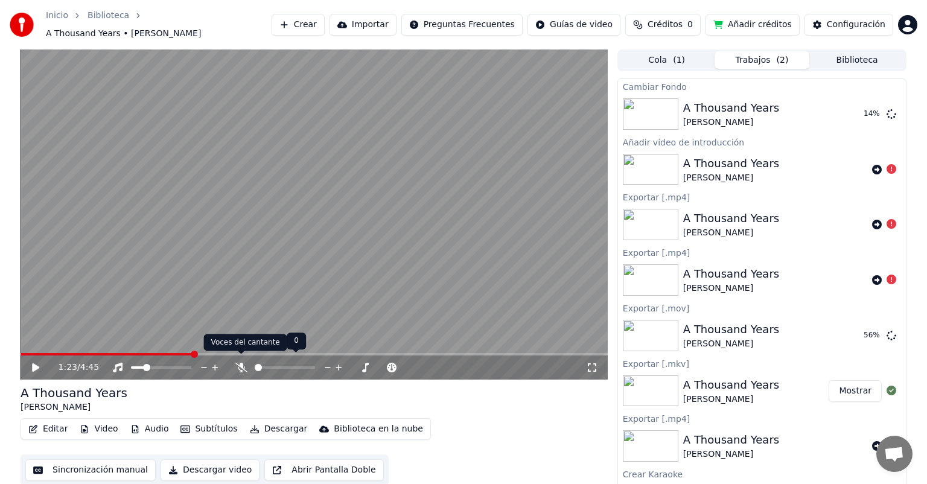
click at [246, 363] on icon at bounding box center [241, 368] width 12 height 10
click at [294, 280] on video at bounding box center [314, 214] width 587 height 330
click at [258, 366] on span at bounding box center [285, 367] width 60 height 2
click at [270, 361] on div at bounding box center [295, 367] width 97 height 12
click at [278, 366] on span at bounding box center [285, 367] width 60 height 2
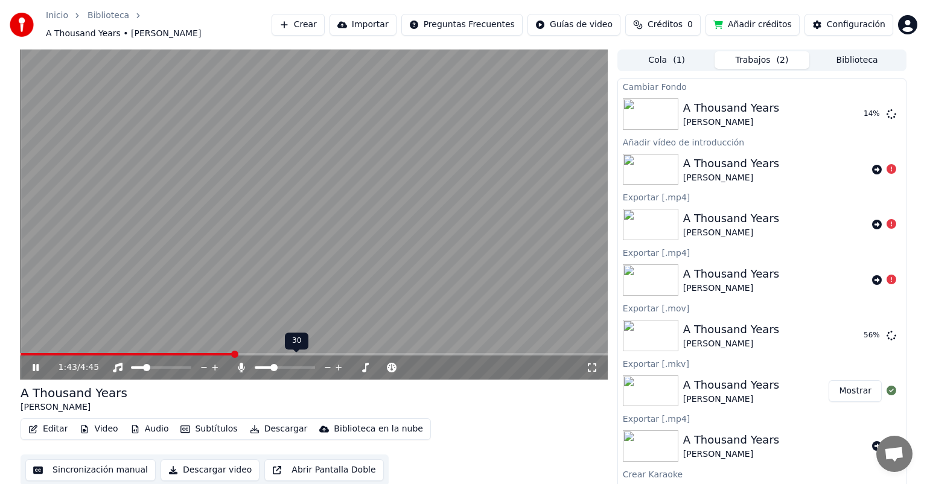
click at [272, 366] on span at bounding box center [264, 367] width 18 height 2
click at [239, 363] on icon at bounding box center [241, 368] width 7 height 10
click at [292, 363] on icon at bounding box center [295, 368] width 10 height 10
click at [316, 366] on span at bounding box center [323, 367] width 30 height 2
click at [314, 366] on span at bounding box center [311, 367] width 6 height 2
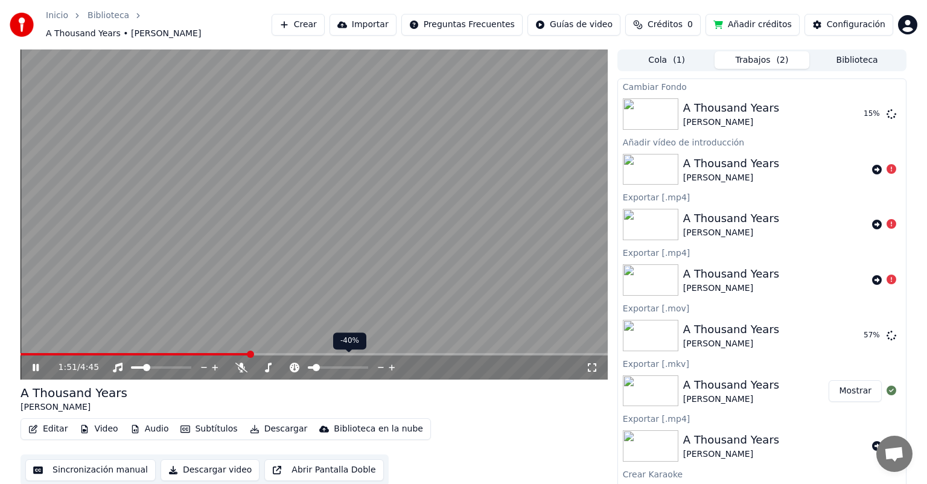
click at [311, 366] on span at bounding box center [311, 367] width 6 height 2
click at [331, 366] on span at bounding box center [338, 367] width 60 height 2
click at [340, 366] on span at bounding box center [338, 367] width 60 height 2
click at [347, 366] on span at bounding box center [338, 367] width 60 height 2
click at [341, 366] on span at bounding box center [325, 367] width 34 height 2
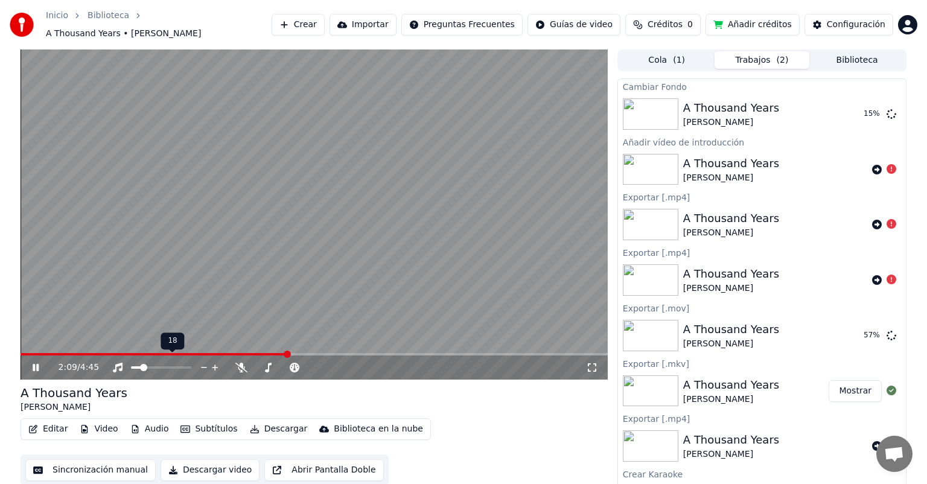
click at [141, 364] on span at bounding box center [143, 367] width 7 height 7
click at [36, 355] on div "2:11 / 4:45" at bounding box center [314, 367] width 587 height 24
click at [36, 364] on icon at bounding box center [36, 367] width 6 height 7
click at [725, 100] on div "A Thousand Years" at bounding box center [731, 108] width 96 height 17
drag, startPoint x: 906, startPoint y: 236, endPoint x: 912, endPoint y: 316, distance: 79.9
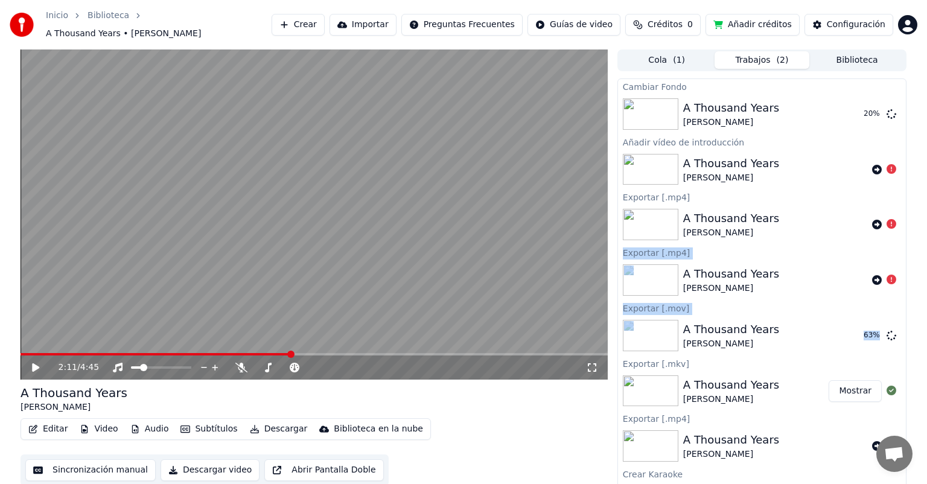
click at [912, 316] on div "2:11 / 4:45 A Thousand Years [PERSON_NAME] Editar Video Audio Subtítulos Descar…" at bounding box center [463, 269] width 905 height 440
click at [545, 389] on div "A Thousand Years [PERSON_NAME]" at bounding box center [314, 398] width 587 height 29
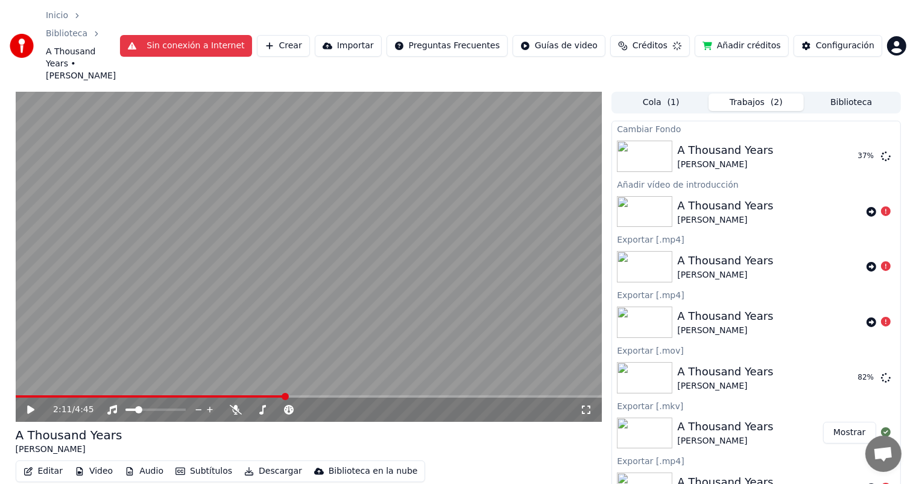
click at [252, 35] on button "Sin conexión a Internet" at bounding box center [186, 46] width 132 height 22
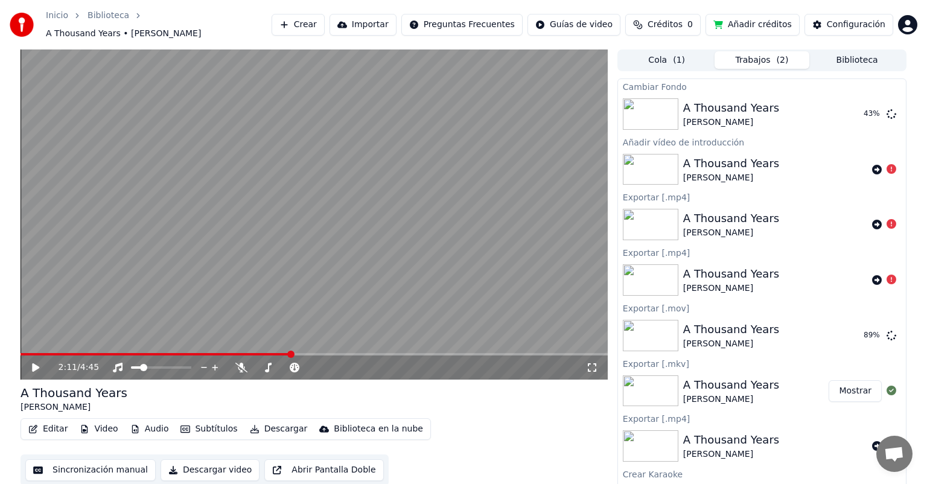
click at [34, 363] on icon at bounding box center [35, 367] width 7 height 8
click at [28, 353] on span at bounding box center [25, 354] width 8 height 2
click at [526, 346] on video at bounding box center [314, 214] width 587 height 330
click at [533, 353] on span at bounding box center [314, 354] width 587 height 2
click at [554, 316] on video at bounding box center [314, 214] width 587 height 330
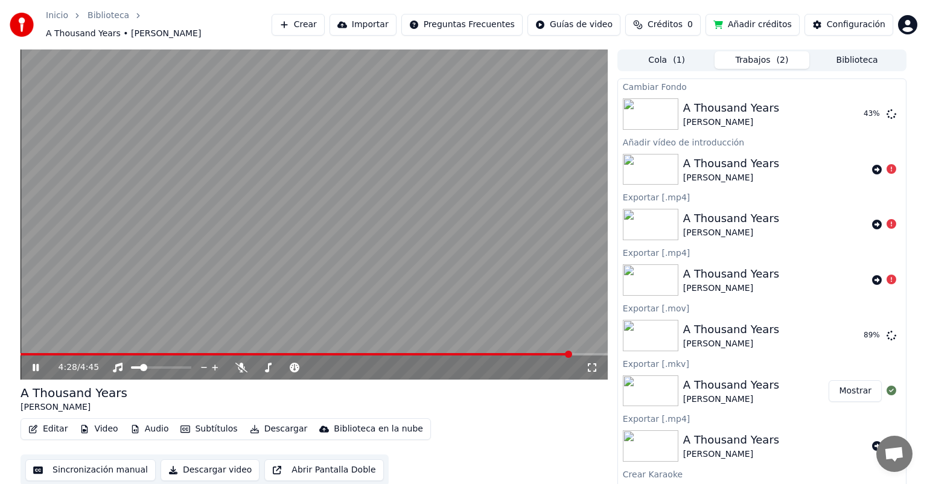
click at [570, 353] on span at bounding box center [314, 354] width 587 height 2
click at [589, 353] on span at bounding box center [314, 354] width 587 height 2
click at [591, 353] on span at bounding box center [314, 354] width 587 height 2
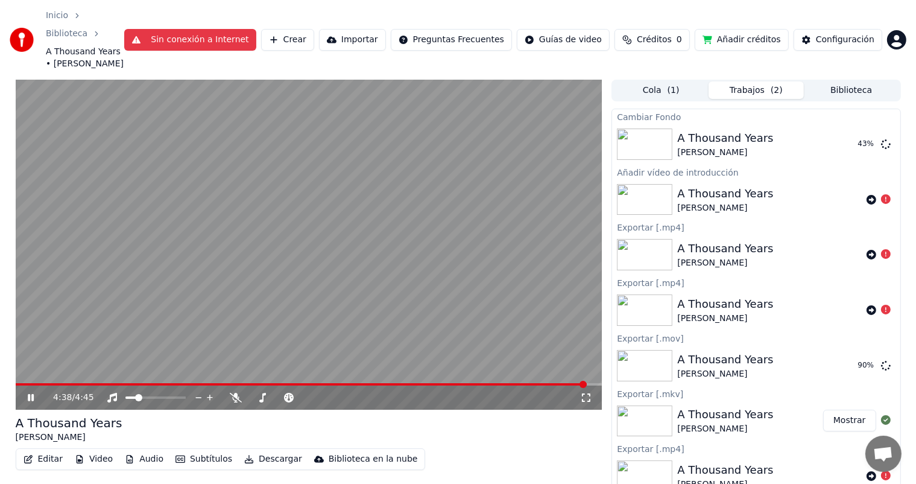
click at [229, 29] on button "Sin conexión a Internet" at bounding box center [190, 40] width 132 height 22
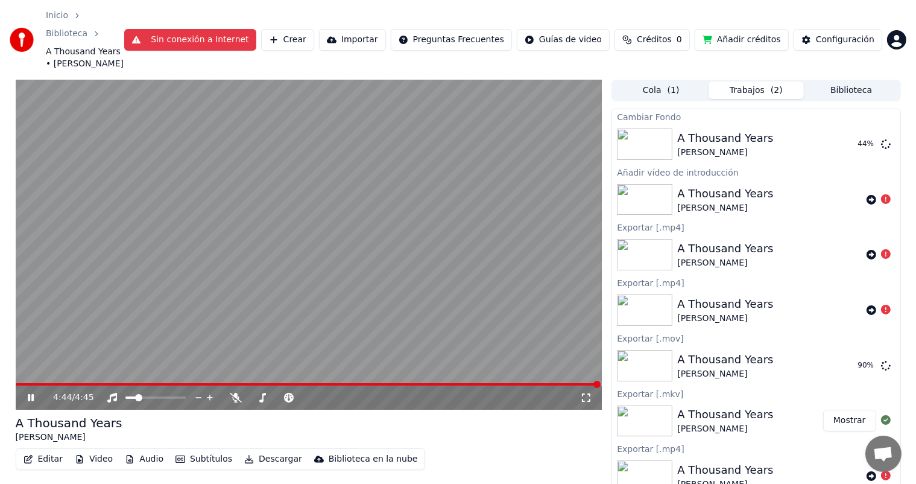
click at [229, 29] on button "Sin conexión a Internet" at bounding box center [190, 40] width 132 height 22
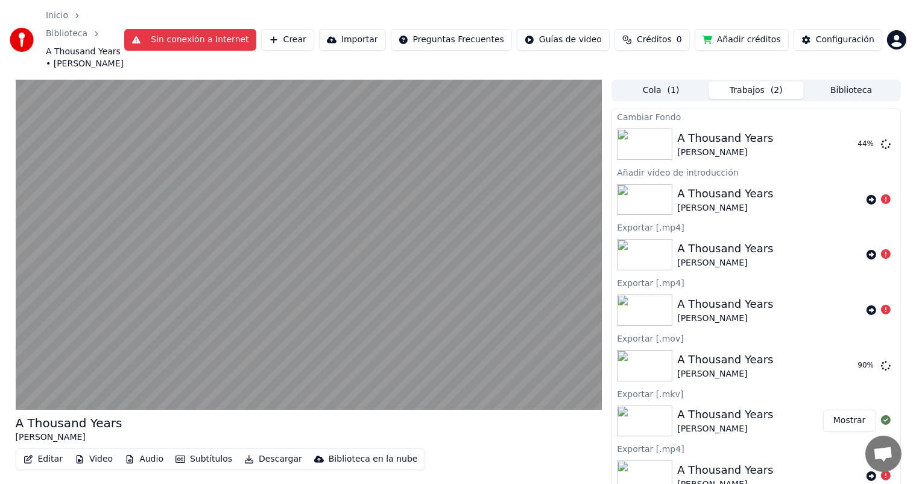
click at [229, 29] on button "Sin conexión a Internet" at bounding box center [190, 40] width 132 height 22
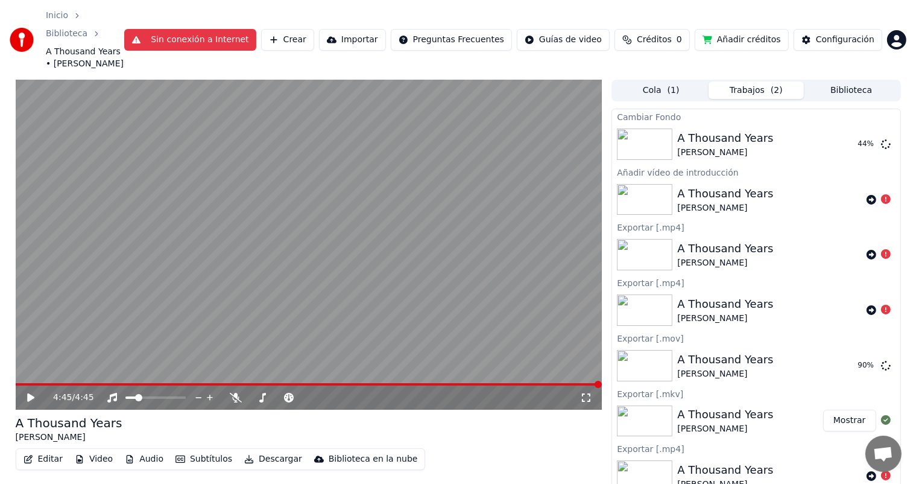
click at [229, 29] on button "Sin conexión a Internet" at bounding box center [190, 40] width 132 height 22
click at [224, 29] on button "Sin conexión a Internet" at bounding box center [190, 40] width 132 height 22
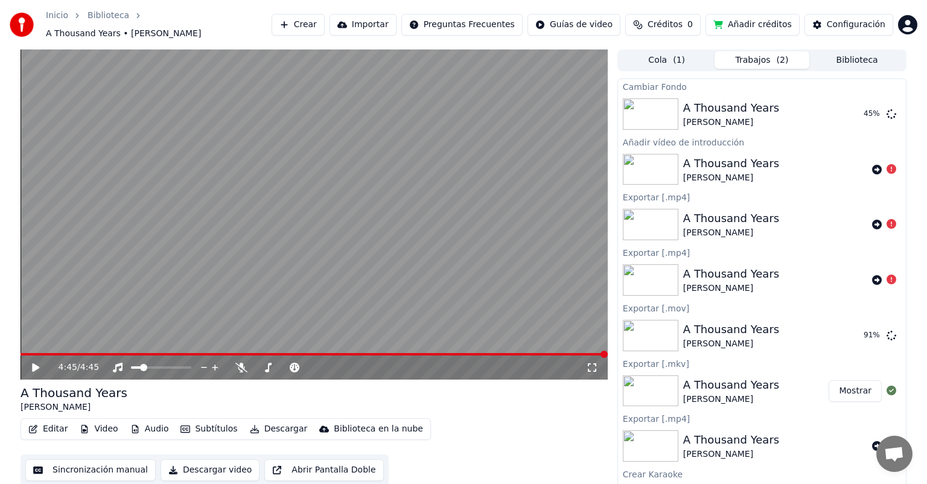
click at [201, 28] on span "A Thousand Years • [PERSON_NAME]" at bounding box center [123, 34] width 155 height 12
click at [858, 325] on button "Mostrar" at bounding box center [854, 336] width 53 height 22
